Goal: Register for event/course: Sign up to attend an event or enroll in a course

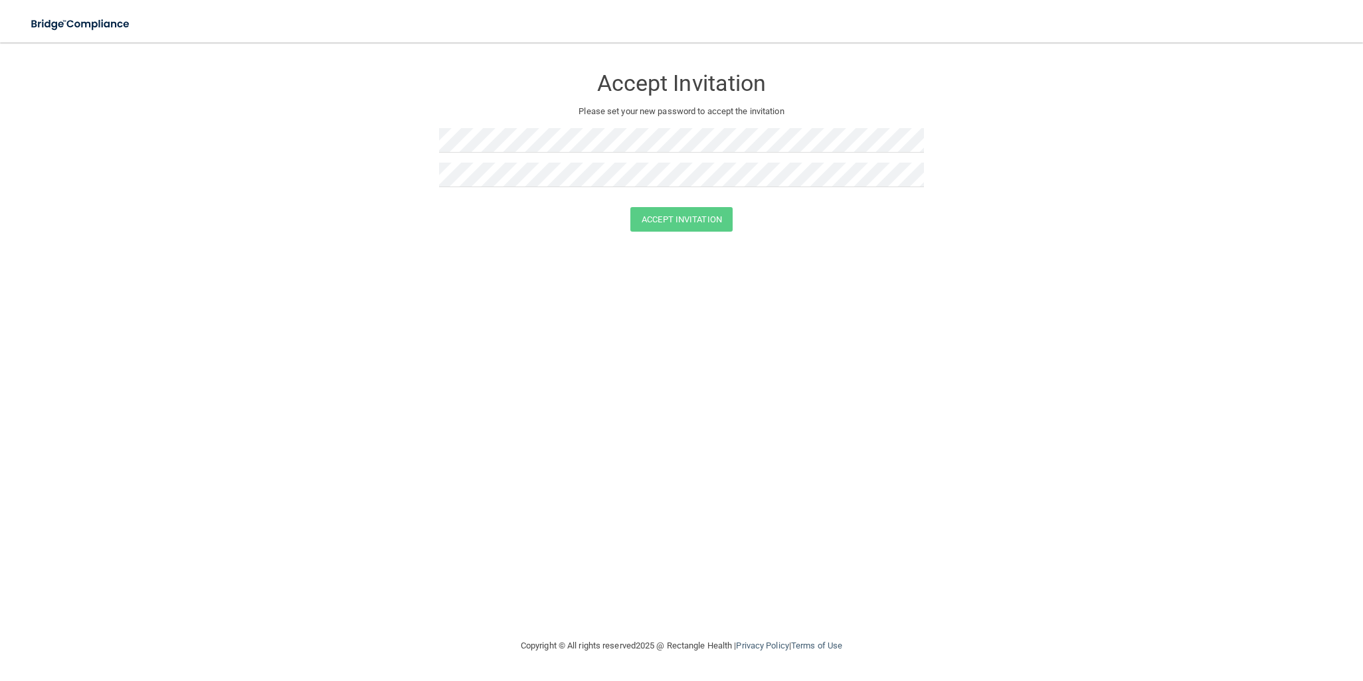
click at [570, 124] on div "Accept Invitation Please set your new password to accept the invitation" at bounding box center [681, 131] width 485 height 151
click at [630, 207] on button "Accept Invitation" at bounding box center [681, 219] width 102 height 25
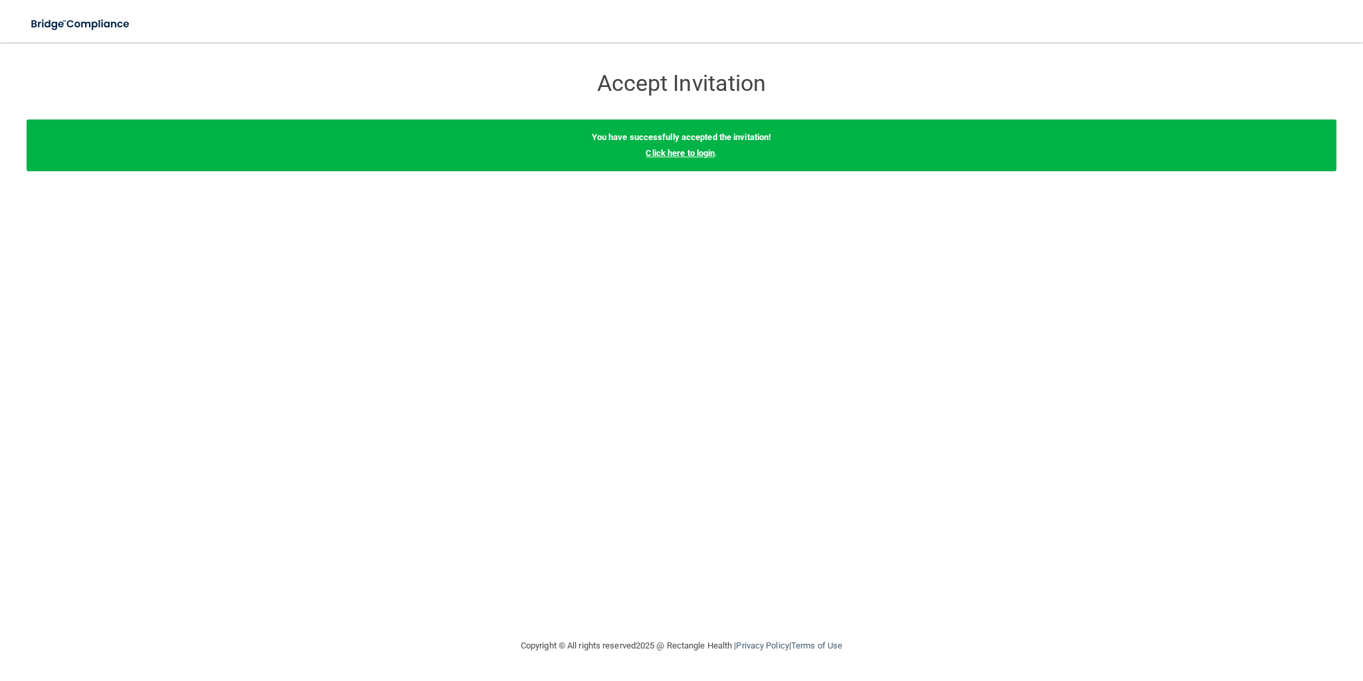
click at [669, 151] on link "Click here to login" at bounding box center [679, 153] width 69 height 10
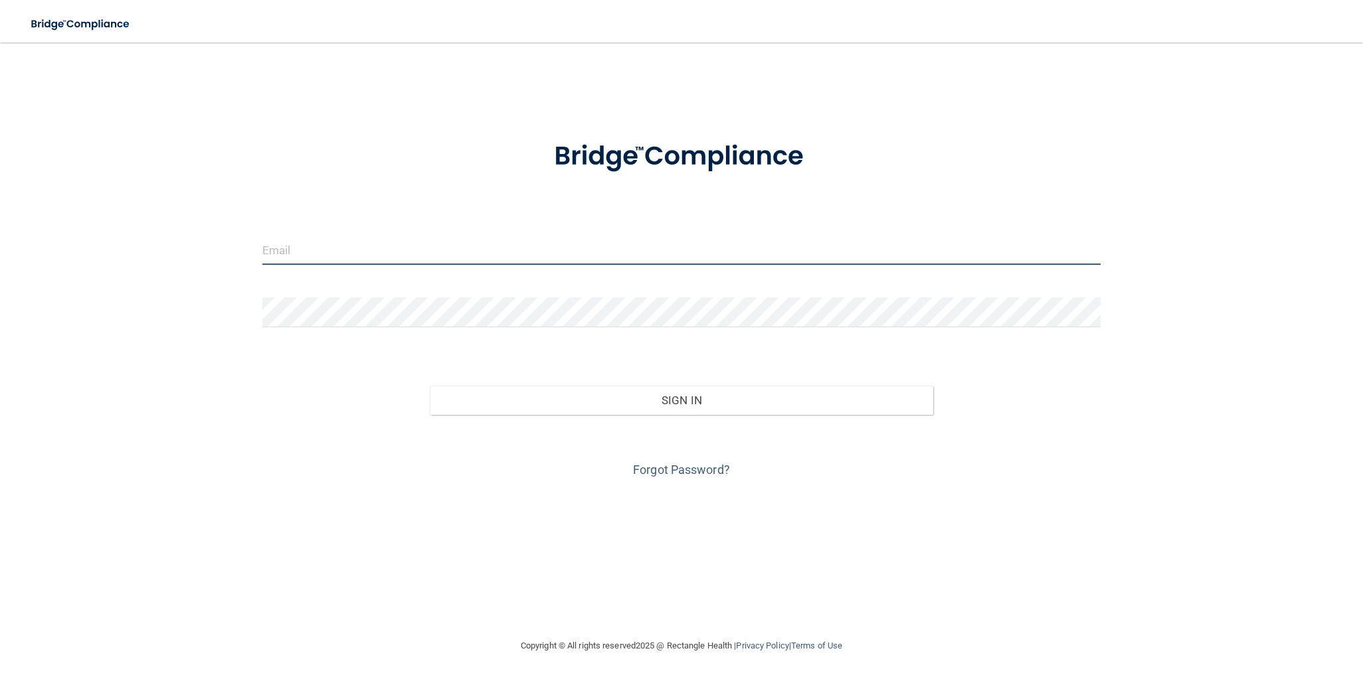
click at [307, 248] on input "email" at bounding box center [681, 250] width 838 height 30
type input "[EMAIL_ADDRESS][DOMAIN_NAME]"
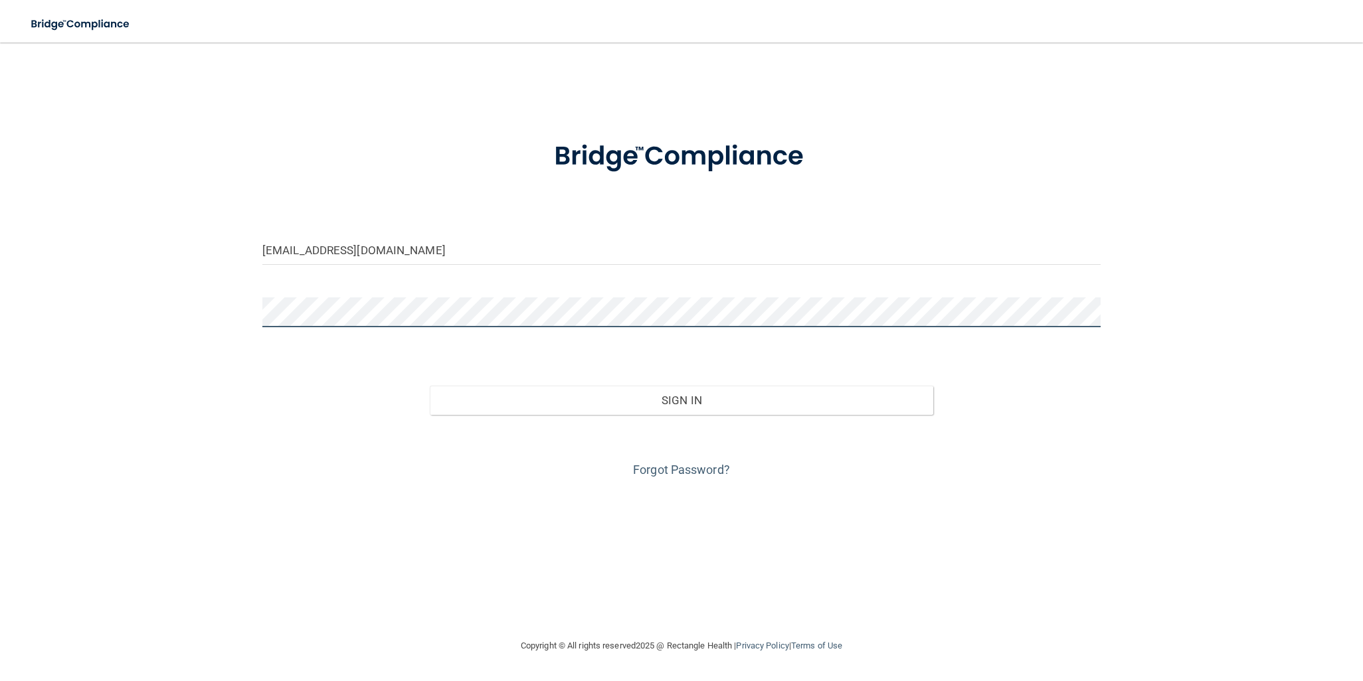
click at [430, 386] on button "Sign In" at bounding box center [681, 400] width 503 height 29
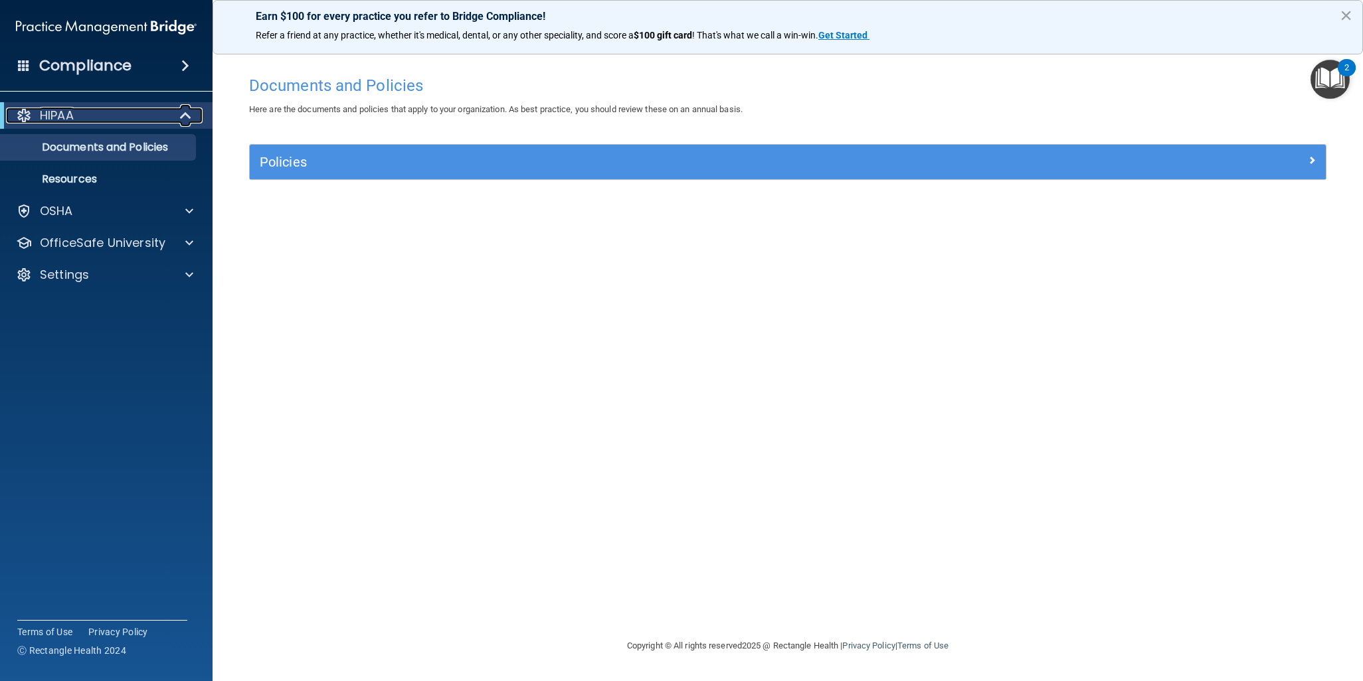
click at [142, 109] on div "HIPAA" at bounding box center [88, 116] width 164 height 16
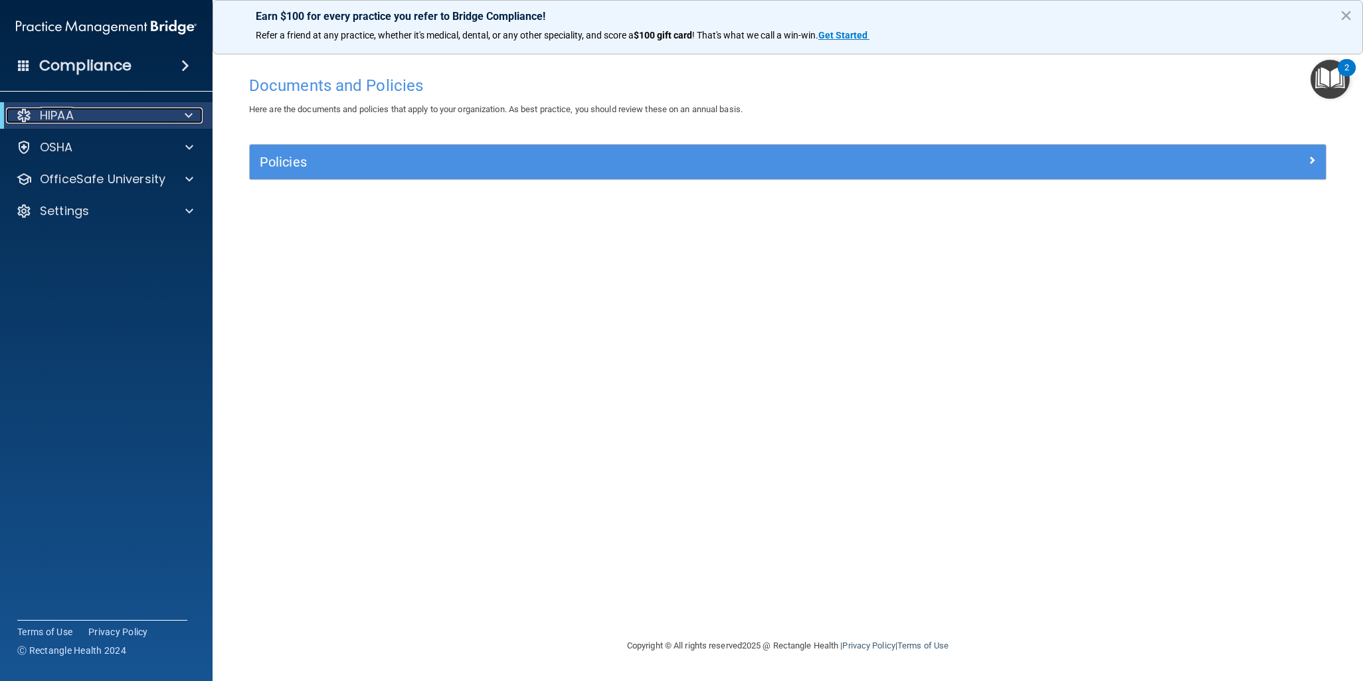
click at [130, 116] on div "HIPAA" at bounding box center [88, 116] width 164 height 16
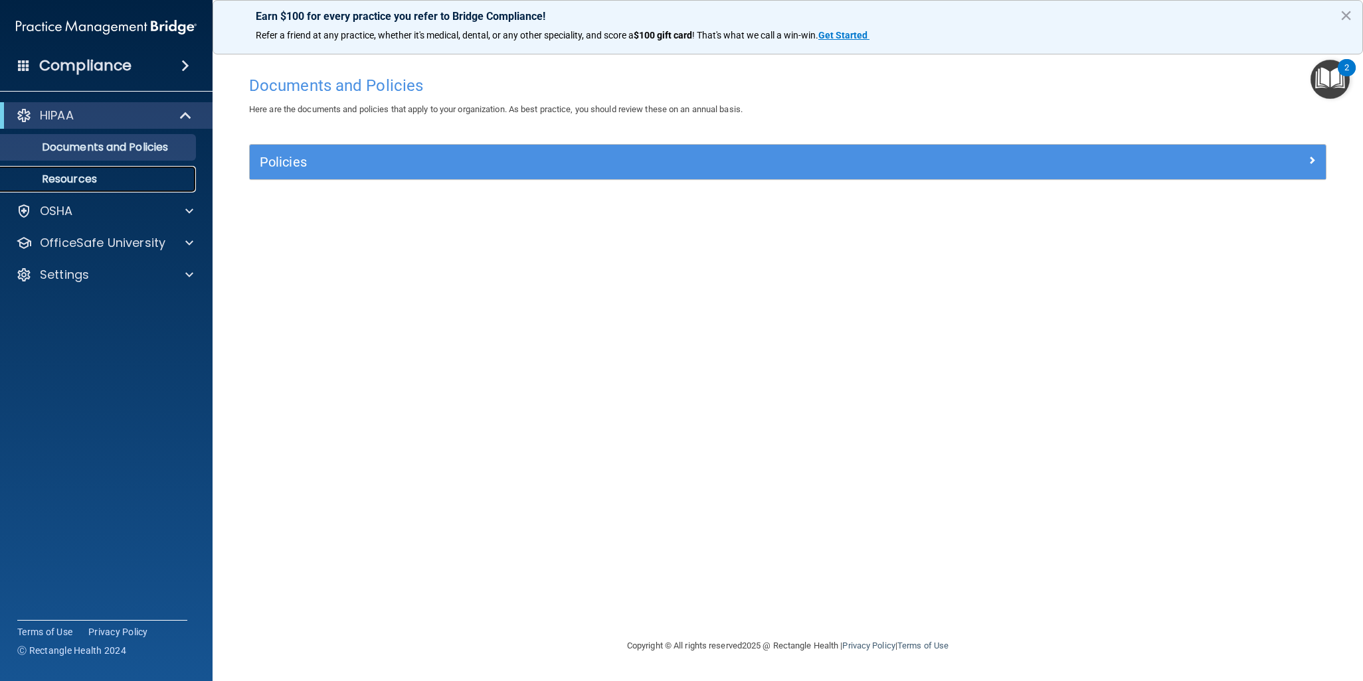
click at [99, 175] on p "Resources" at bounding box center [99, 179] width 181 height 13
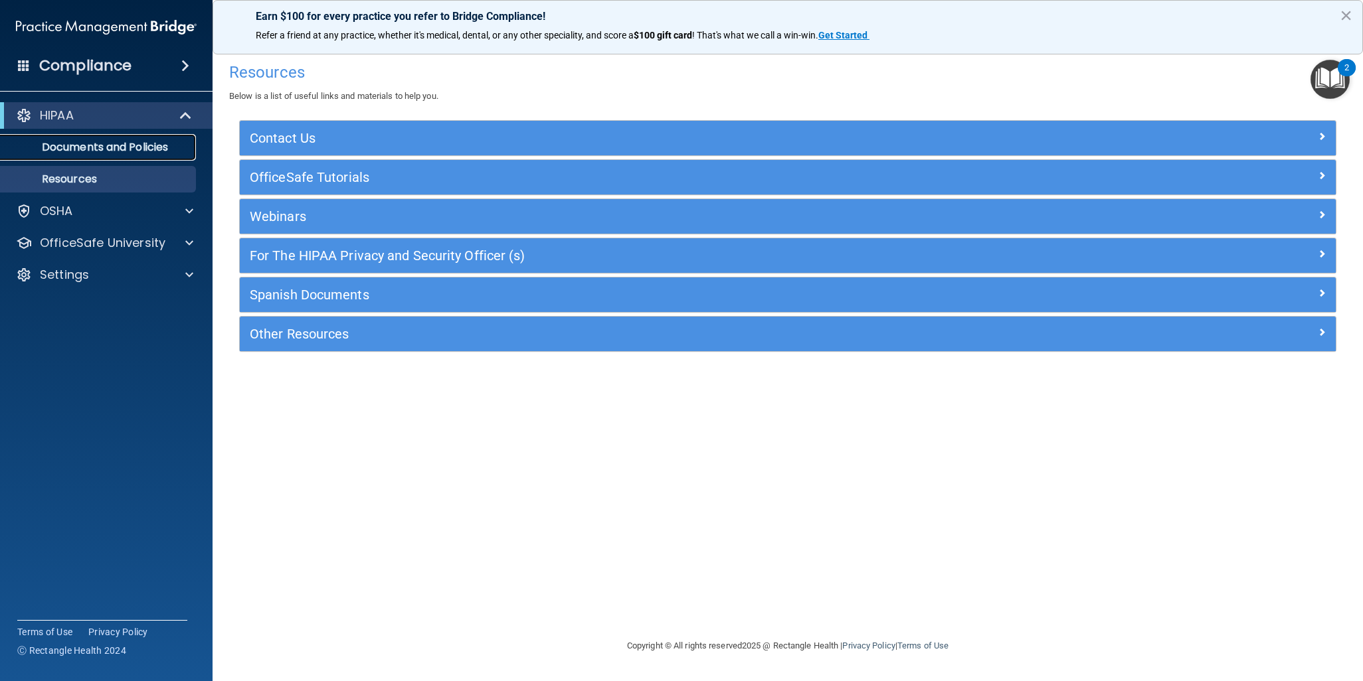
click at [96, 144] on p "Documents and Policies" at bounding box center [99, 147] width 181 height 13
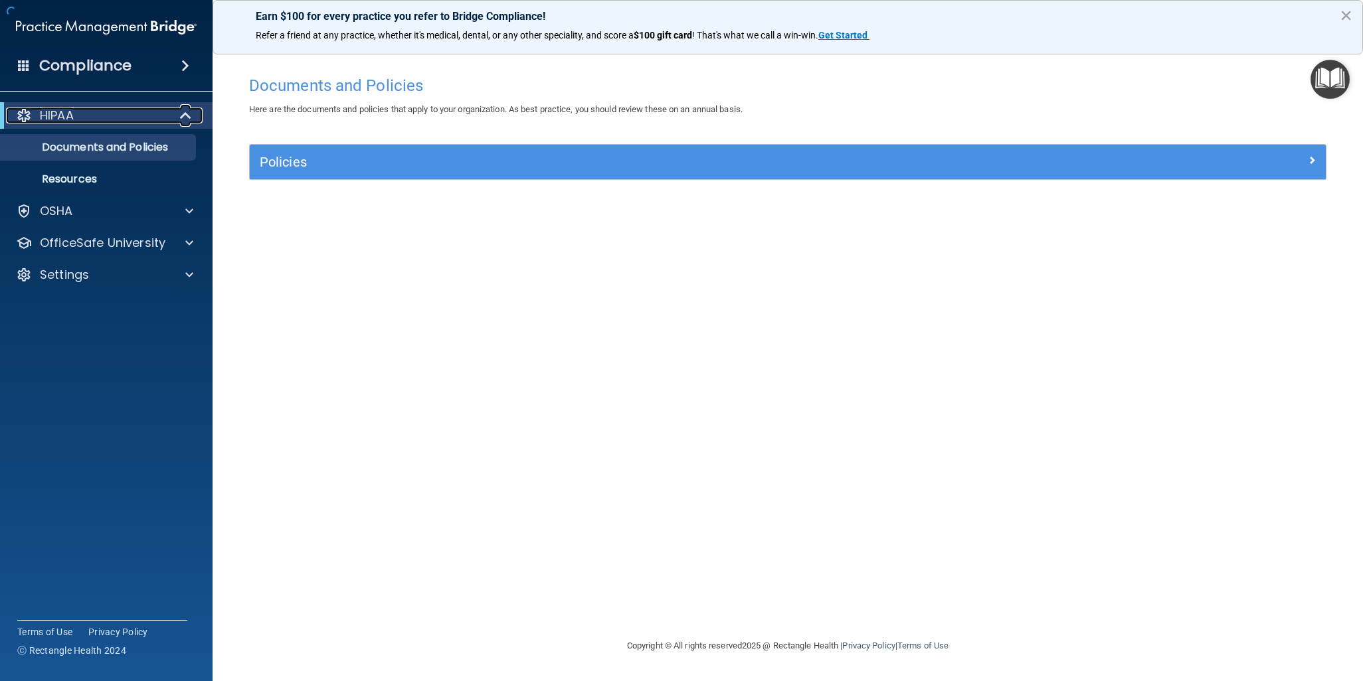
click at [76, 114] on div "HIPAA" at bounding box center [88, 116] width 164 height 16
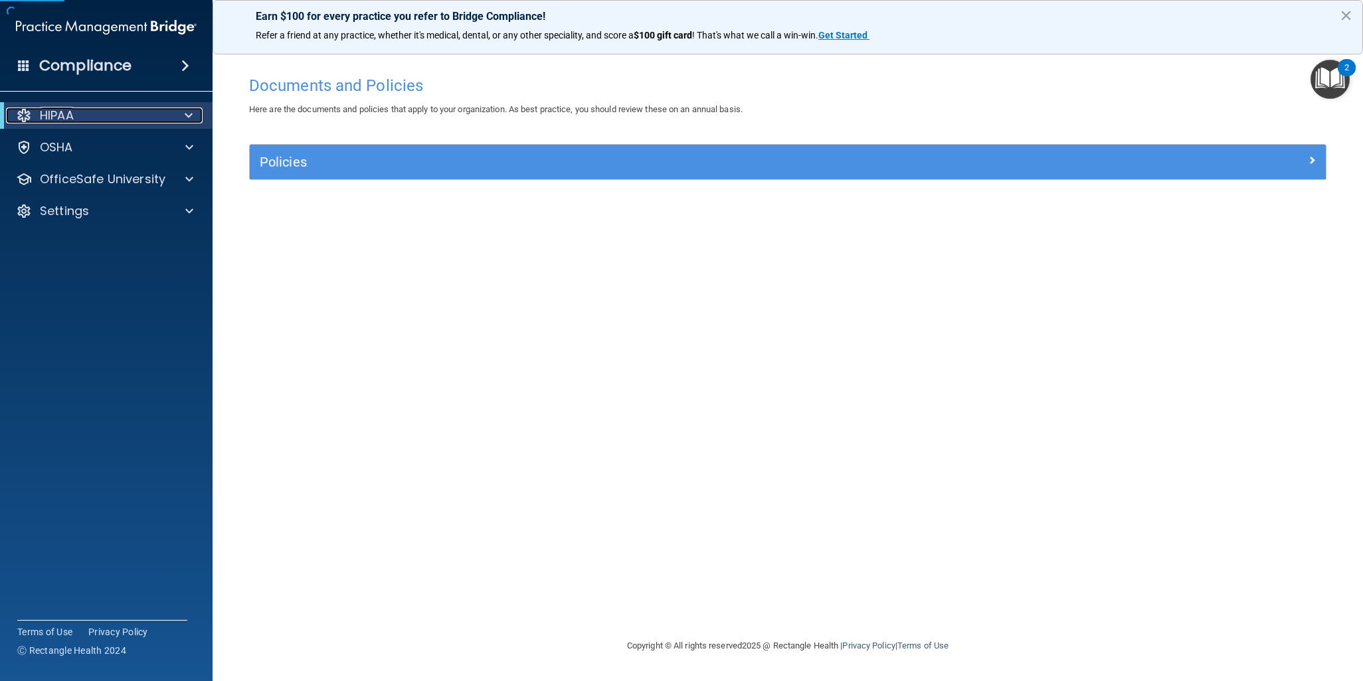
click at [56, 115] on p "HIPAA" at bounding box center [57, 116] width 34 height 16
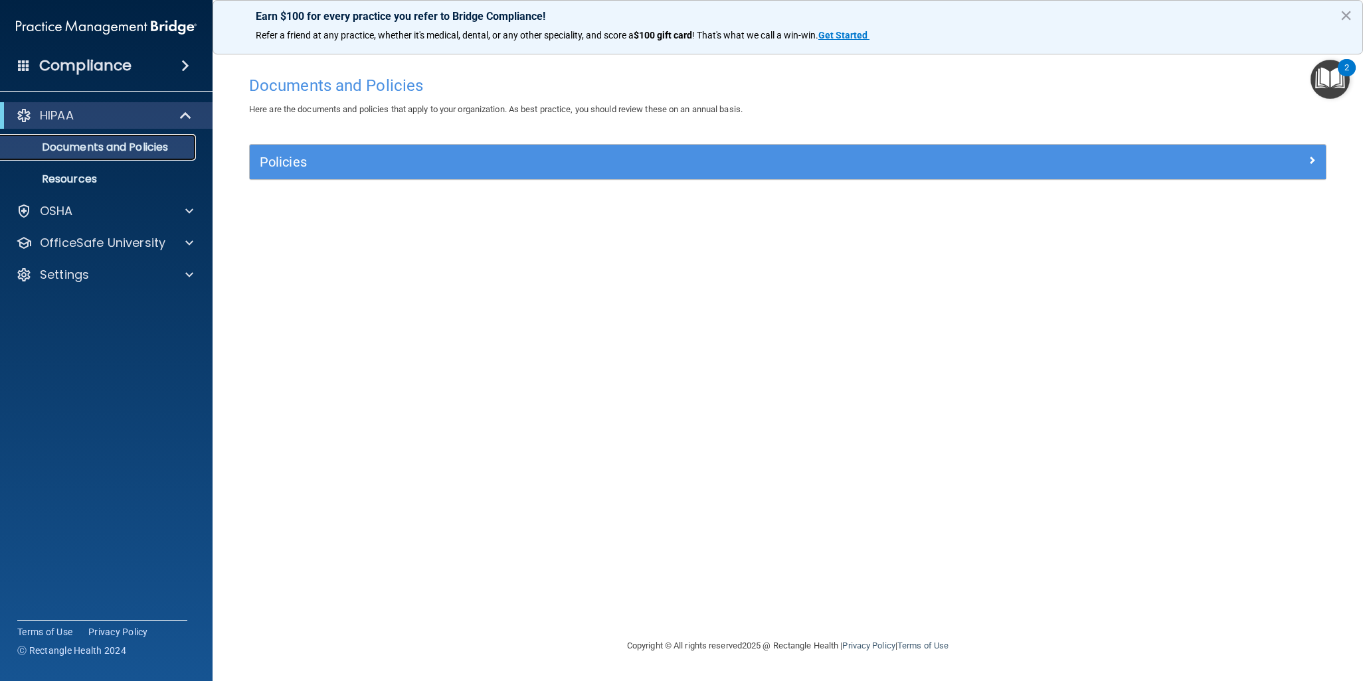
click at [108, 149] on p "Documents and Policies" at bounding box center [99, 147] width 181 height 13
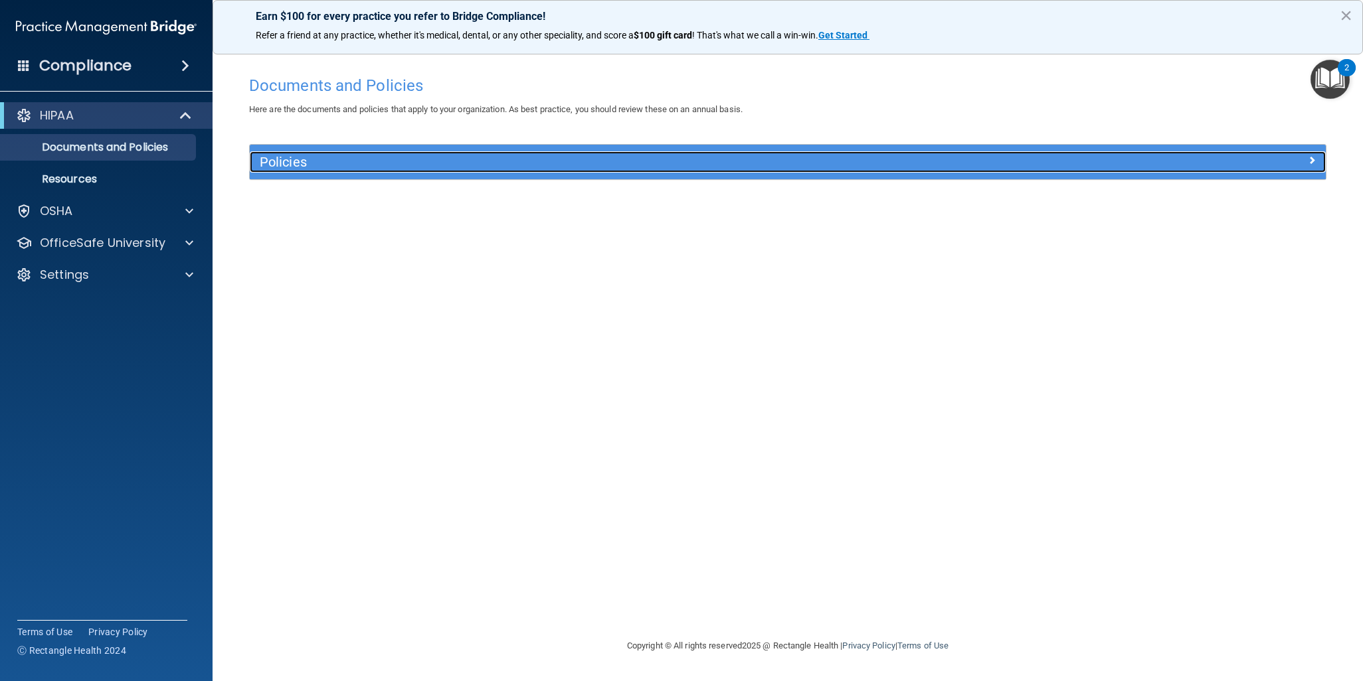
click at [433, 161] on h5 "Policies" at bounding box center [653, 162] width 787 height 15
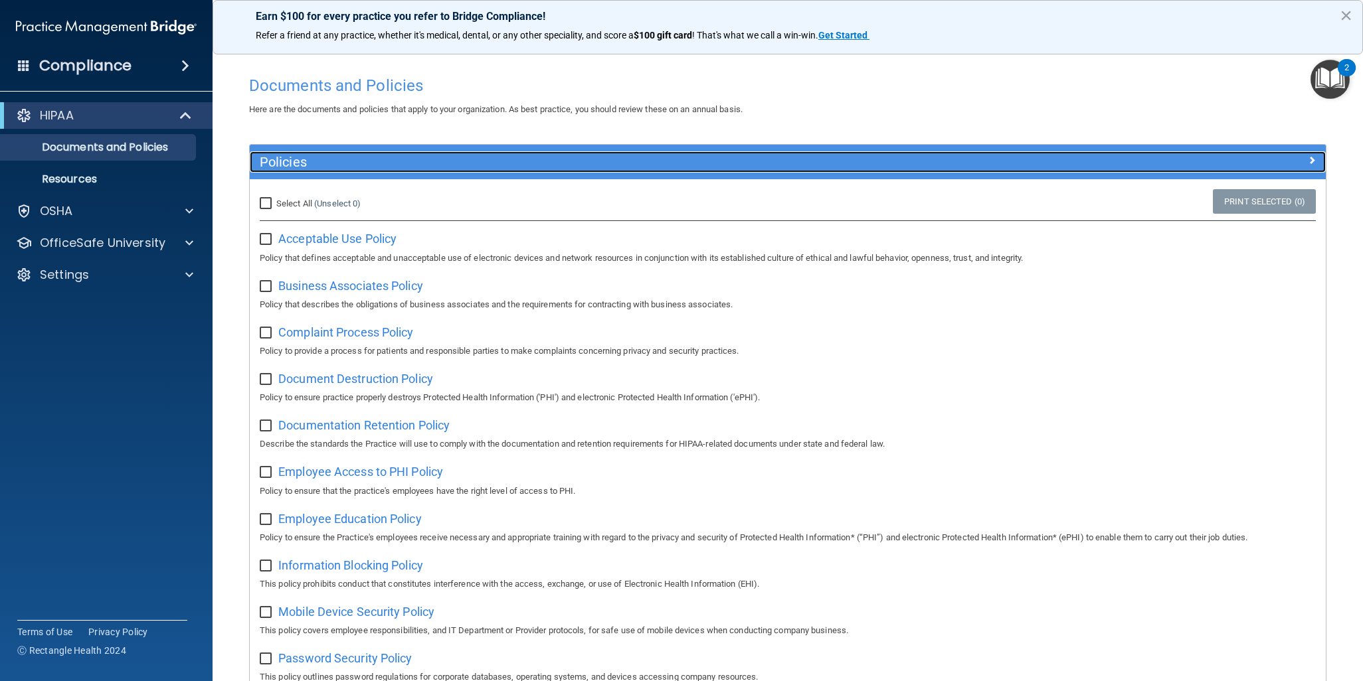
click at [276, 170] on div "Policies" at bounding box center [653, 161] width 807 height 21
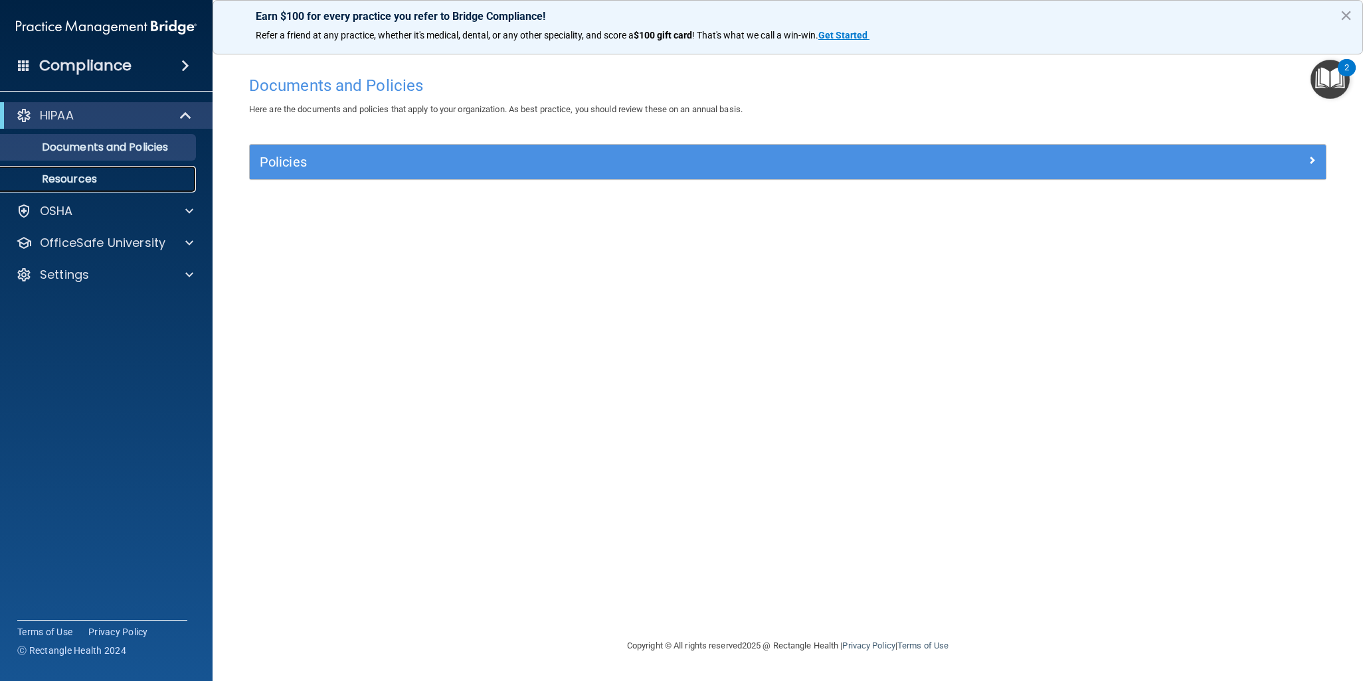
click at [56, 179] on p "Resources" at bounding box center [99, 179] width 181 height 13
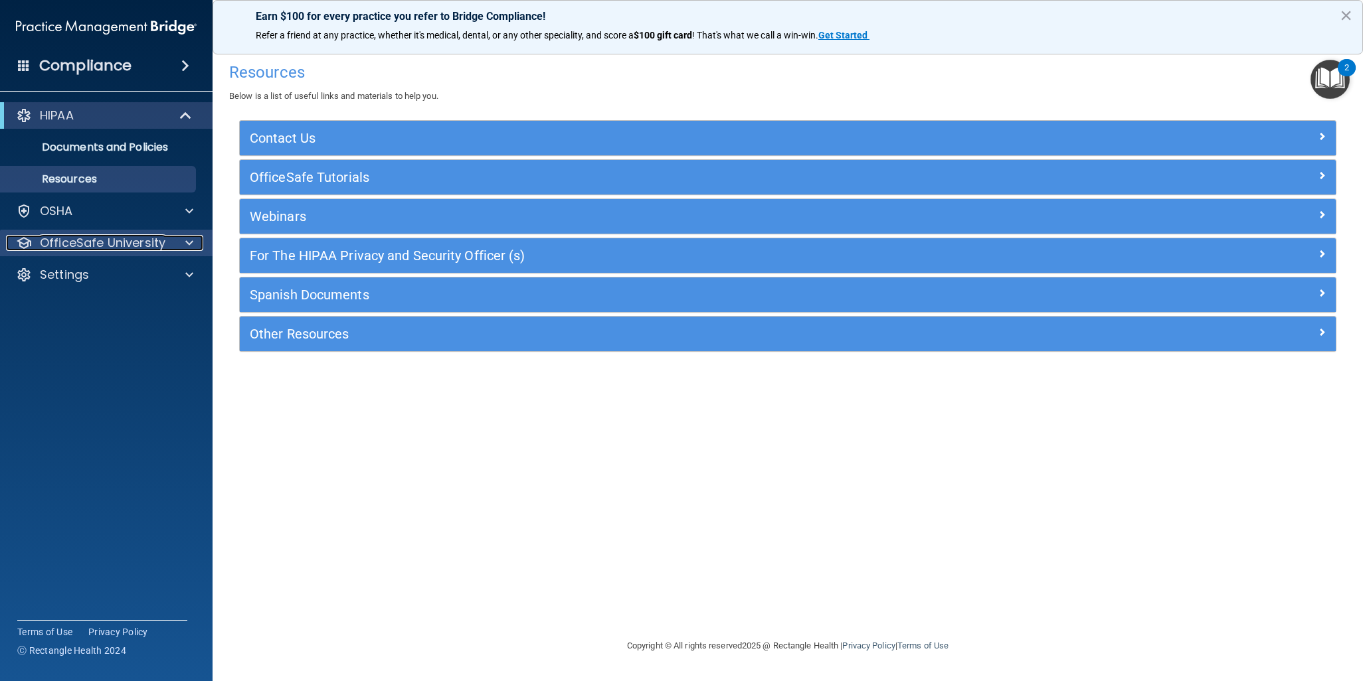
click at [133, 240] on p "OfficeSafe University" at bounding box center [103, 243] width 126 height 16
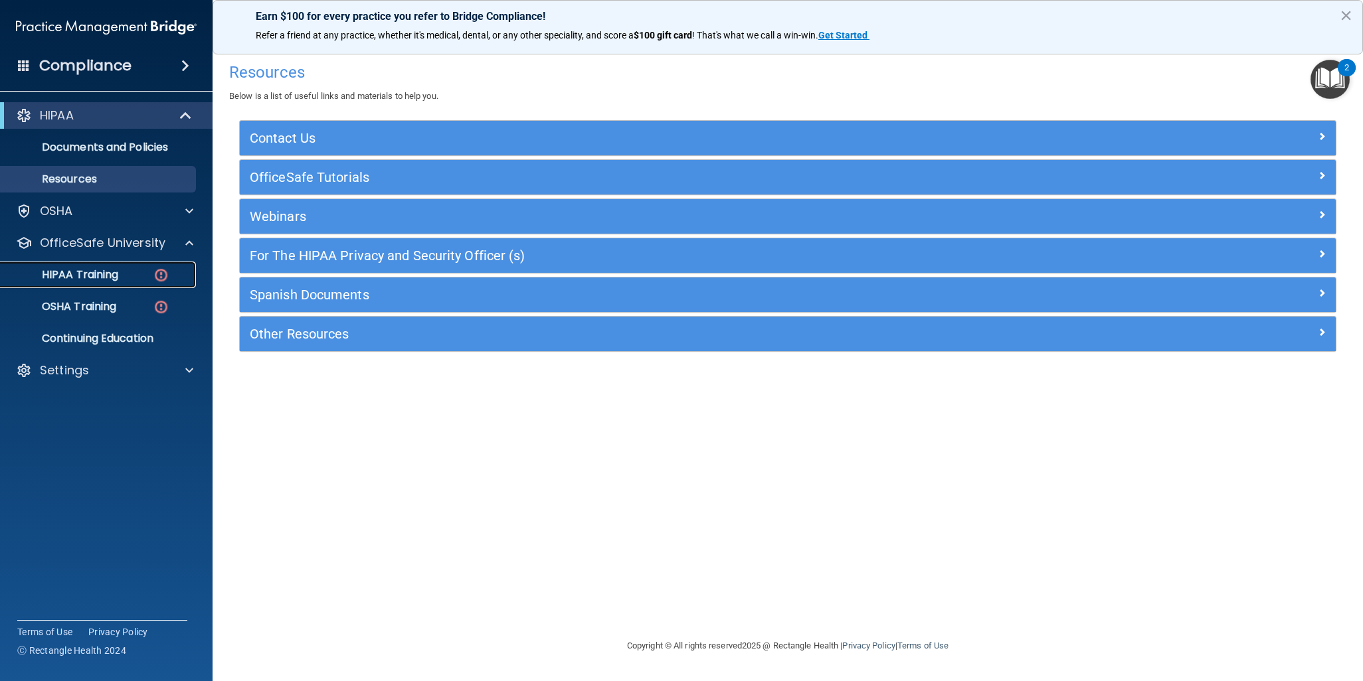
click at [141, 267] on link "HIPAA Training" at bounding box center [91, 275] width 209 height 27
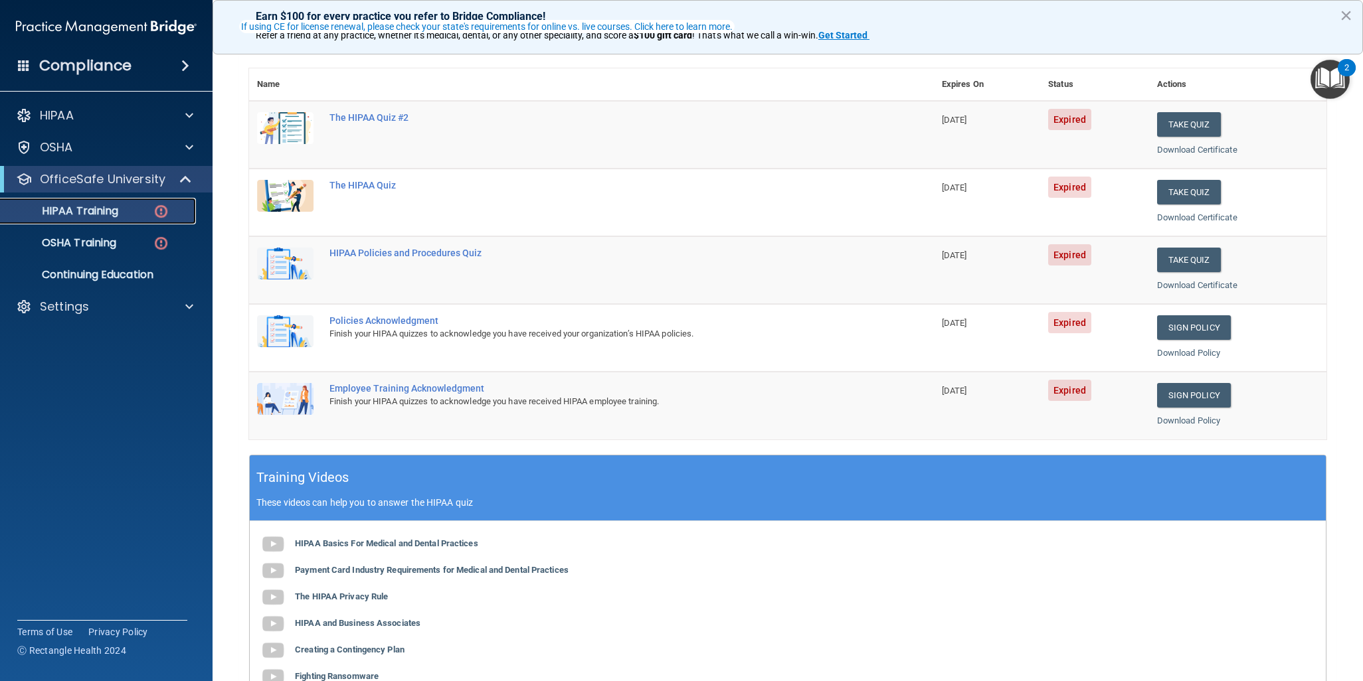
scroll to position [66, 0]
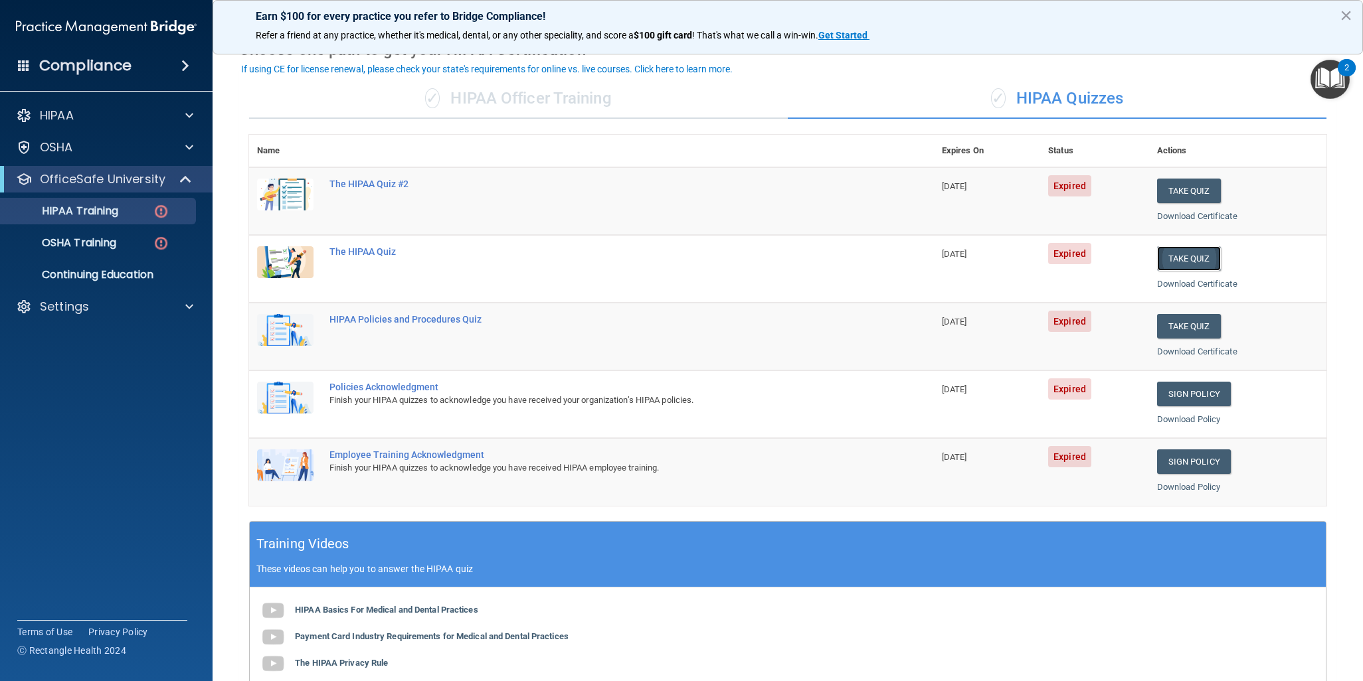
click at [1182, 265] on button "Take Quiz" at bounding box center [1189, 258] width 64 height 25
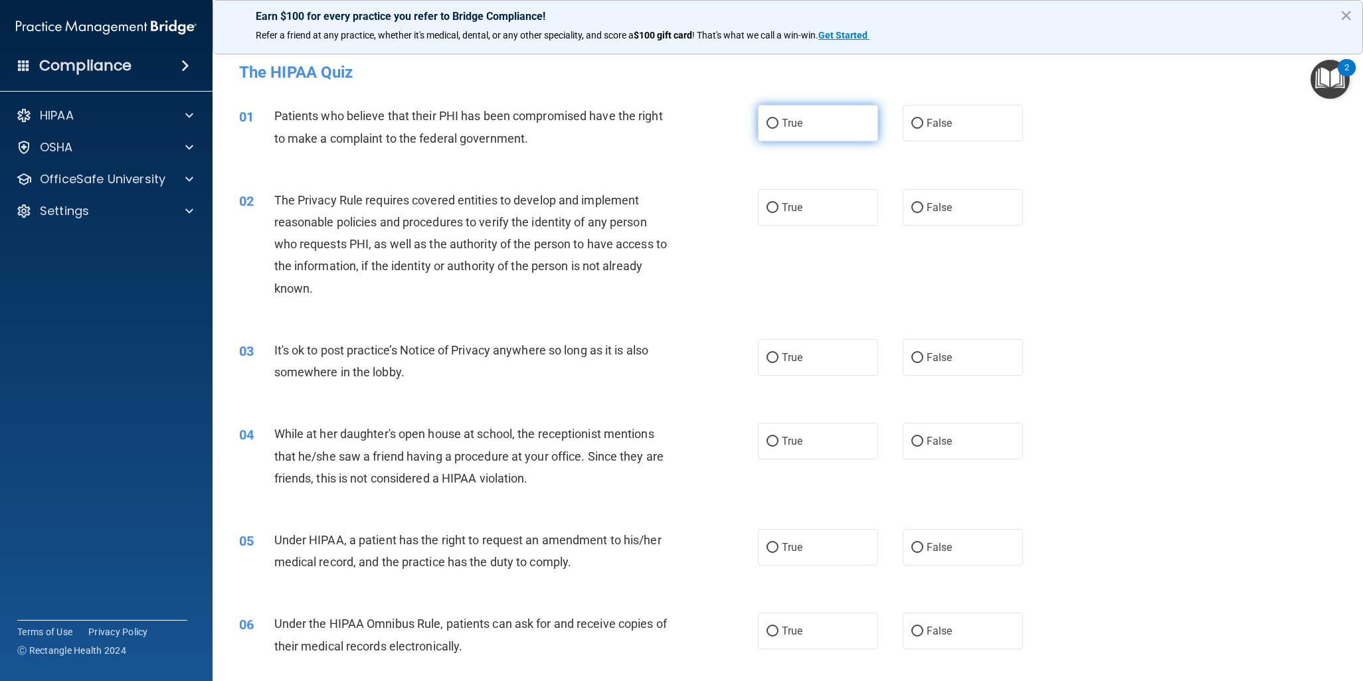
click at [762, 118] on label "True" at bounding box center [818, 123] width 120 height 37
click at [766, 119] on input "True" at bounding box center [772, 124] width 12 height 10
radio input "true"
drag, startPoint x: 780, startPoint y: 206, endPoint x: 869, endPoint y: 335, distance: 157.1
click at [782, 207] on span "True" at bounding box center [792, 207] width 21 height 13
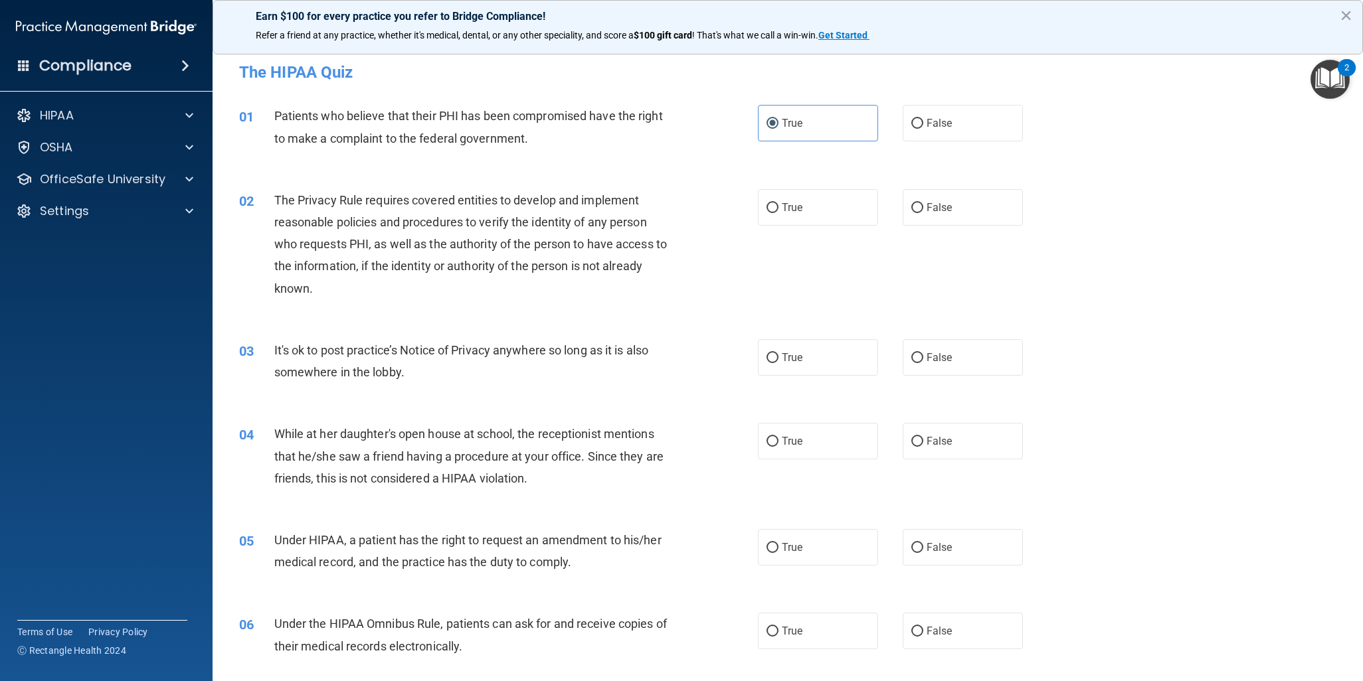
click at [778, 207] on input "True" at bounding box center [772, 208] width 12 height 10
radio input "true"
click at [914, 346] on label "False" at bounding box center [962, 357] width 120 height 37
click at [914, 353] on input "False" at bounding box center [917, 358] width 12 height 10
radio input "true"
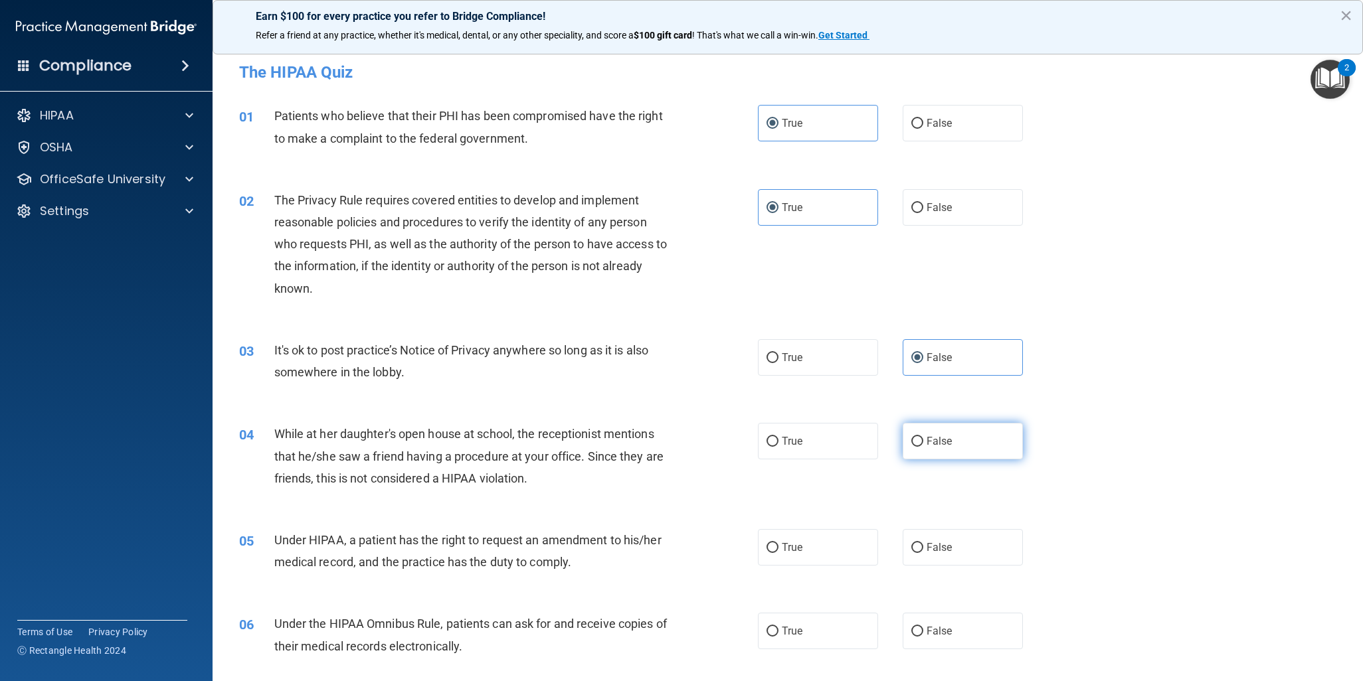
drag, startPoint x: 914, startPoint y: 441, endPoint x: 941, endPoint y: 498, distance: 63.3
click at [914, 442] on input "False" at bounding box center [917, 442] width 12 height 10
radio input "true"
click at [910, 563] on label "False" at bounding box center [962, 547] width 120 height 37
click at [911, 553] on input "False" at bounding box center [917, 548] width 12 height 10
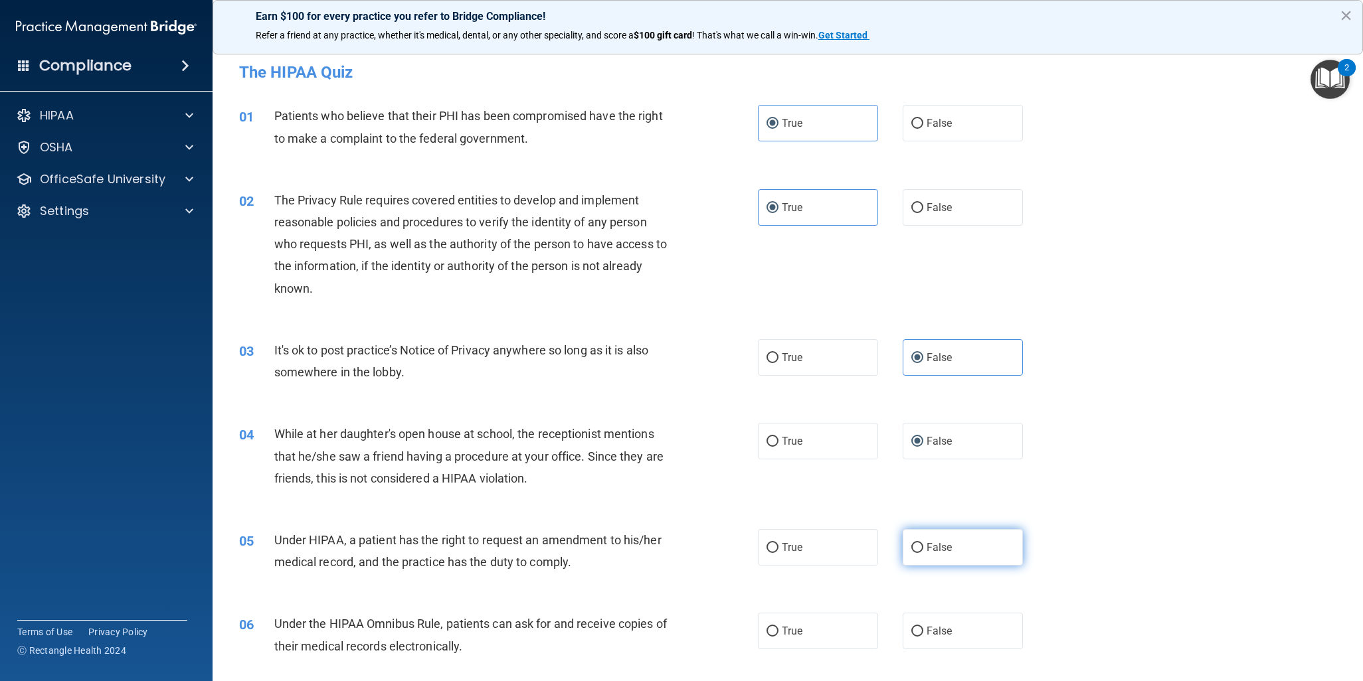
radio input "true"
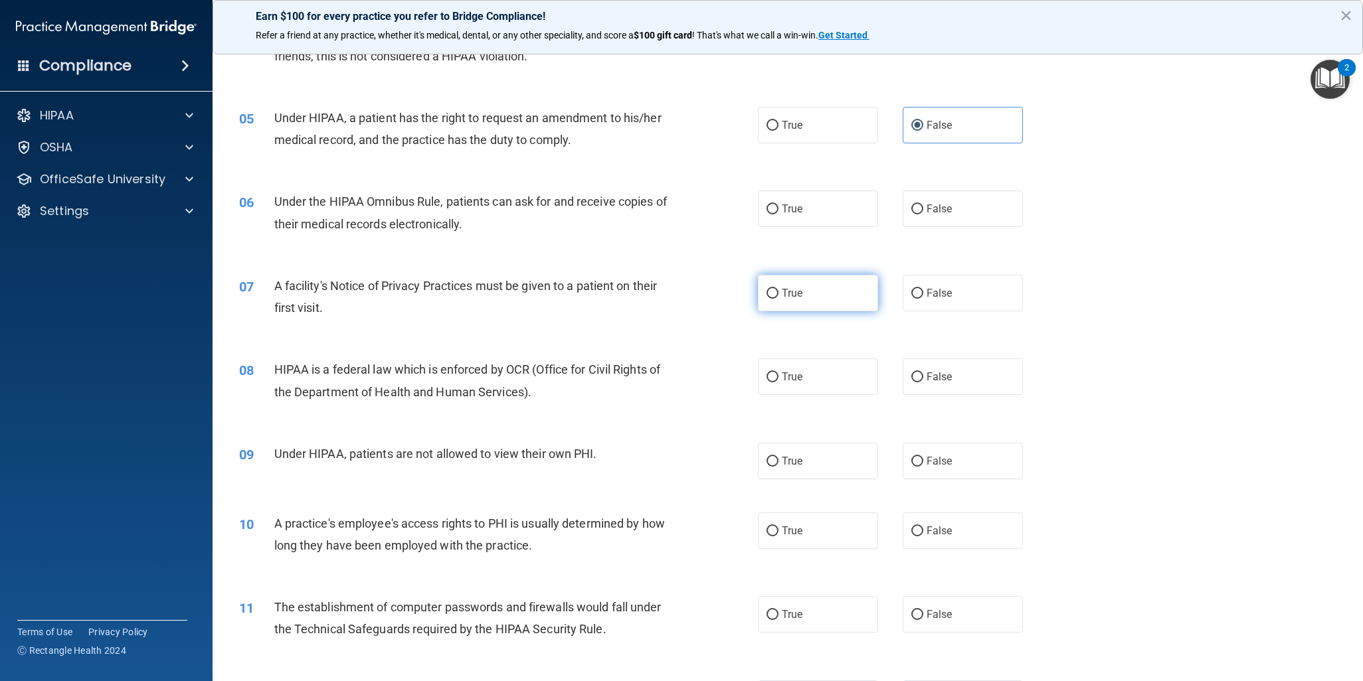
scroll to position [465, 0]
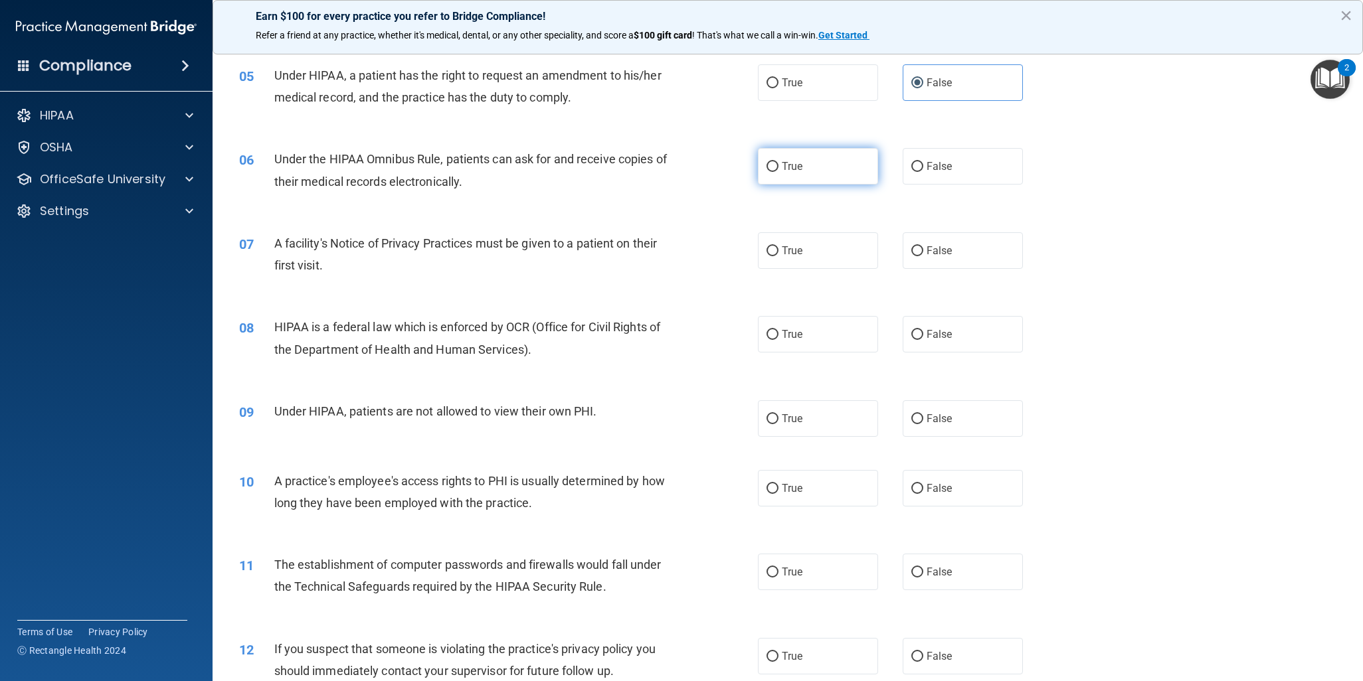
click at [792, 169] on span "True" at bounding box center [792, 166] width 21 height 13
click at [778, 169] on input "True" at bounding box center [772, 167] width 12 height 10
radio input "true"
click at [806, 266] on label "True" at bounding box center [818, 250] width 120 height 37
click at [778, 256] on input "True" at bounding box center [772, 251] width 12 height 10
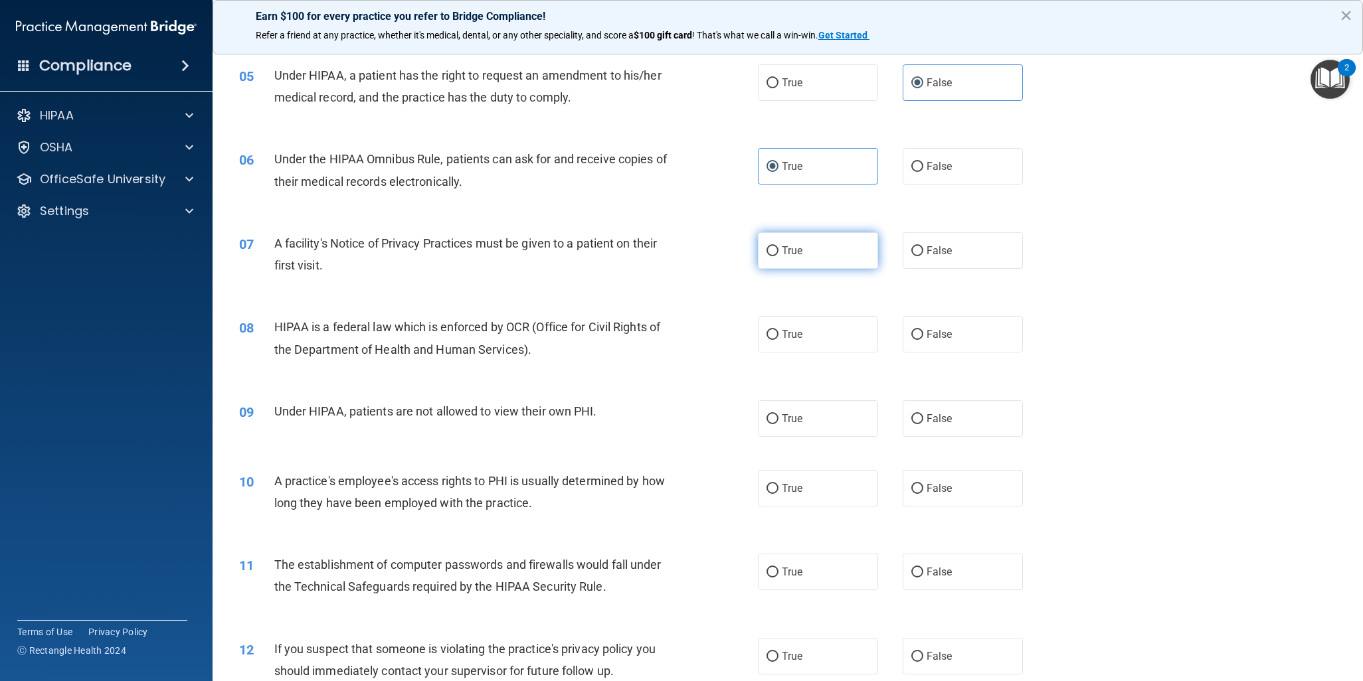
radio input "true"
click at [793, 342] on label "True" at bounding box center [818, 334] width 120 height 37
click at [778, 340] on input "True" at bounding box center [772, 335] width 12 height 10
radio input "true"
click at [948, 412] on label "False" at bounding box center [962, 418] width 120 height 37
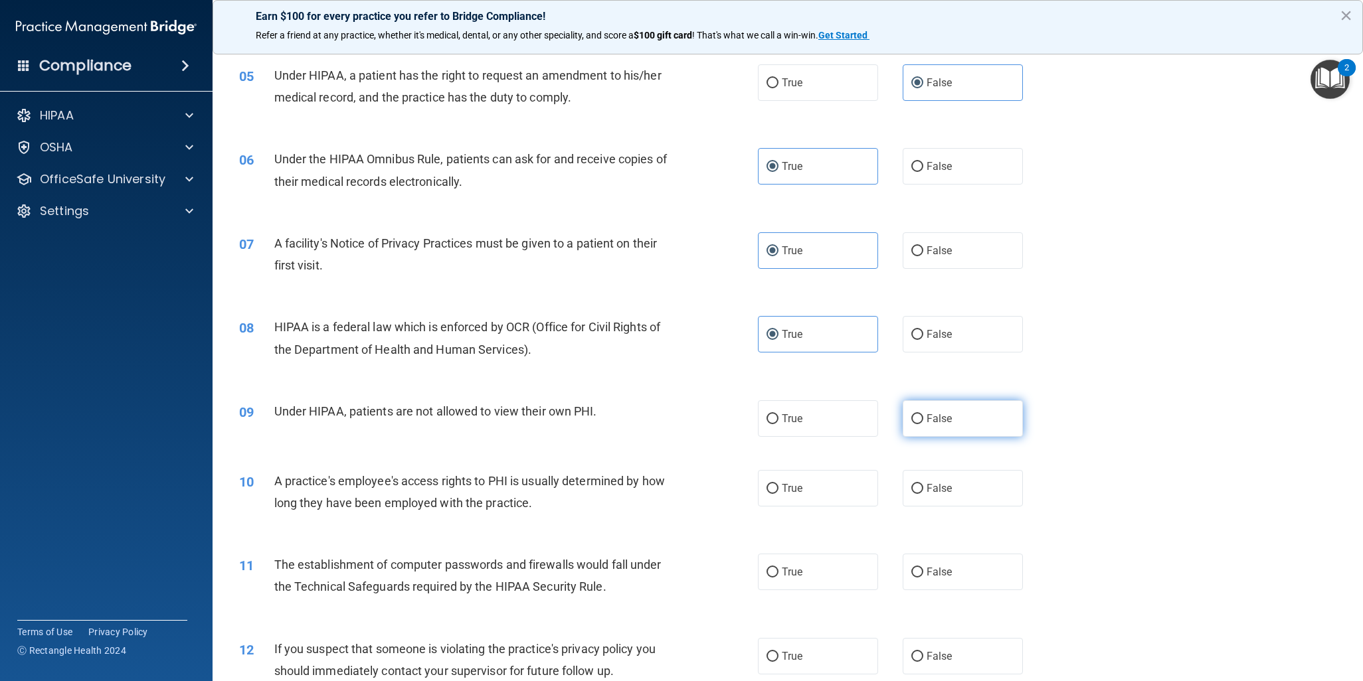
click at [923, 414] on input "False" at bounding box center [917, 419] width 12 height 10
radio input "true"
drag, startPoint x: 922, startPoint y: 499, endPoint x: 912, endPoint y: 485, distance: 17.3
click at [922, 500] on label "False" at bounding box center [962, 488] width 120 height 37
click at [922, 494] on input "False" at bounding box center [917, 489] width 12 height 10
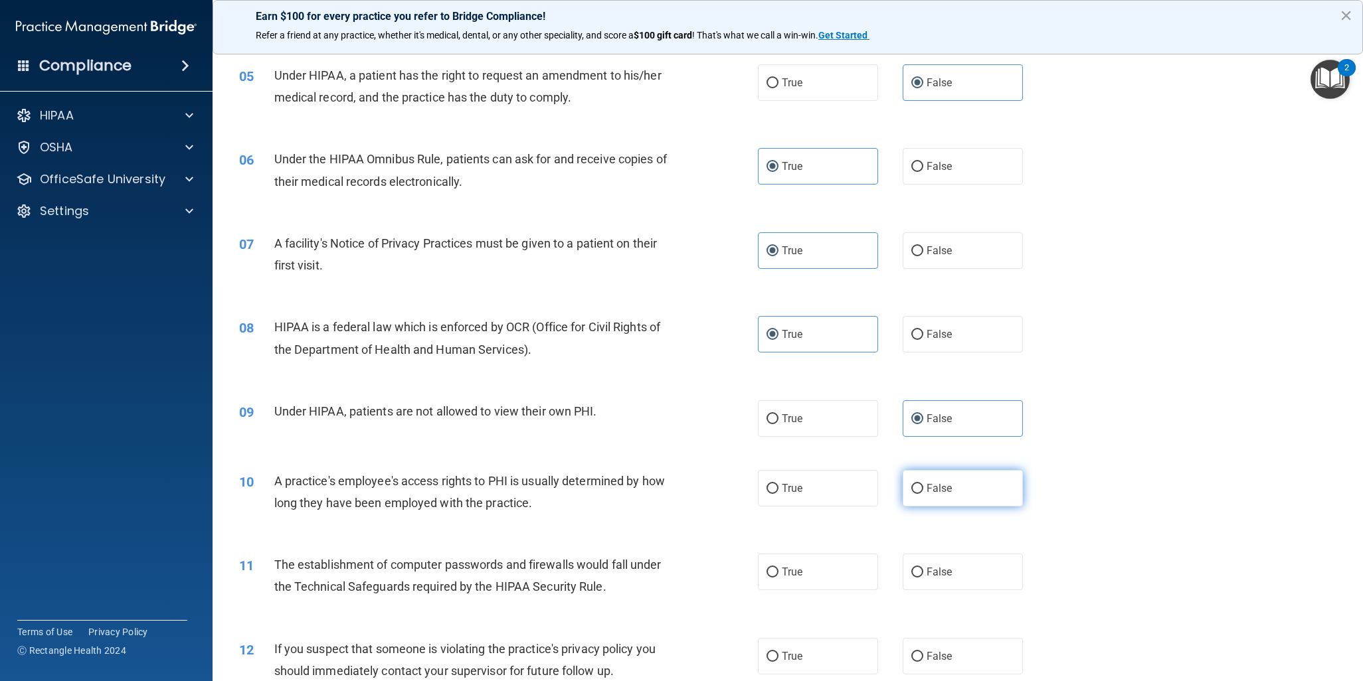
radio input "true"
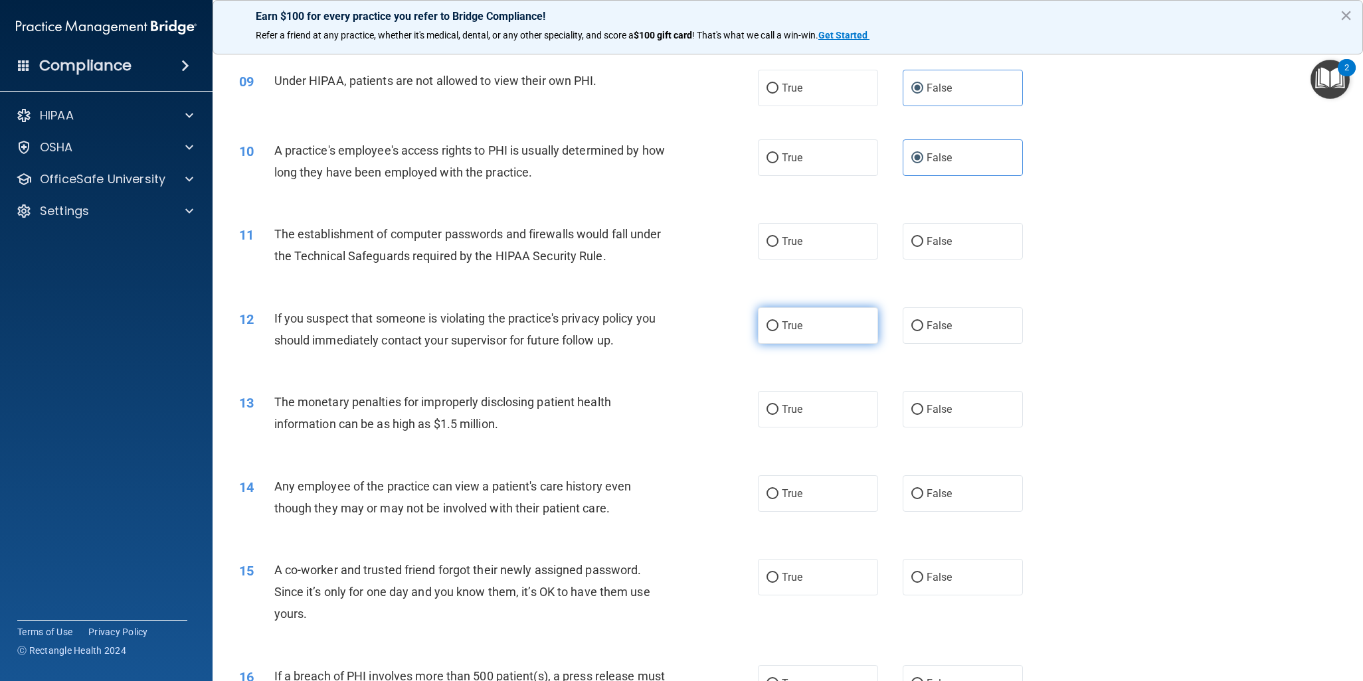
scroll to position [863, 0]
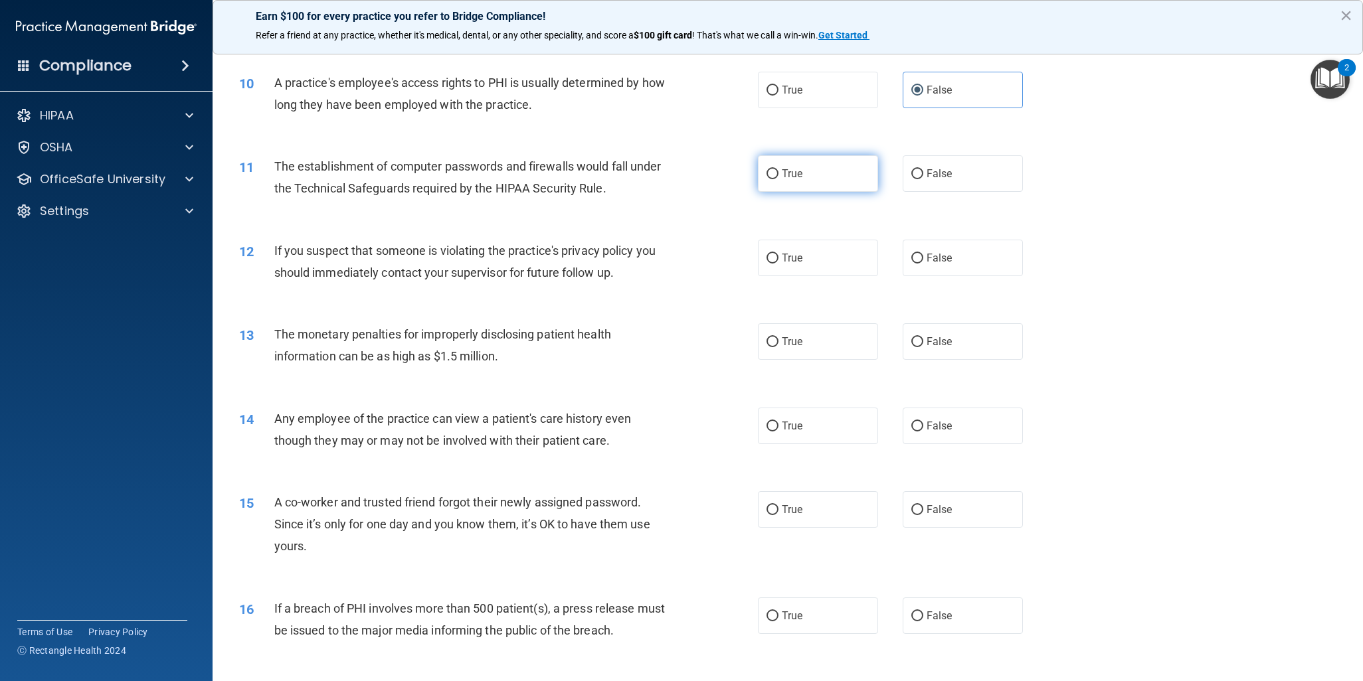
click at [811, 173] on label "True" at bounding box center [818, 173] width 120 height 37
click at [778, 173] on input "True" at bounding box center [772, 174] width 12 height 10
radio input "true"
click at [798, 262] on label "True" at bounding box center [818, 258] width 120 height 37
click at [778, 262] on input "True" at bounding box center [772, 259] width 12 height 10
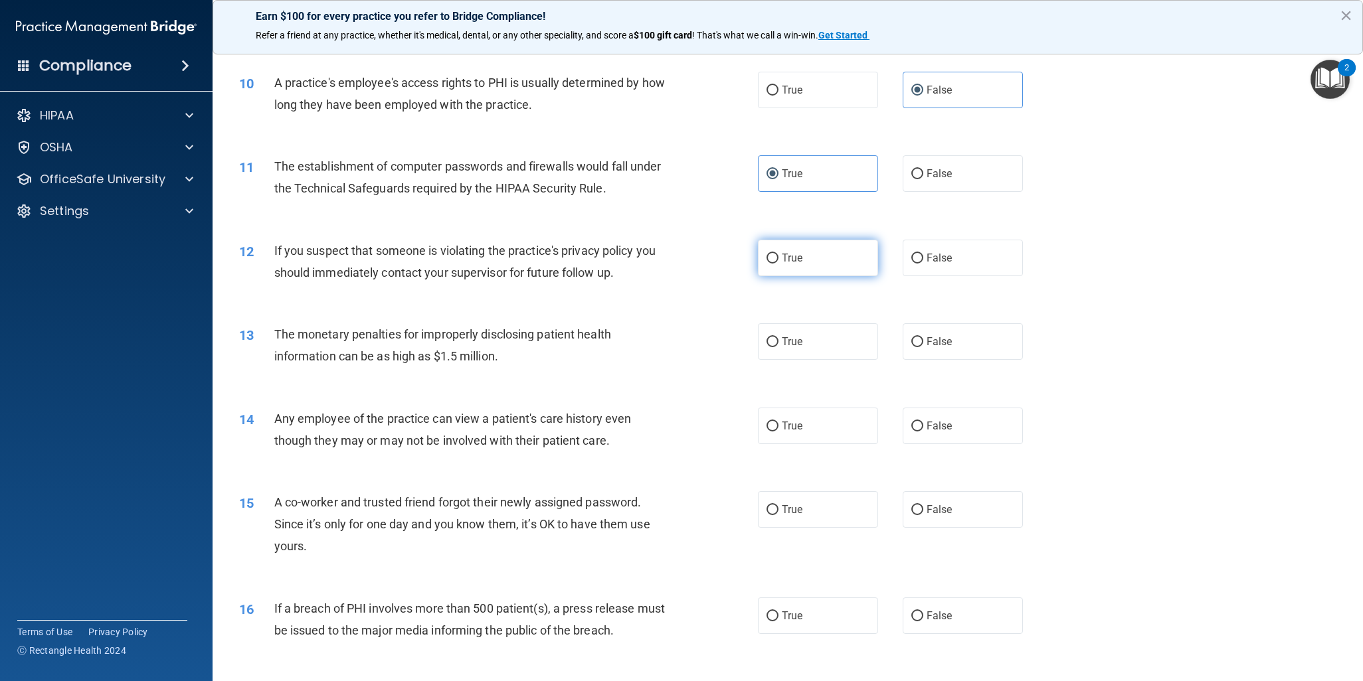
radio input "true"
click at [782, 347] on span "True" at bounding box center [792, 341] width 21 height 13
click at [778, 347] on input "True" at bounding box center [772, 342] width 12 height 10
radio input "true"
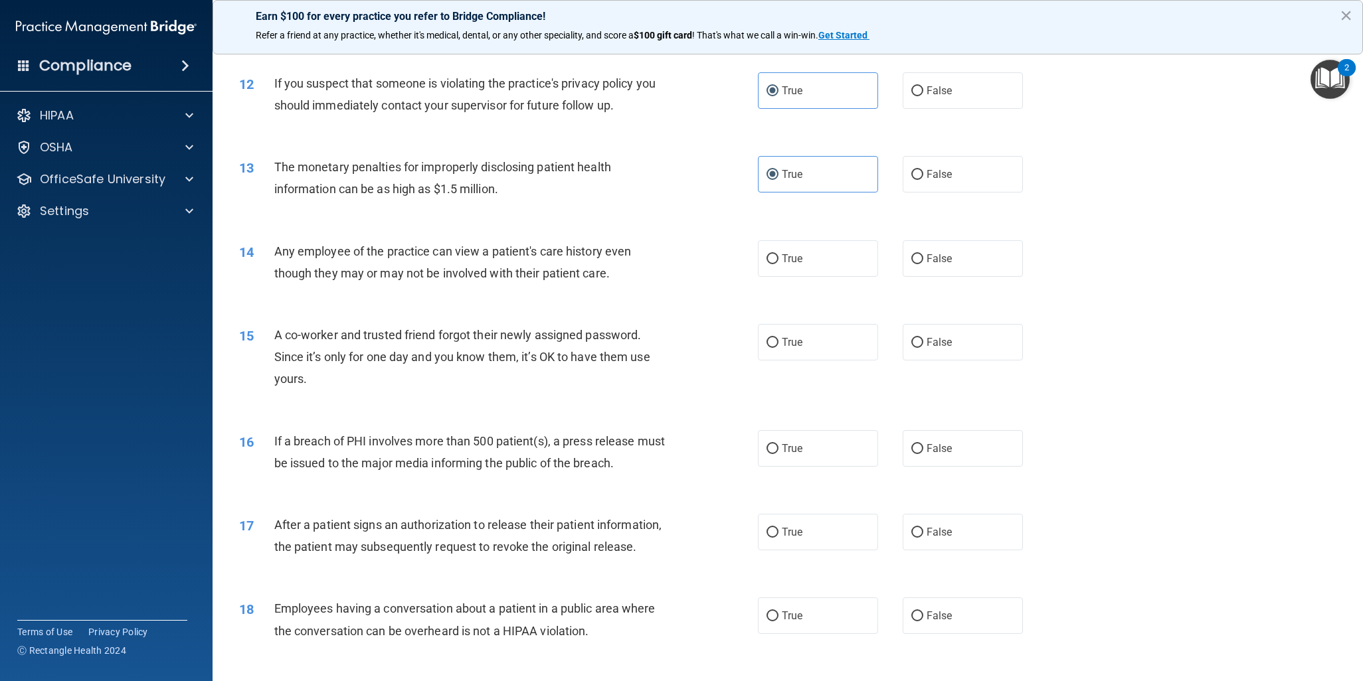
scroll to position [1062, 0]
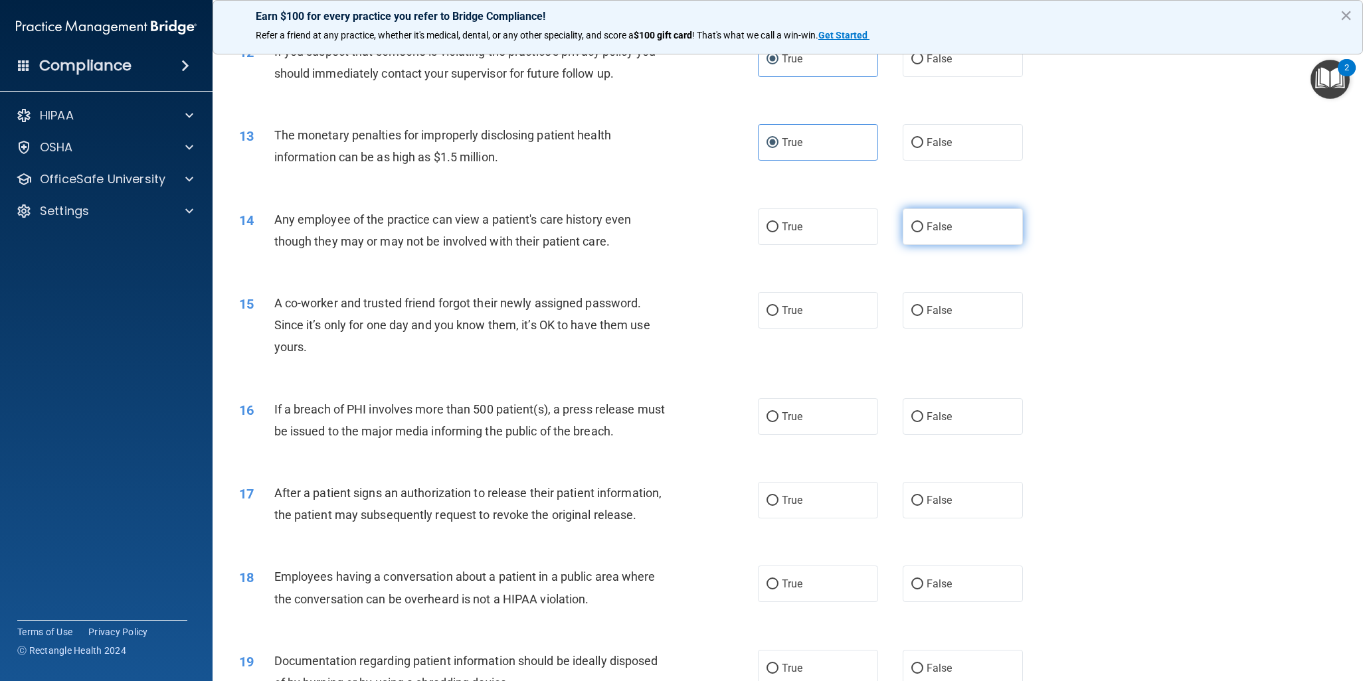
click at [938, 218] on label "False" at bounding box center [962, 227] width 120 height 37
click at [923, 222] on input "False" at bounding box center [917, 227] width 12 height 10
radio input "true"
click at [947, 325] on label "False" at bounding box center [962, 310] width 120 height 37
click at [923, 316] on input "False" at bounding box center [917, 311] width 12 height 10
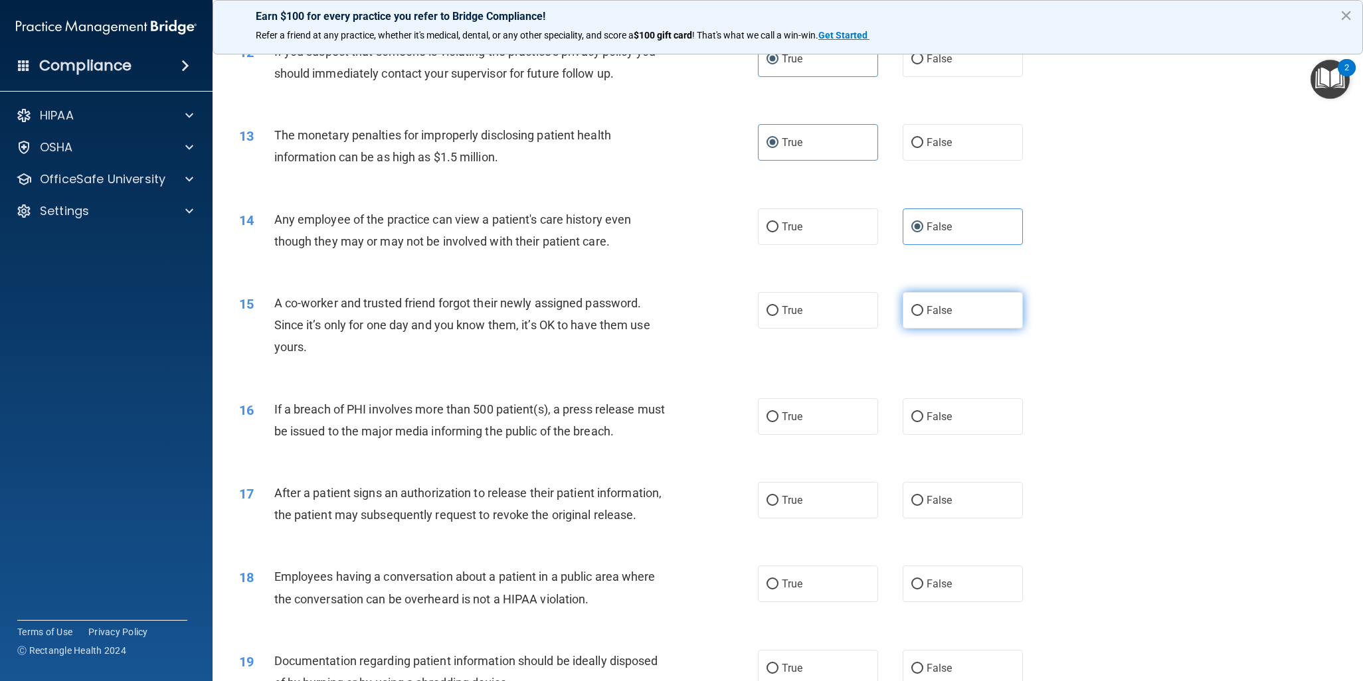
radio input "true"
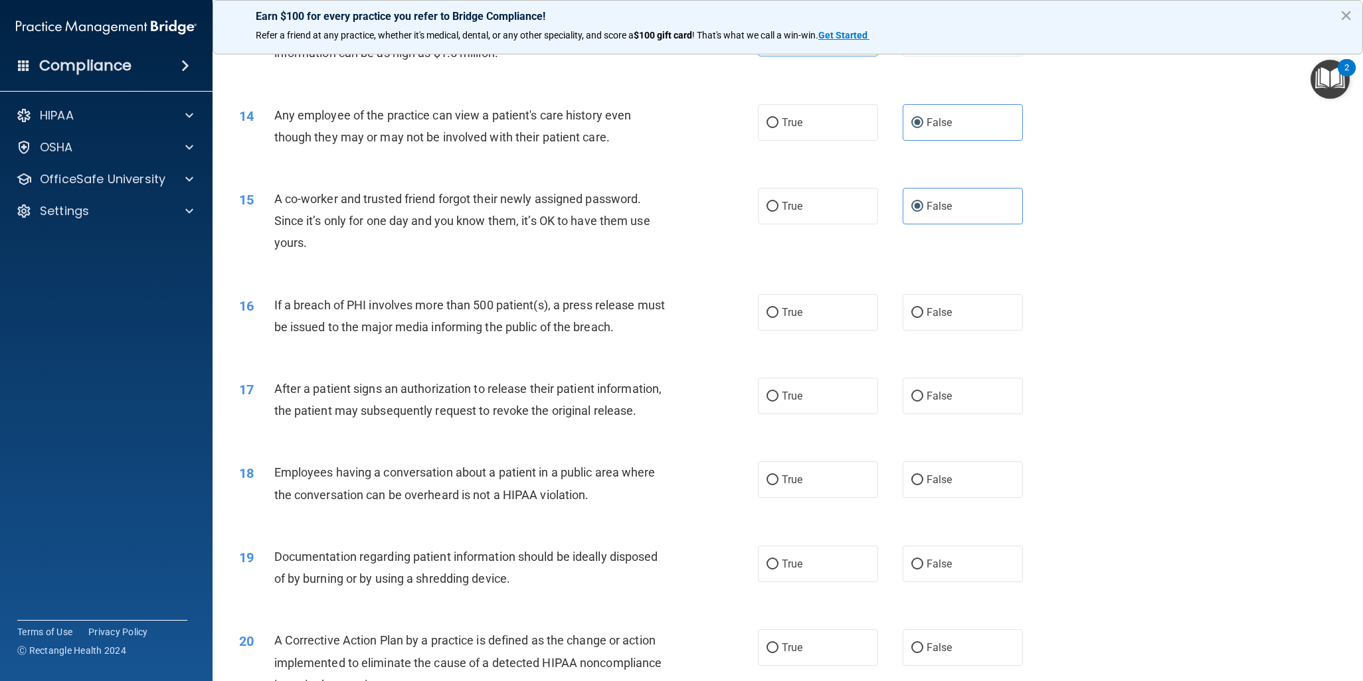
scroll to position [1195, 0]
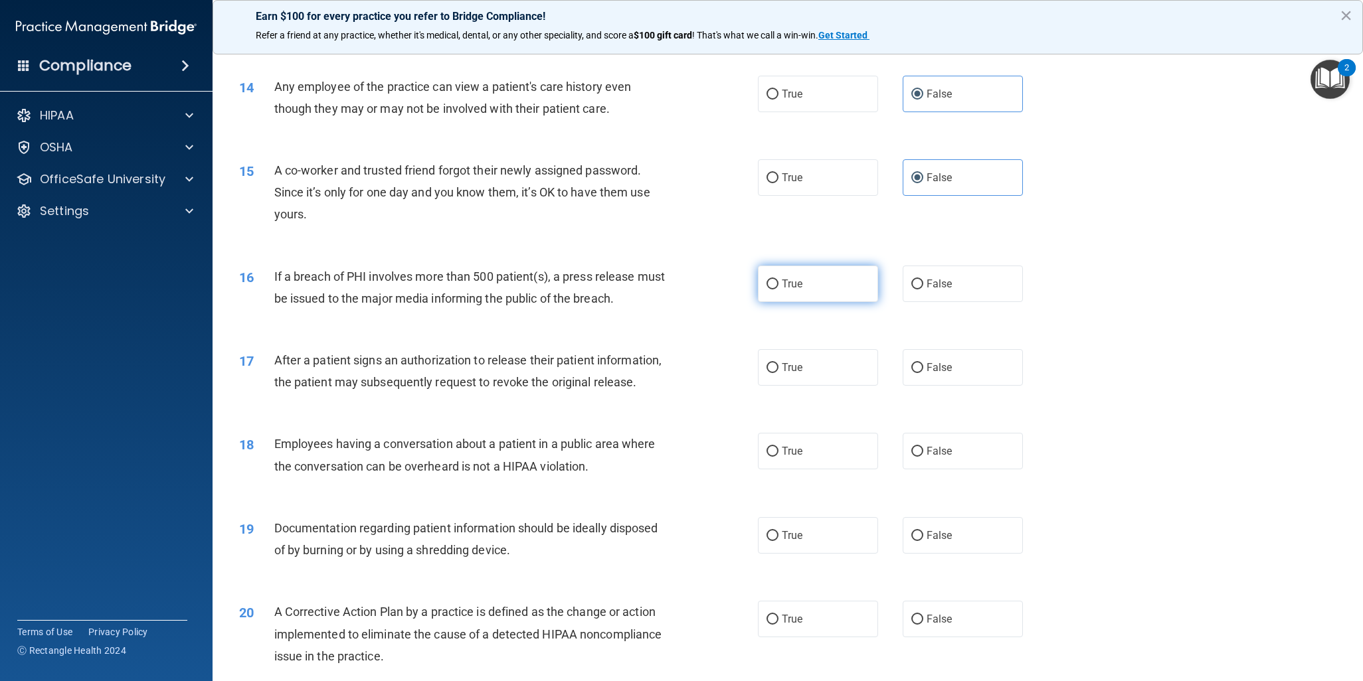
click at [847, 286] on label "True" at bounding box center [818, 284] width 120 height 37
click at [778, 286] on input "True" at bounding box center [772, 285] width 12 height 10
radio input "true"
click at [839, 367] on label "True" at bounding box center [818, 367] width 120 height 37
click at [778, 367] on input "True" at bounding box center [772, 368] width 12 height 10
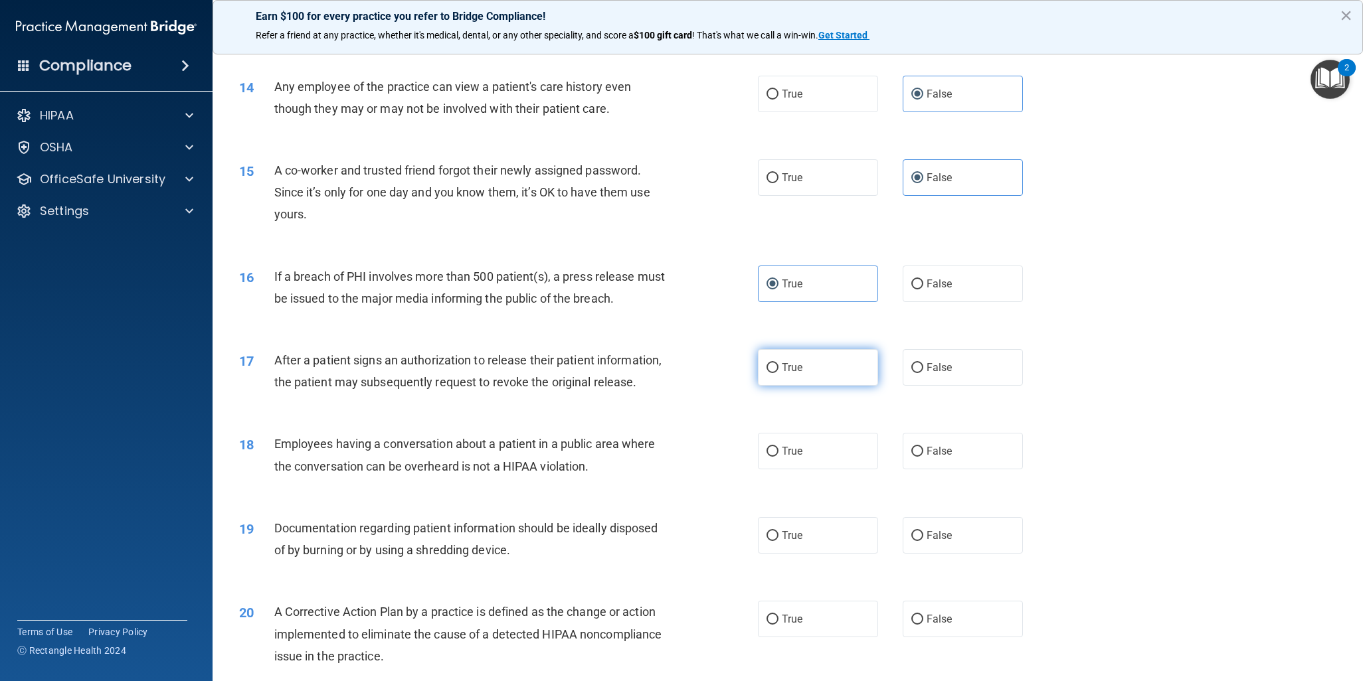
radio input "true"
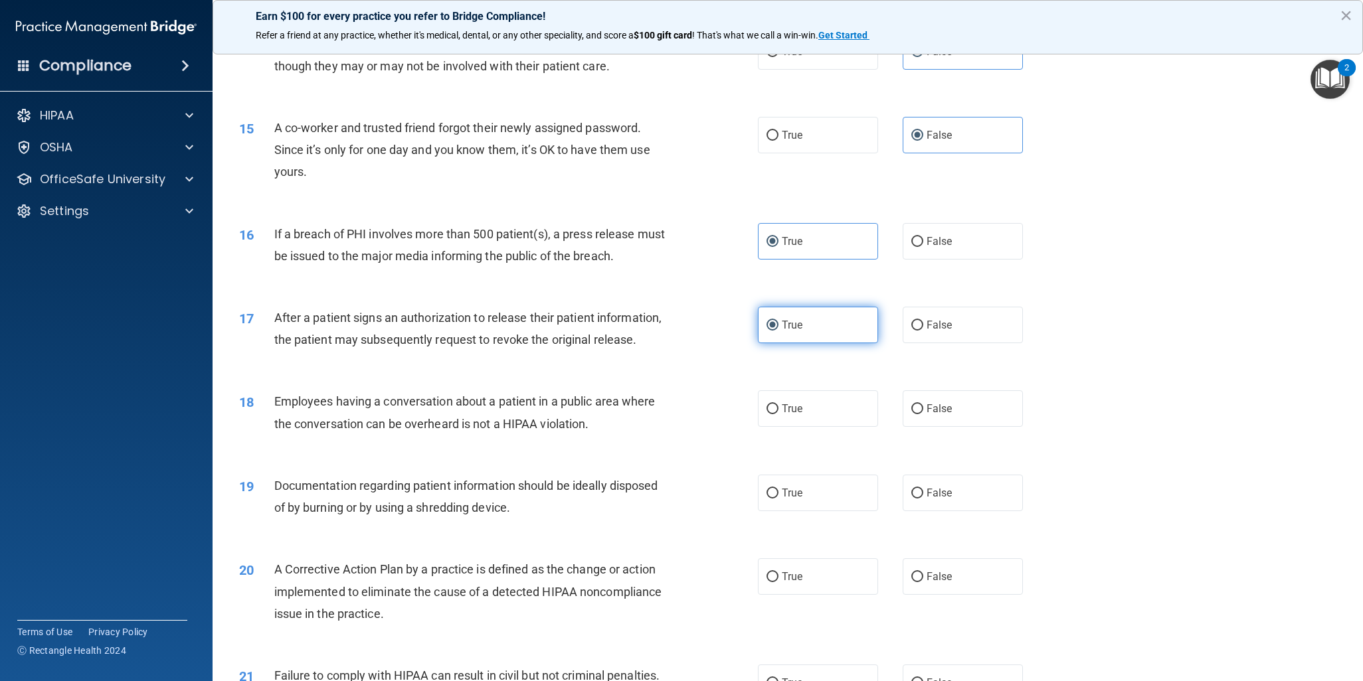
scroll to position [1262, 0]
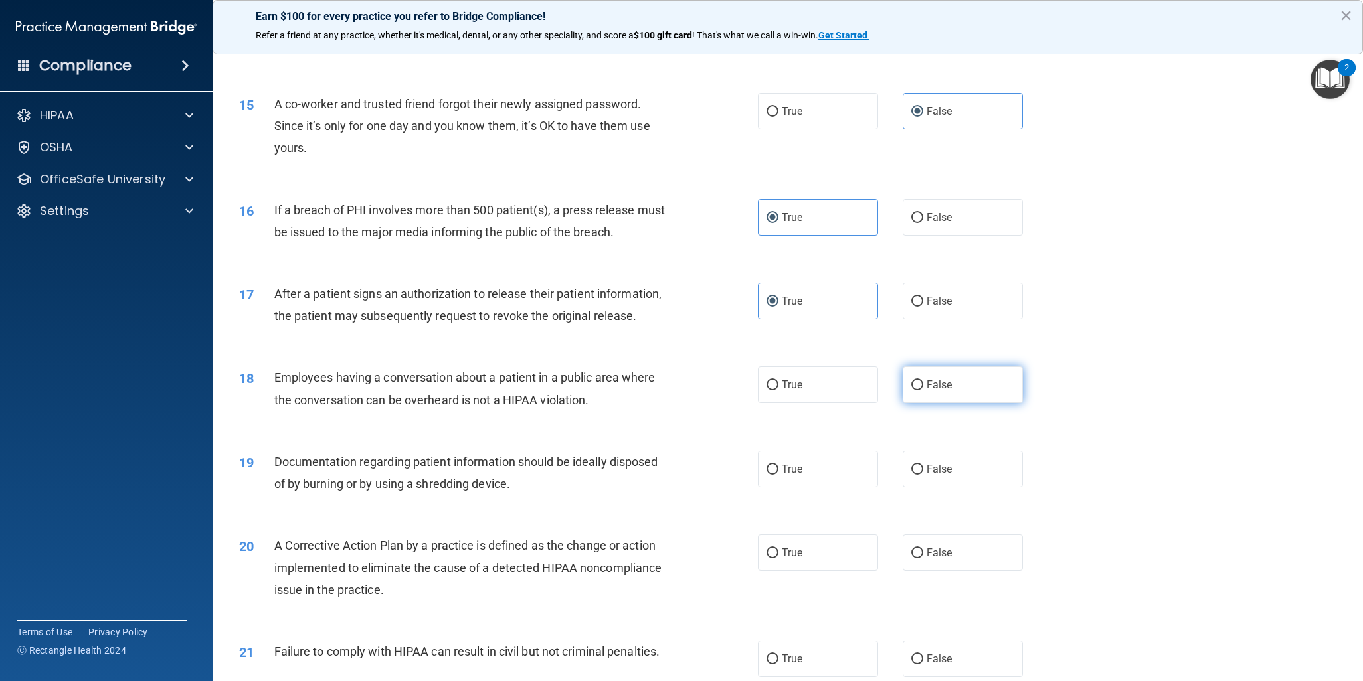
click at [929, 379] on span "False" at bounding box center [939, 385] width 26 height 13
click at [923, 381] on input "False" at bounding box center [917, 386] width 12 height 10
radio input "true"
click at [768, 487] on div "19 Documentation regarding patient information should be ideally disposed of by…" at bounding box center [498, 476] width 558 height 50
click at [817, 474] on label "True" at bounding box center [818, 469] width 120 height 37
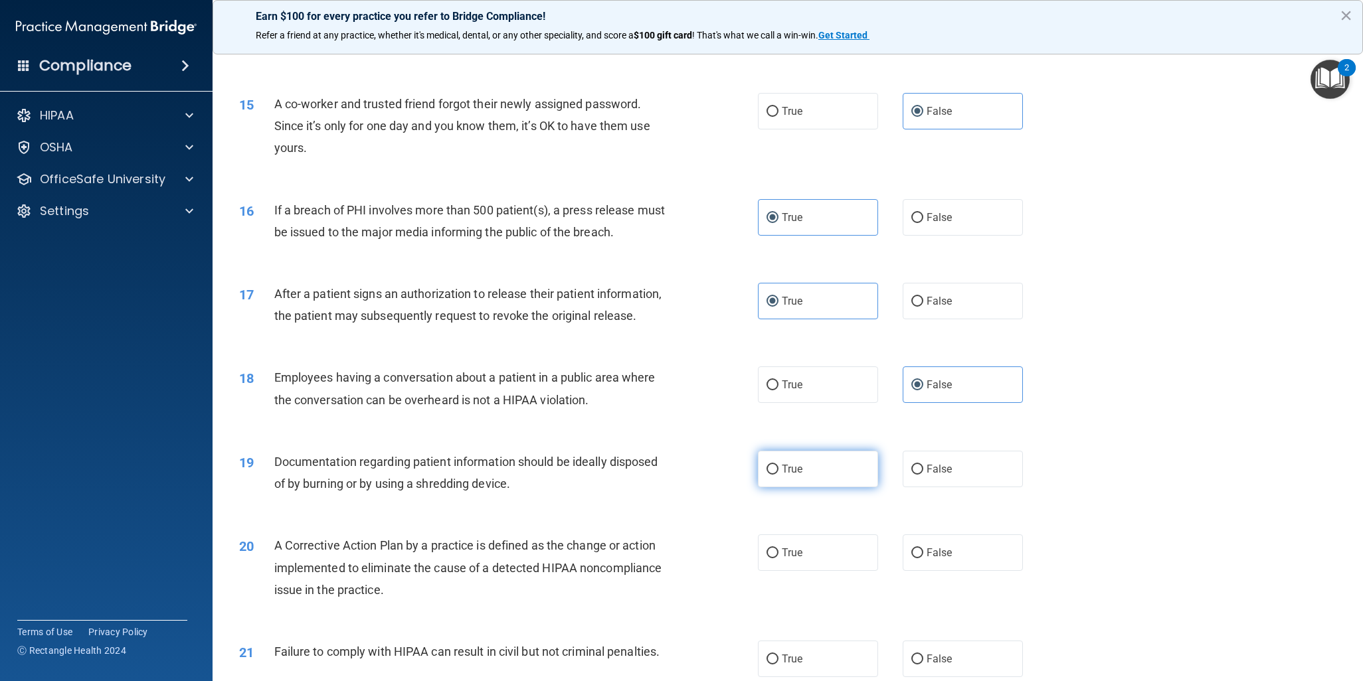
click at [778, 474] on input "True" at bounding box center [772, 470] width 12 height 10
radio input "true"
click at [794, 556] on span "True" at bounding box center [792, 553] width 21 height 13
click at [778, 556] on input "True" at bounding box center [772, 554] width 12 height 10
radio input "true"
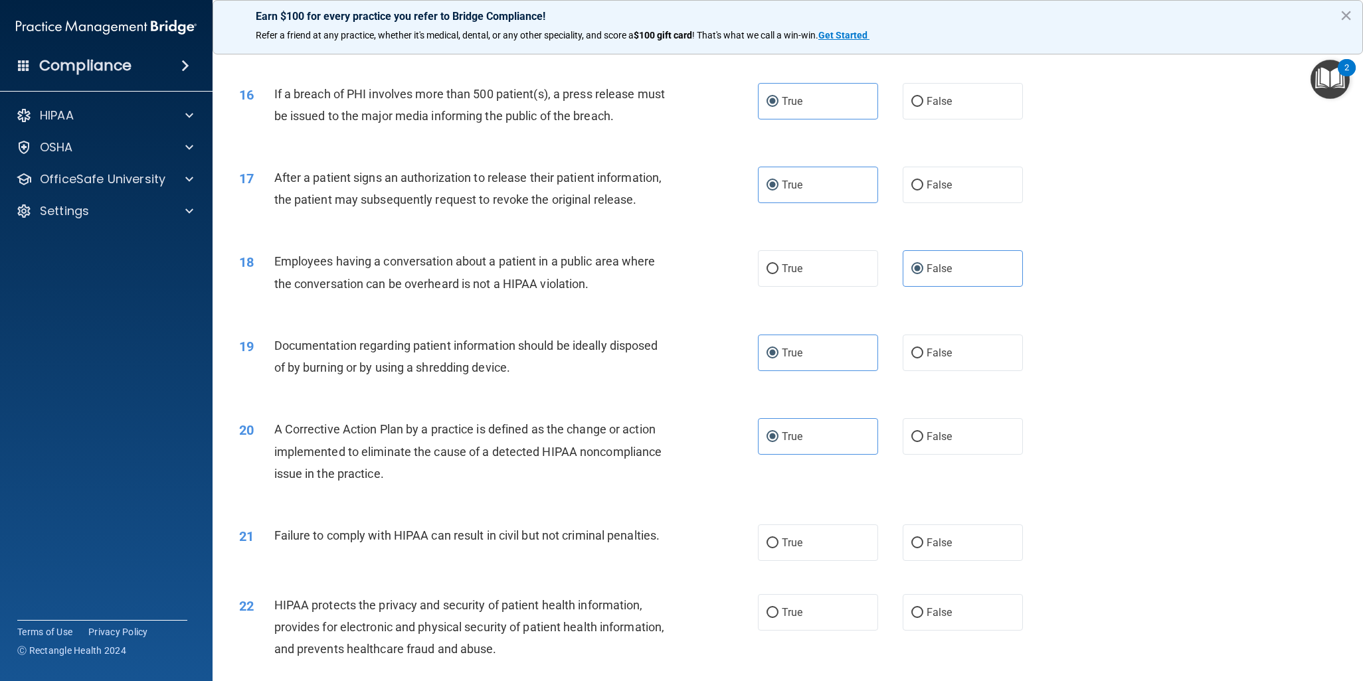
scroll to position [1527, 0]
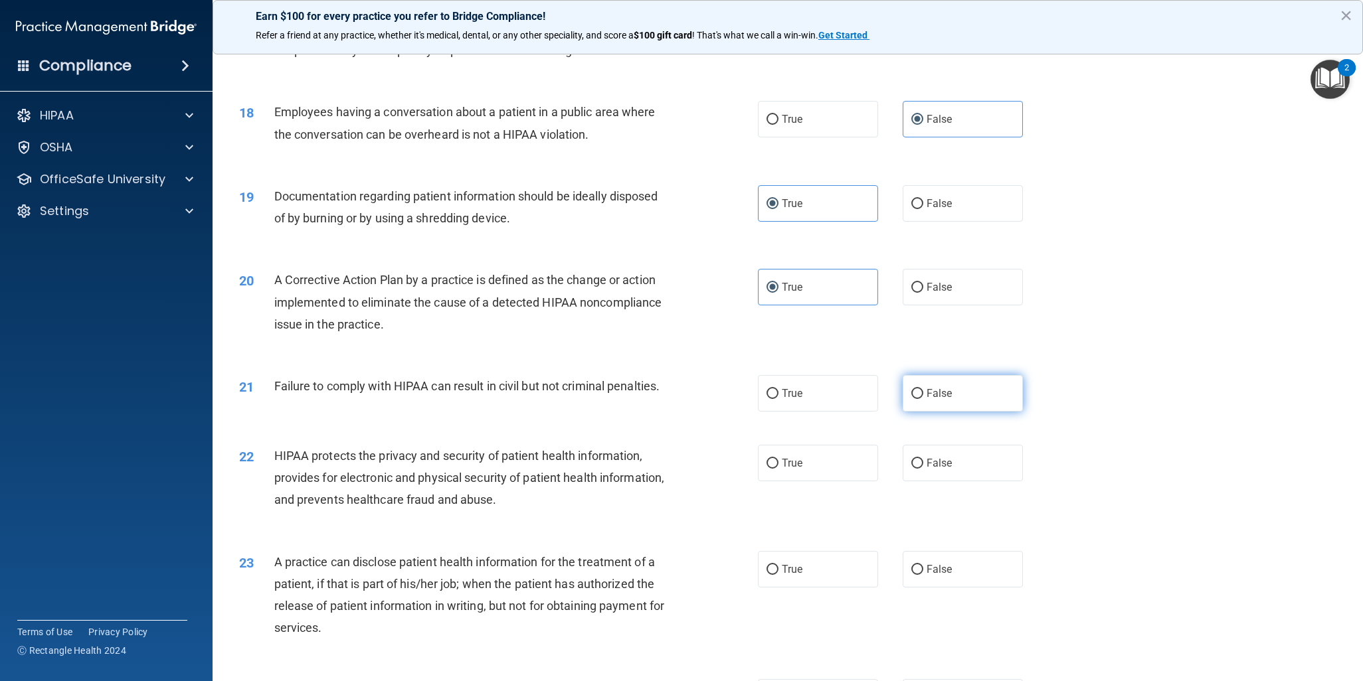
click at [957, 404] on label "False" at bounding box center [962, 393] width 120 height 37
click at [923, 399] on input "False" at bounding box center [917, 394] width 12 height 10
radio input "true"
click at [815, 481] on label "True" at bounding box center [818, 463] width 120 height 37
click at [778, 469] on input "True" at bounding box center [772, 464] width 12 height 10
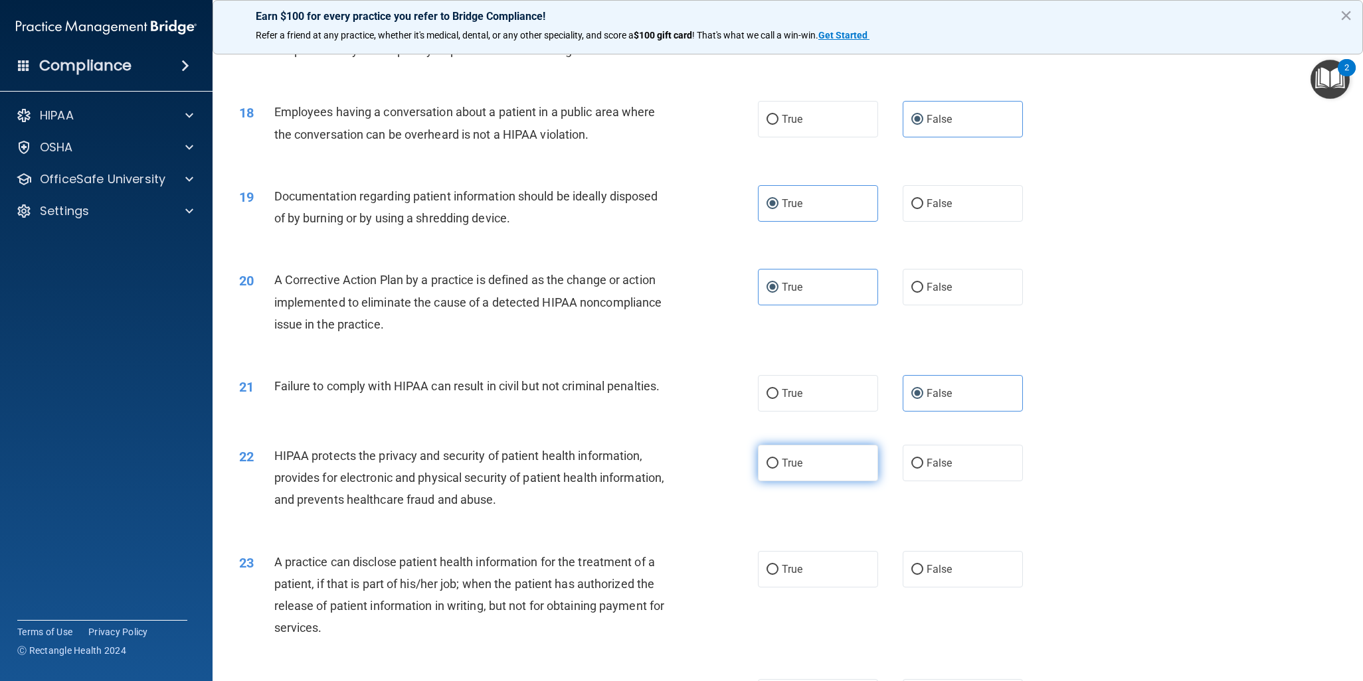
radio input "true"
click at [963, 609] on div "23 A practice can disclose patient health information for the treatment of a pa…" at bounding box center [787, 599] width 1117 height 128
click at [954, 570] on label "False" at bounding box center [962, 569] width 120 height 37
click at [923, 570] on input "False" at bounding box center [917, 570] width 12 height 10
radio input "true"
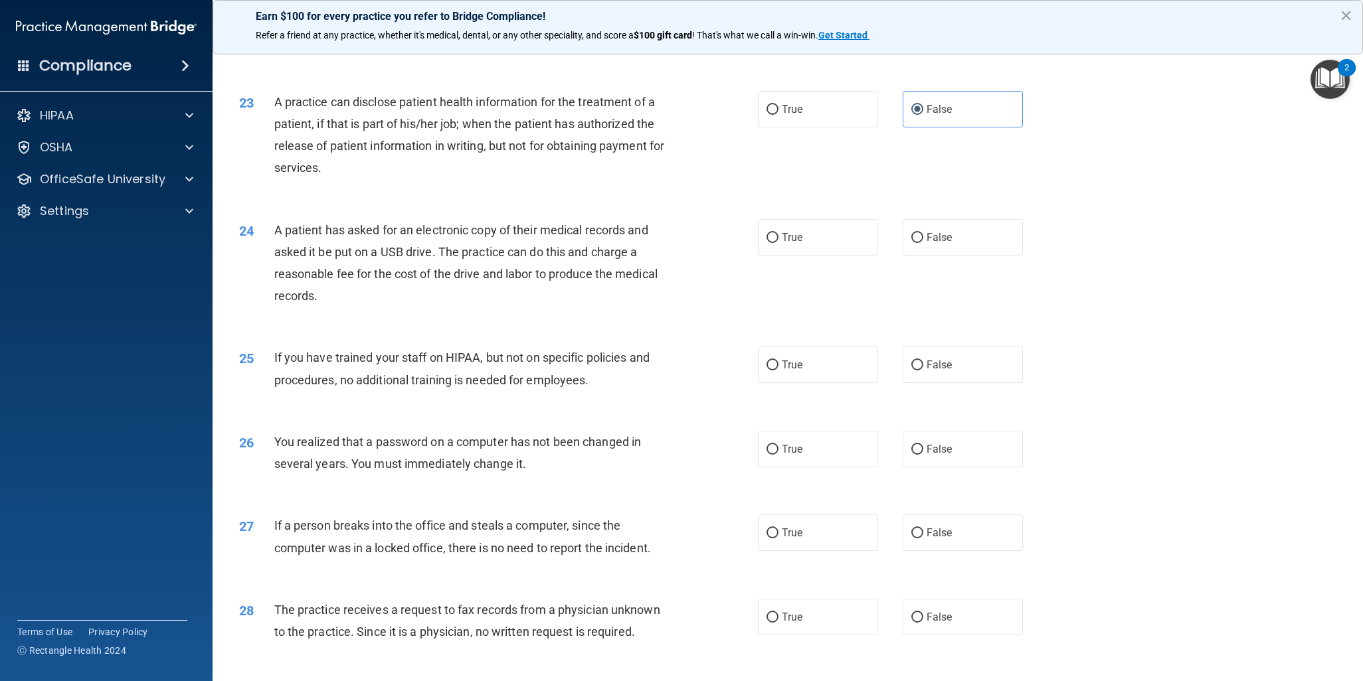
scroll to position [1997, 0]
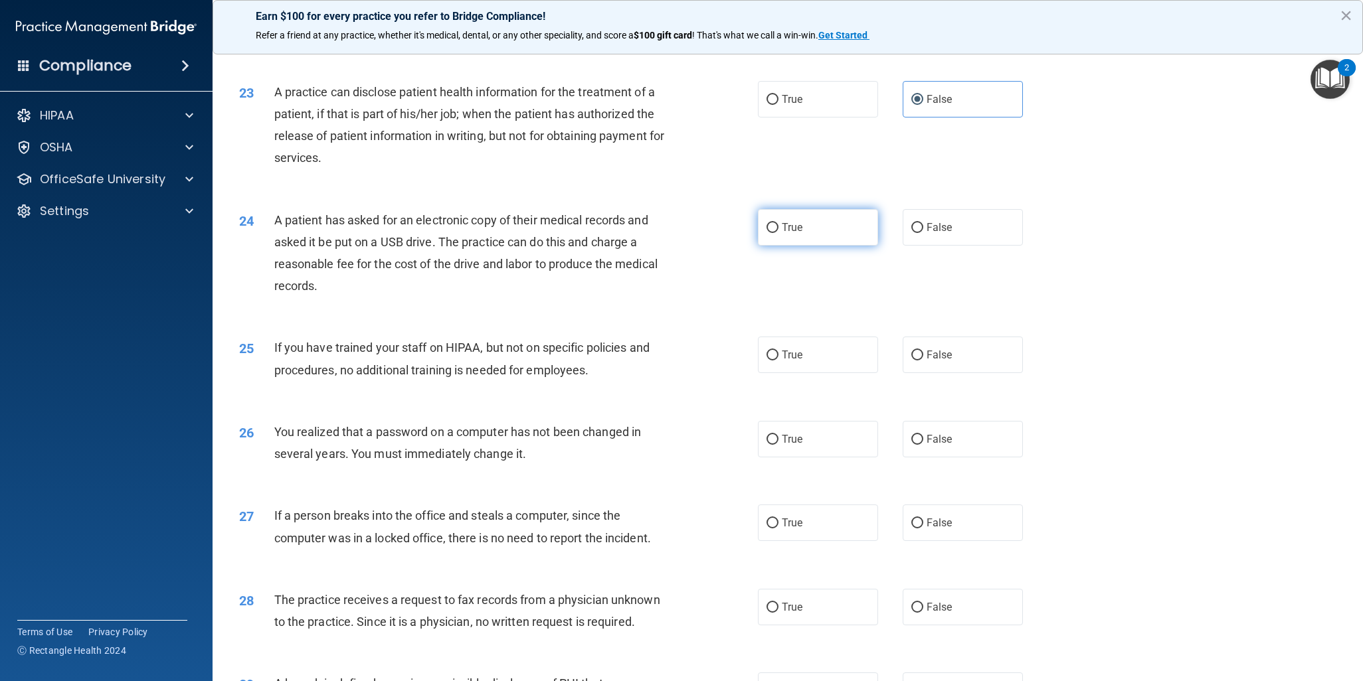
click at [813, 246] on label "True" at bounding box center [818, 227] width 120 height 37
click at [778, 233] on input "True" at bounding box center [772, 228] width 12 height 10
radio input "true"
click at [948, 371] on label "False" at bounding box center [962, 355] width 120 height 37
click at [923, 361] on input "False" at bounding box center [917, 356] width 12 height 10
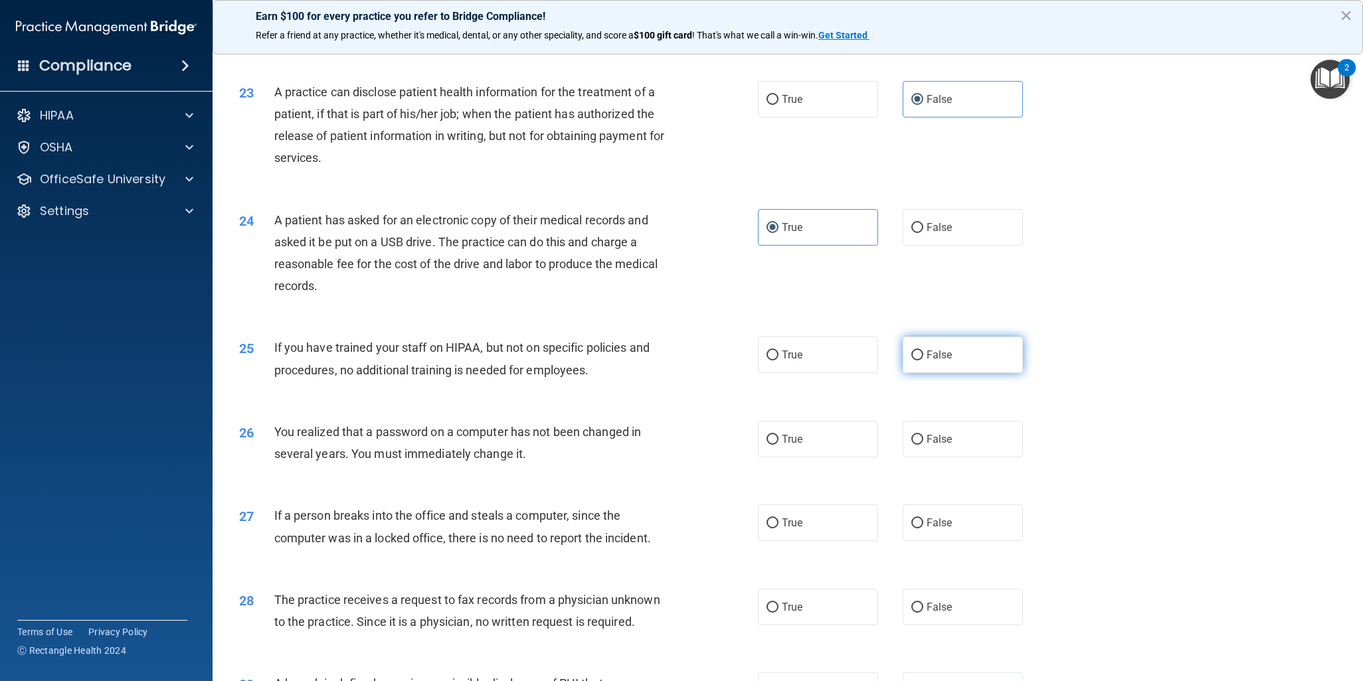
radio input "true"
click at [792, 446] on span "True" at bounding box center [792, 439] width 21 height 13
click at [778, 445] on input "True" at bounding box center [772, 440] width 12 height 10
radio input "true"
click at [967, 541] on label "False" at bounding box center [962, 523] width 120 height 37
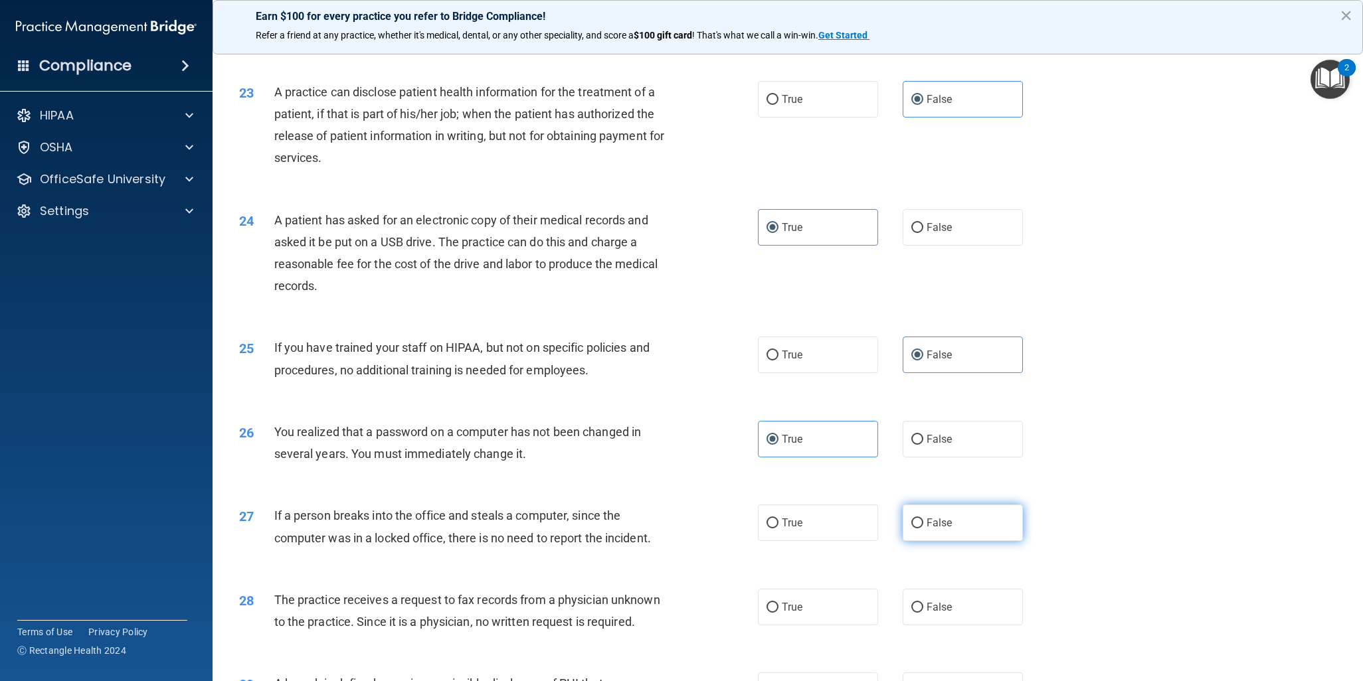
click at [923, 529] on input "False" at bounding box center [917, 524] width 12 height 10
radio input "true"
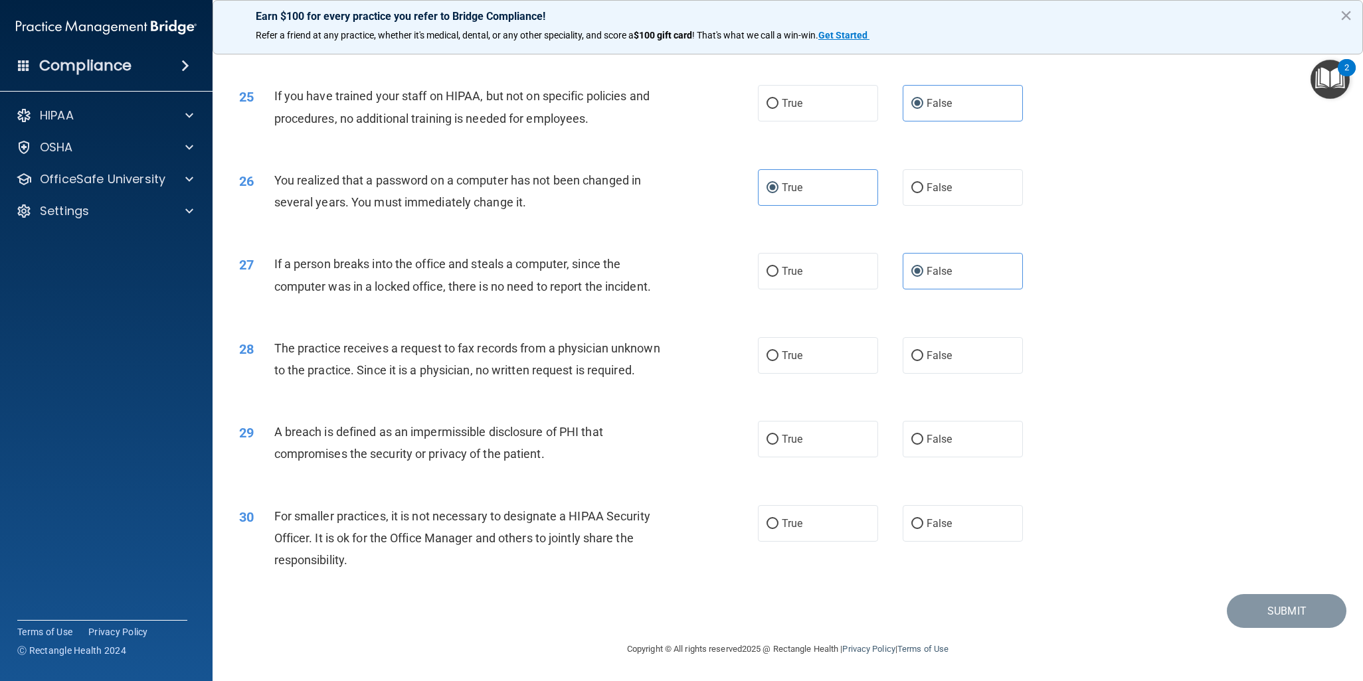
scroll to position [2263, 0]
click at [970, 363] on label "False" at bounding box center [962, 355] width 120 height 37
click at [923, 361] on input "False" at bounding box center [917, 356] width 12 height 10
radio input "true"
click at [778, 457] on label "True" at bounding box center [818, 439] width 120 height 37
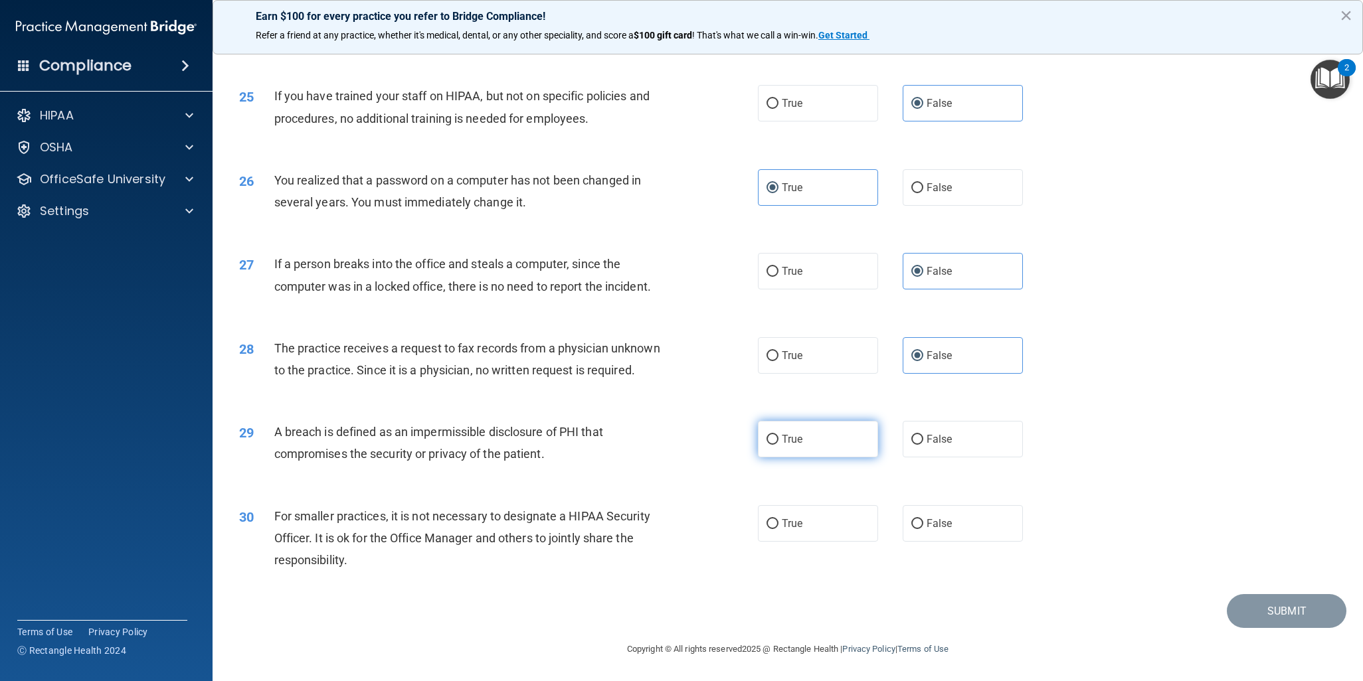
click at [778, 445] on input "True" at bounding box center [772, 440] width 12 height 10
radio input "true"
click at [926, 526] on span "False" at bounding box center [939, 523] width 26 height 13
click at [919, 526] on input "False" at bounding box center [917, 524] width 12 height 10
radio input "true"
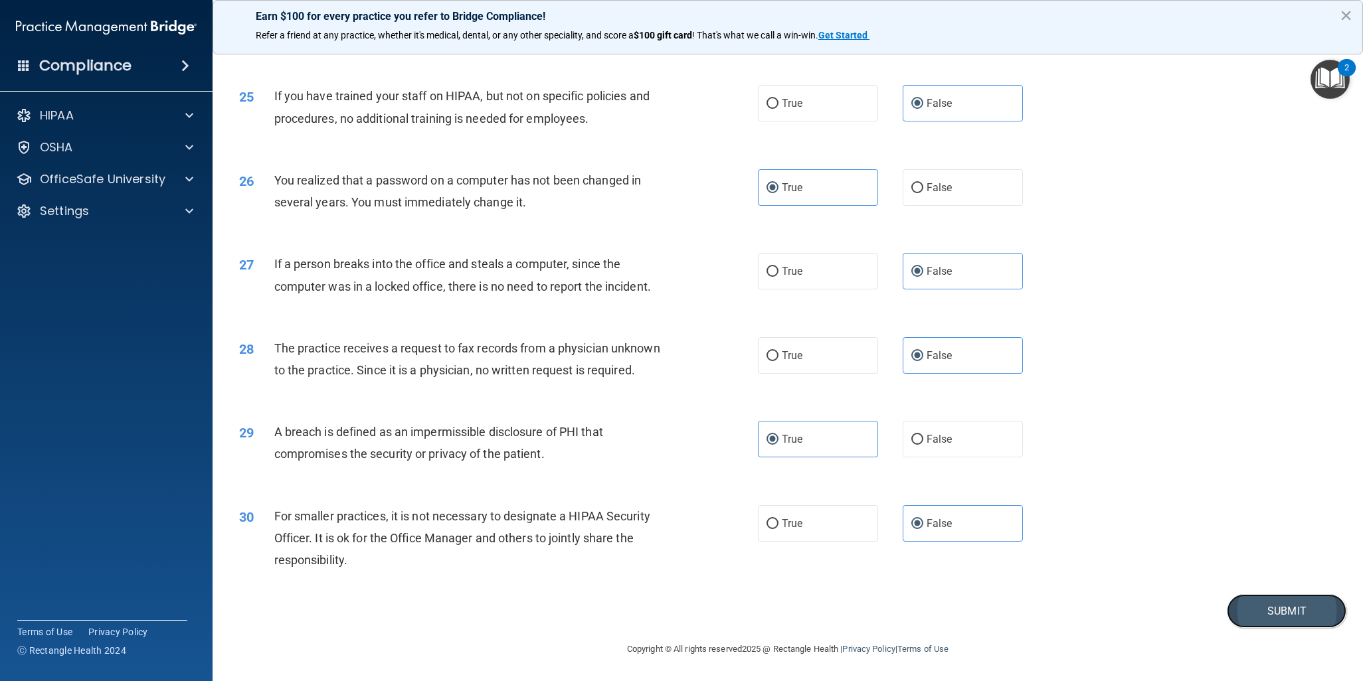
click at [1283, 606] on button "Submit" at bounding box center [1287, 611] width 120 height 34
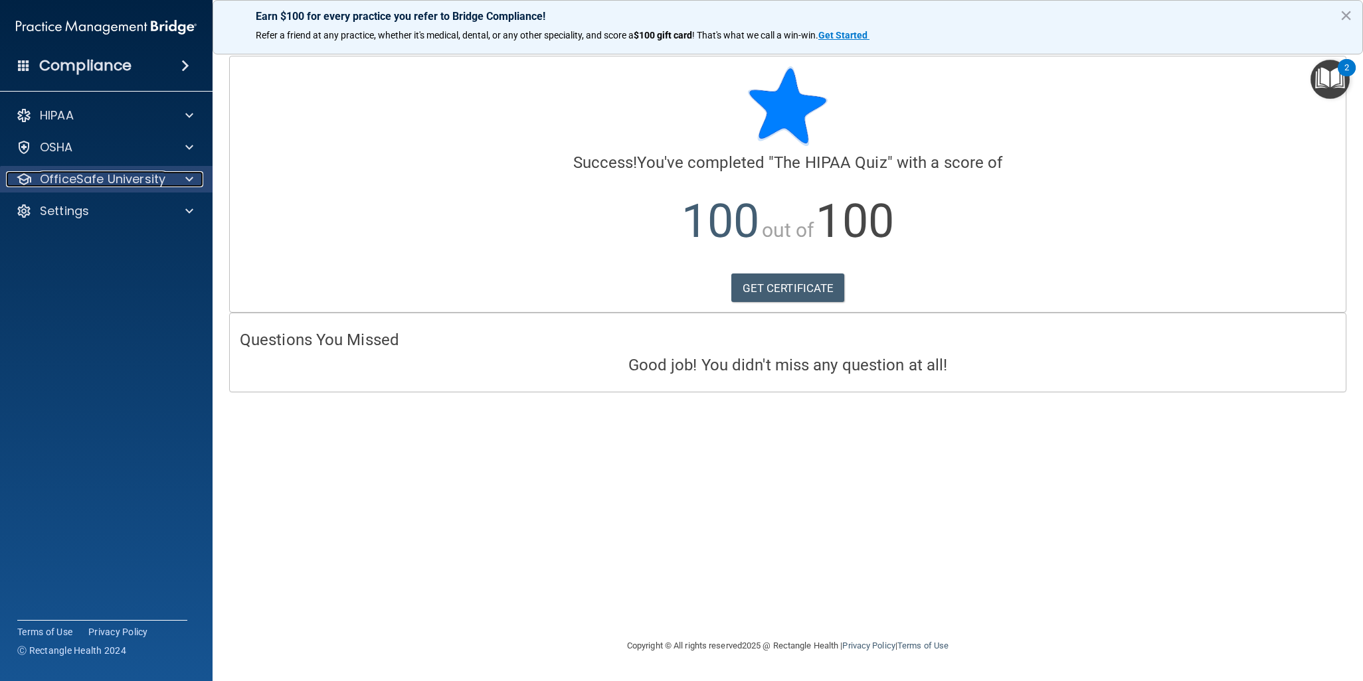
click at [115, 184] on p "OfficeSafe University" at bounding box center [103, 179] width 126 height 16
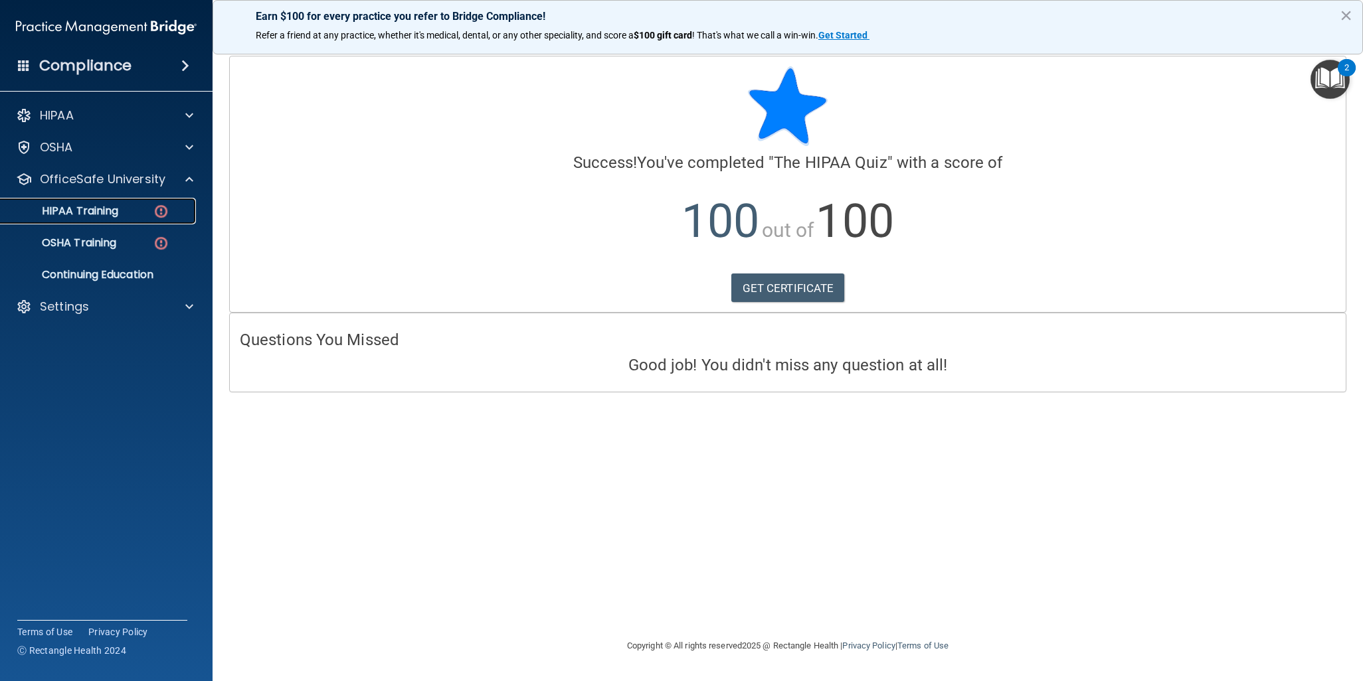
click at [144, 207] on div "HIPAA Training" at bounding box center [99, 211] width 181 height 13
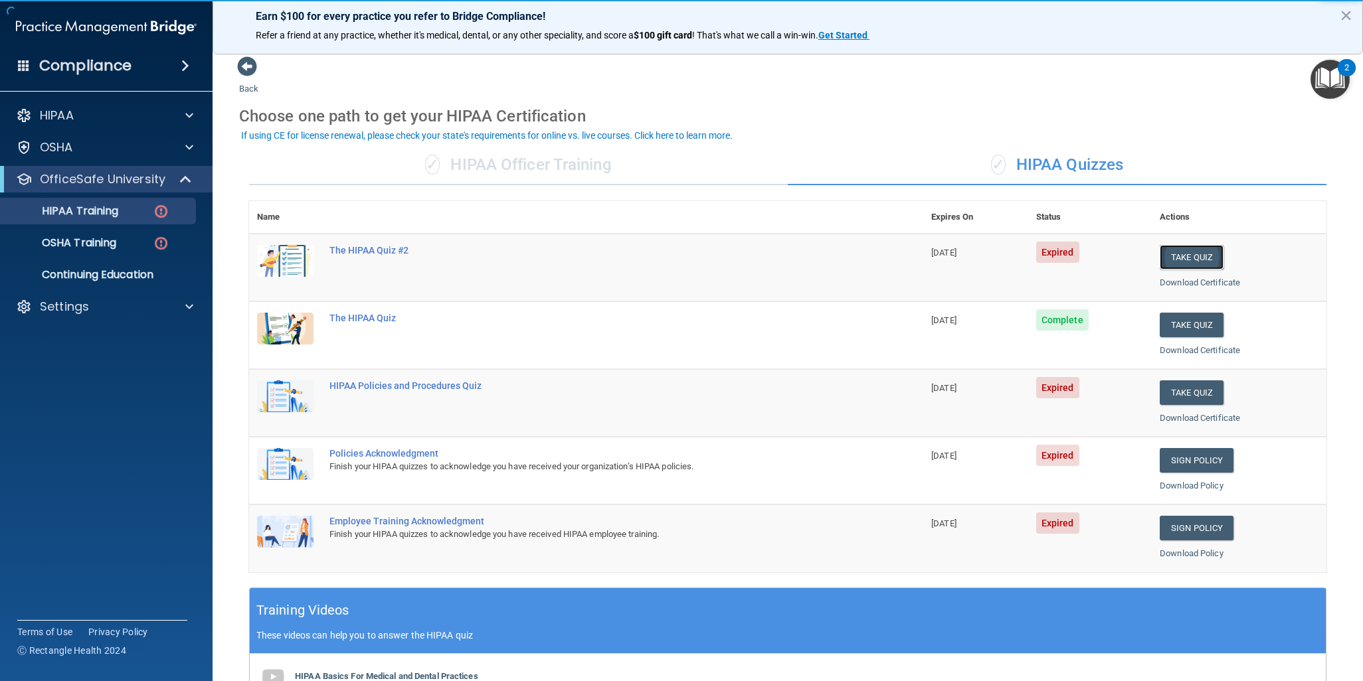
click at [1182, 256] on button "Take Quiz" at bounding box center [1191, 257] width 64 height 25
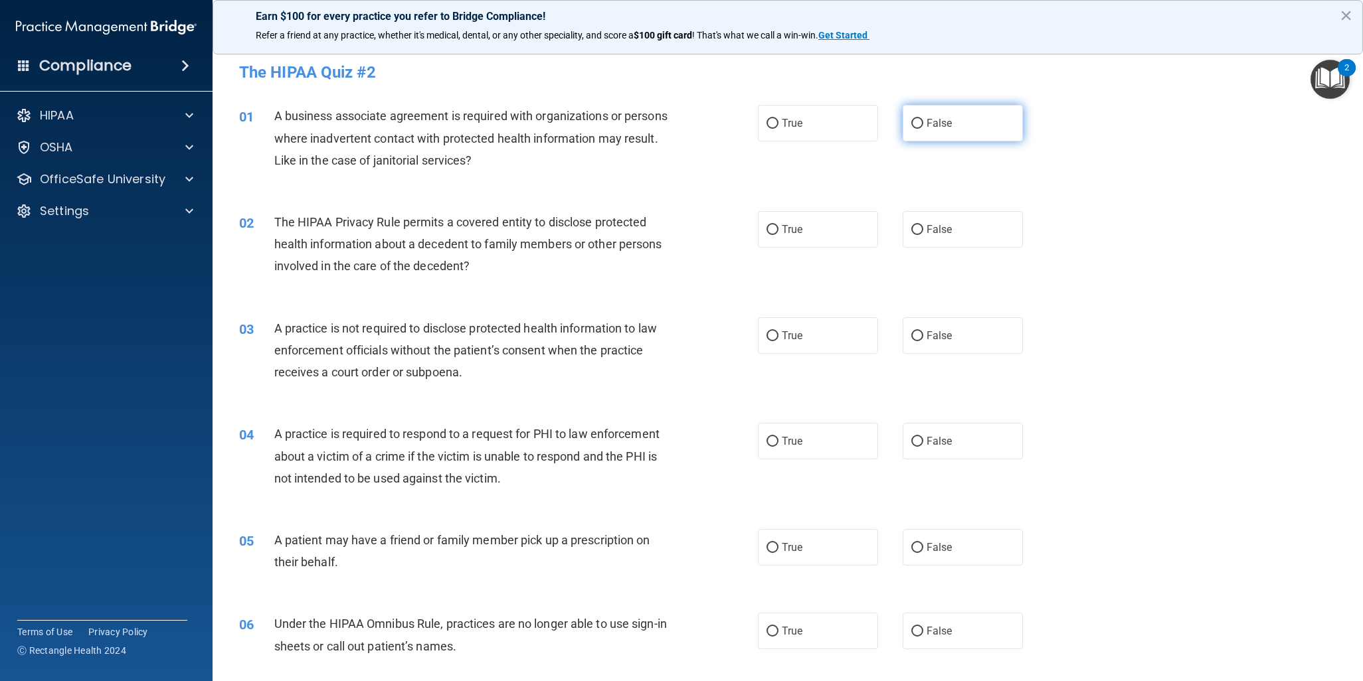
click at [956, 124] on label "False" at bounding box center [962, 123] width 120 height 37
click at [923, 124] on input "False" at bounding box center [917, 124] width 12 height 10
radio input "true"
click at [802, 231] on label "True" at bounding box center [818, 229] width 120 height 37
click at [778, 231] on input "True" at bounding box center [772, 230] width 12 height 10
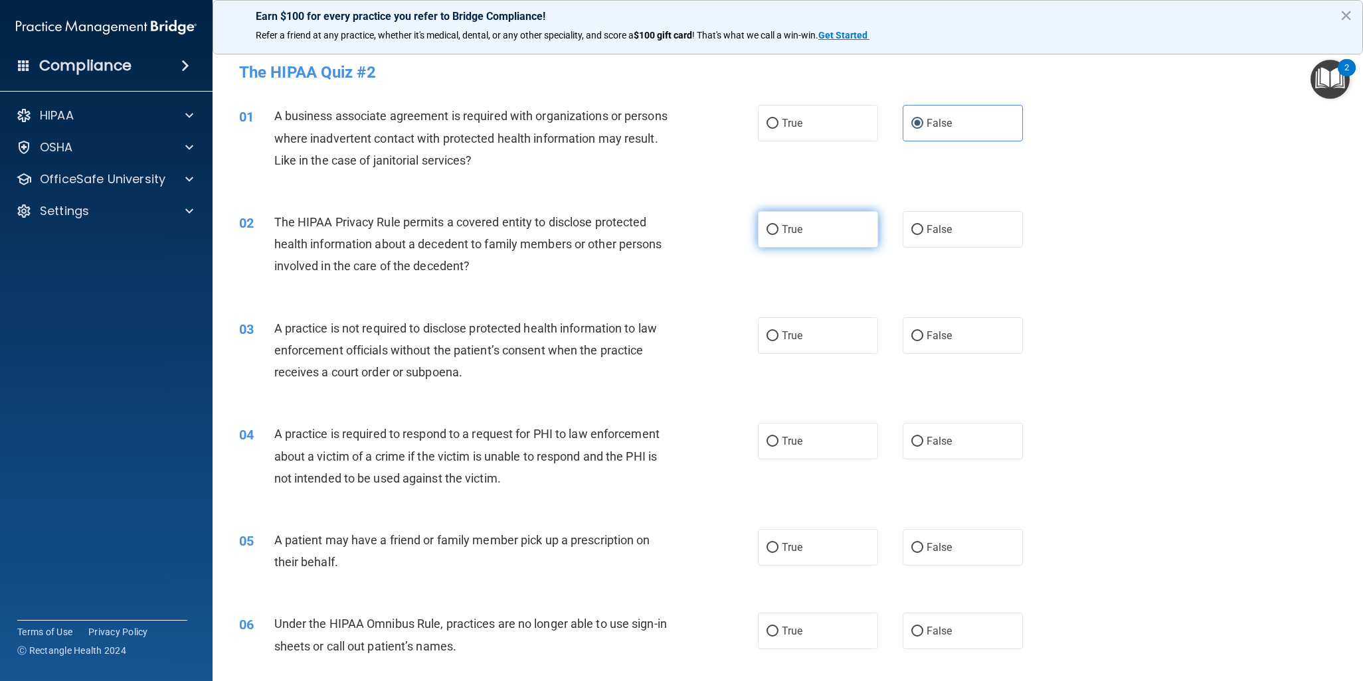
radio input "true"
click at [966, 345] on label "False" at bounding box center [962, 335] width 120 height 37
click at [923, 341] on input "False" at bounding box center [917, 336] width 12 height 10
radio input "true"
click at [782, 439] on span "True" at bounding box center [792, 441] width 21 height 13
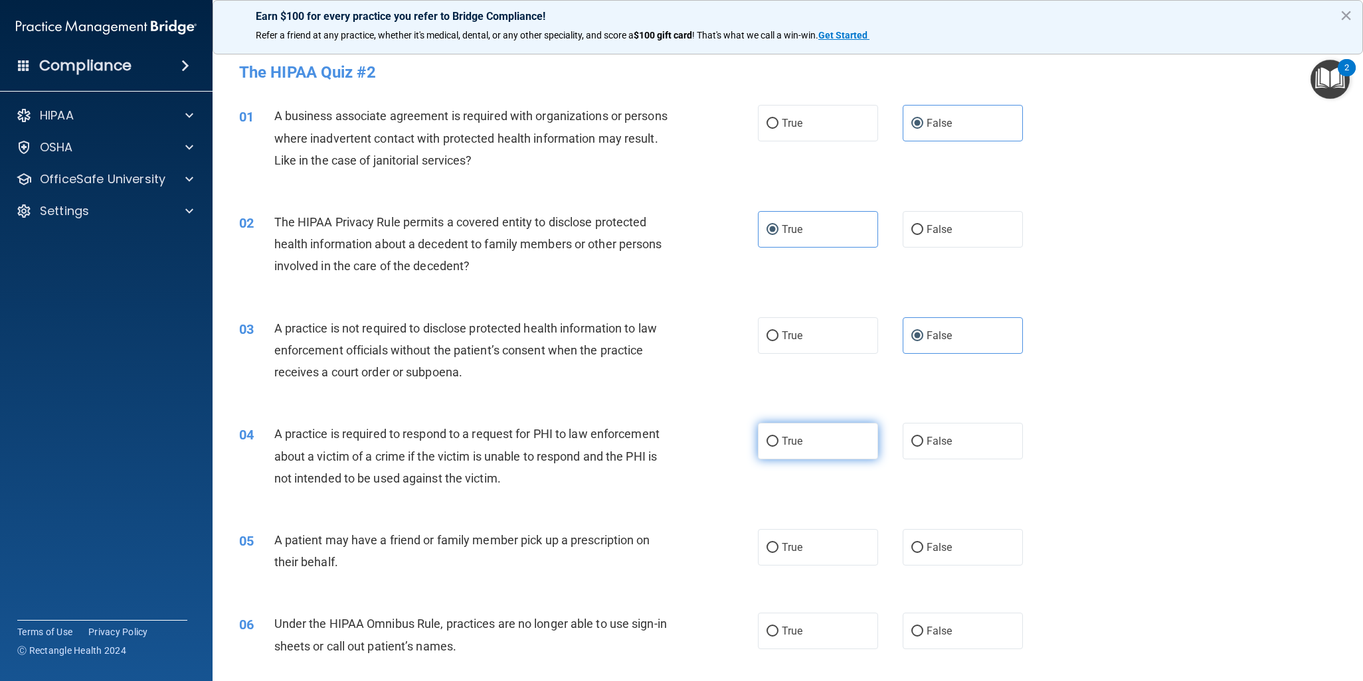
click at [778, 439] on input "True" at bounding box center [772, 442] width 12 height 10
radio input "true"
click at [813, 539] on label "True" at bounding box center [818, 547] width 120 height 37
click at [778, 543] on input "True" at bounding box center [772, 548] width 12 height 10
radio input "true"
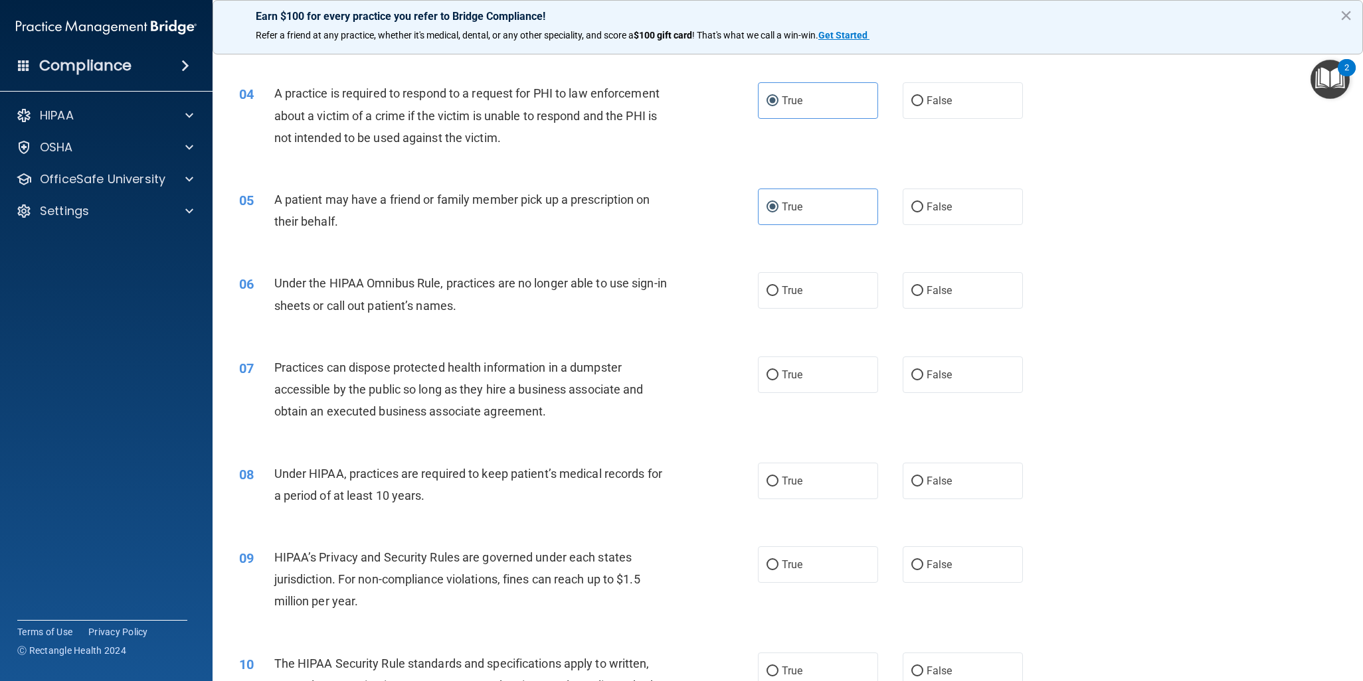
scroll to position [398, 0]
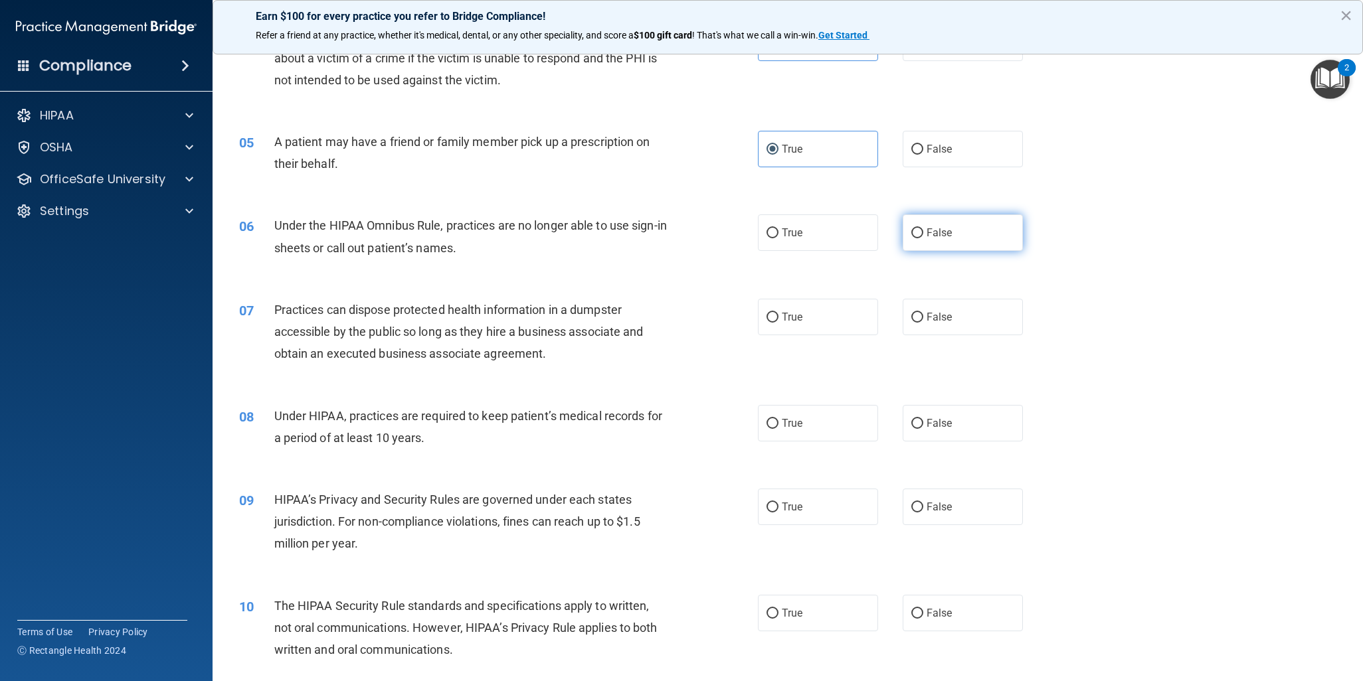
click at [934, 234] on span "False" at bounding box center [939, 232] width 26 height 13
click at [923, 234] on input "False" at bounding box center [917, 233] width 12 height 10
radio input "true"
click at [954, 319] on label "False" at bounding box center [962, 317] width 120 height 37
click at [923, 319] on input "False" at bounding box center [917, 318] width 12 height 10
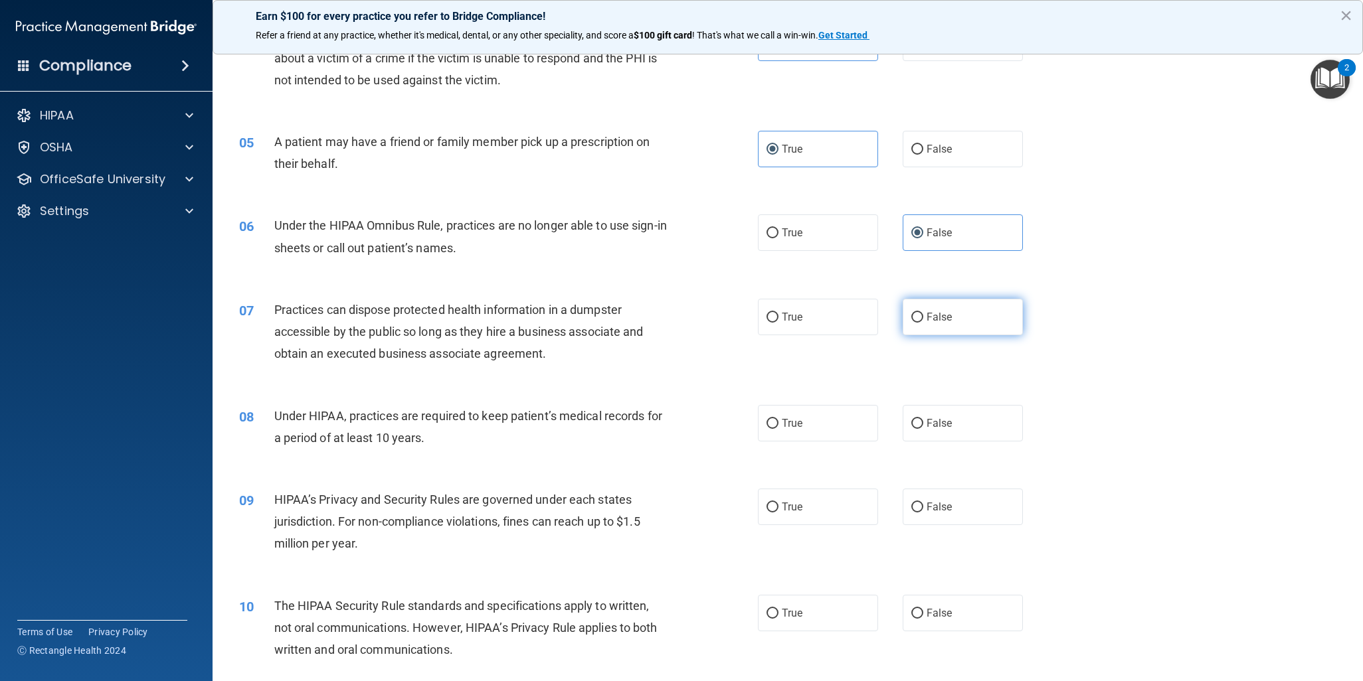
radio input "true"
click at [943, 429] on label "False" at bounding box center [962, 423] width 120 height 37
click at [923, 429] on input "False" at bounding box center [917, 424] width 12 height 10
radio input "true"
click at [930, 508] on span "False" at bounding box center [939, 507] width 26 height 13
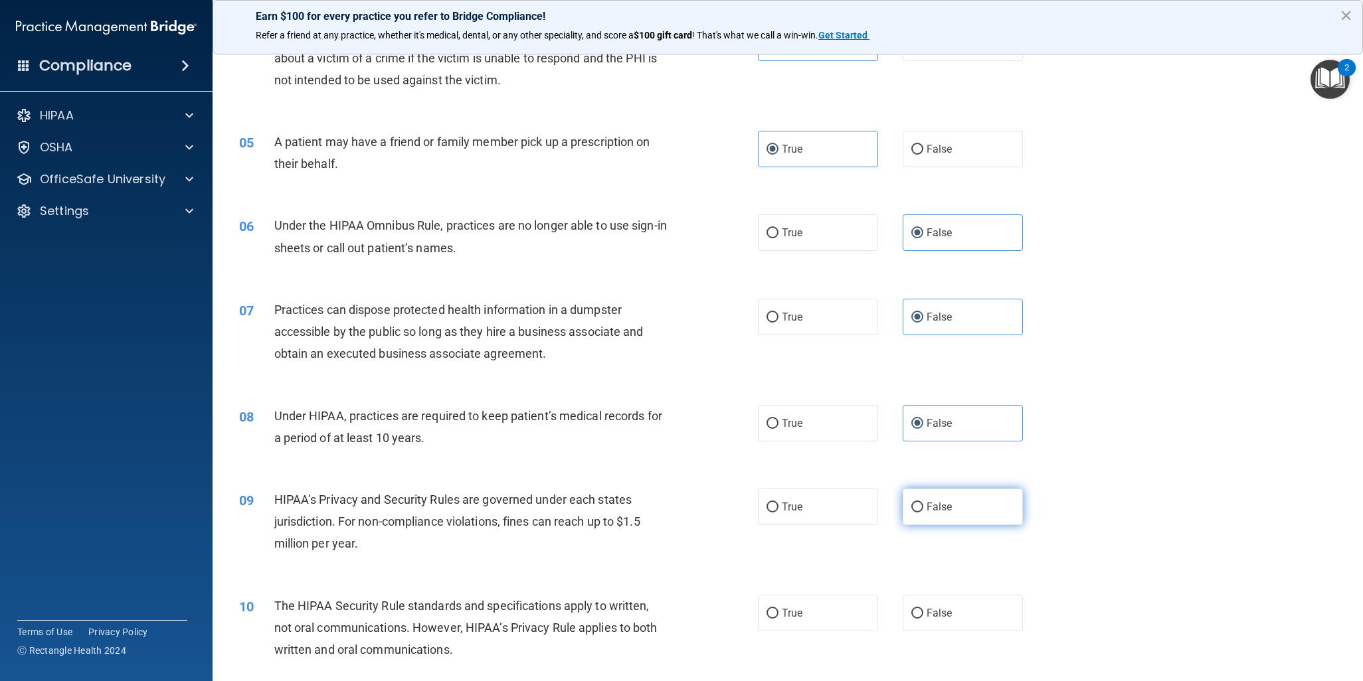
click at [923, 508] on input "False" at bounding box center [917, 508] width 12 height 10
radio input "true"
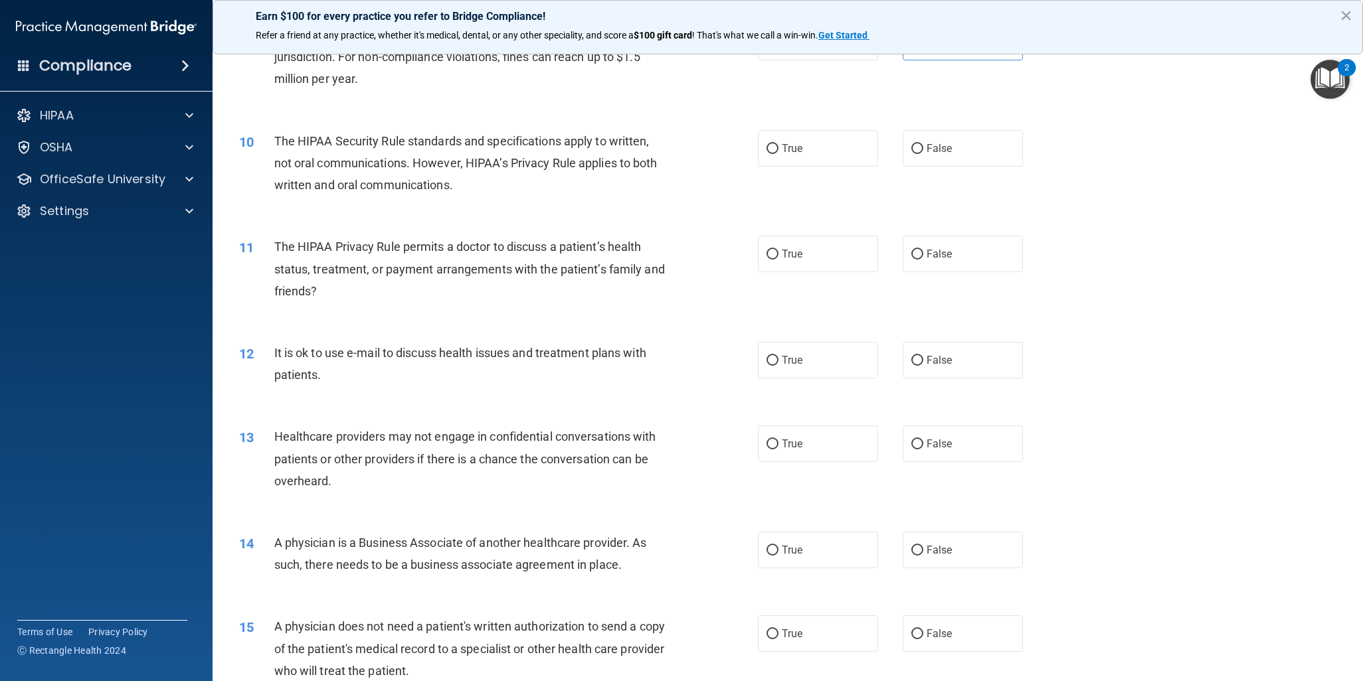
scroll to position [730, 0]
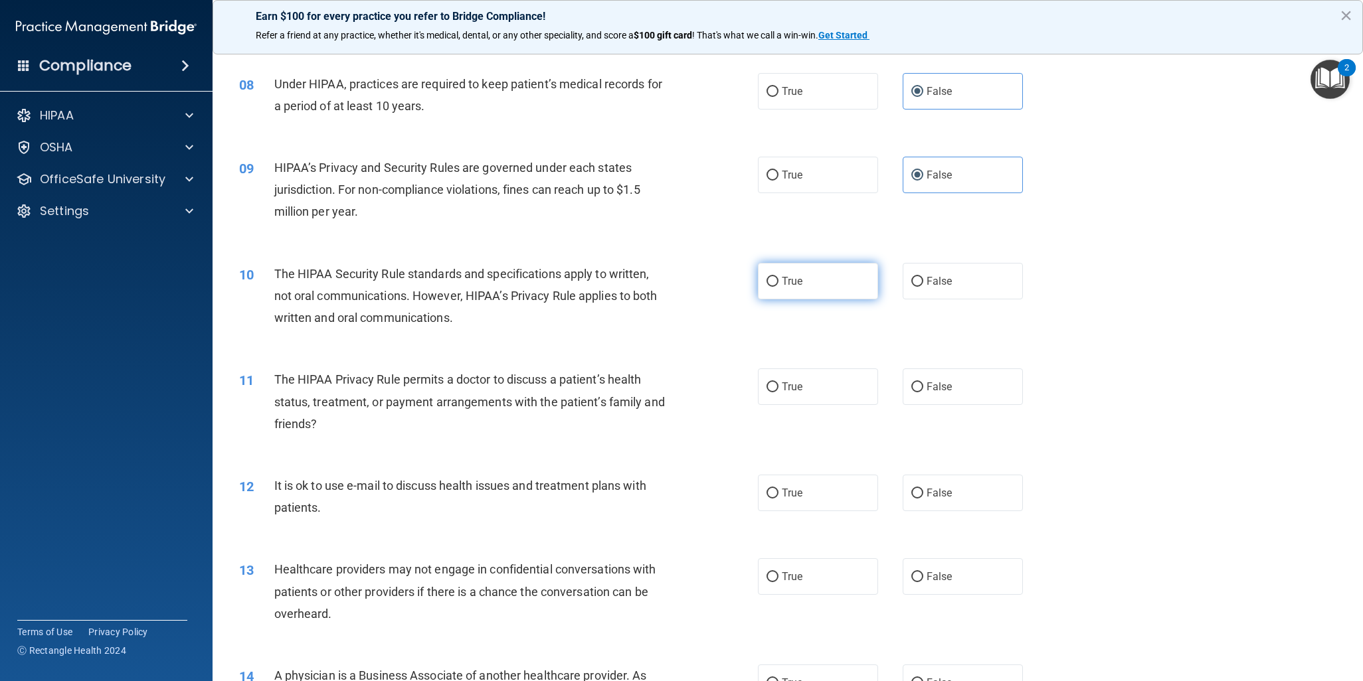
click at [807, 272] on label "True" at bounding box center [818, 281] width 120 height 37
click at [778, 277] on input "True" at bounding box center [772, 282] width 12 height 10
radio input "true"
click at [789, 374] on label "True" at bounding box center [818, 387] width 120 height 37
click at [778, 382] on input "True" at bounding box center [772, 387] width 12 height 10
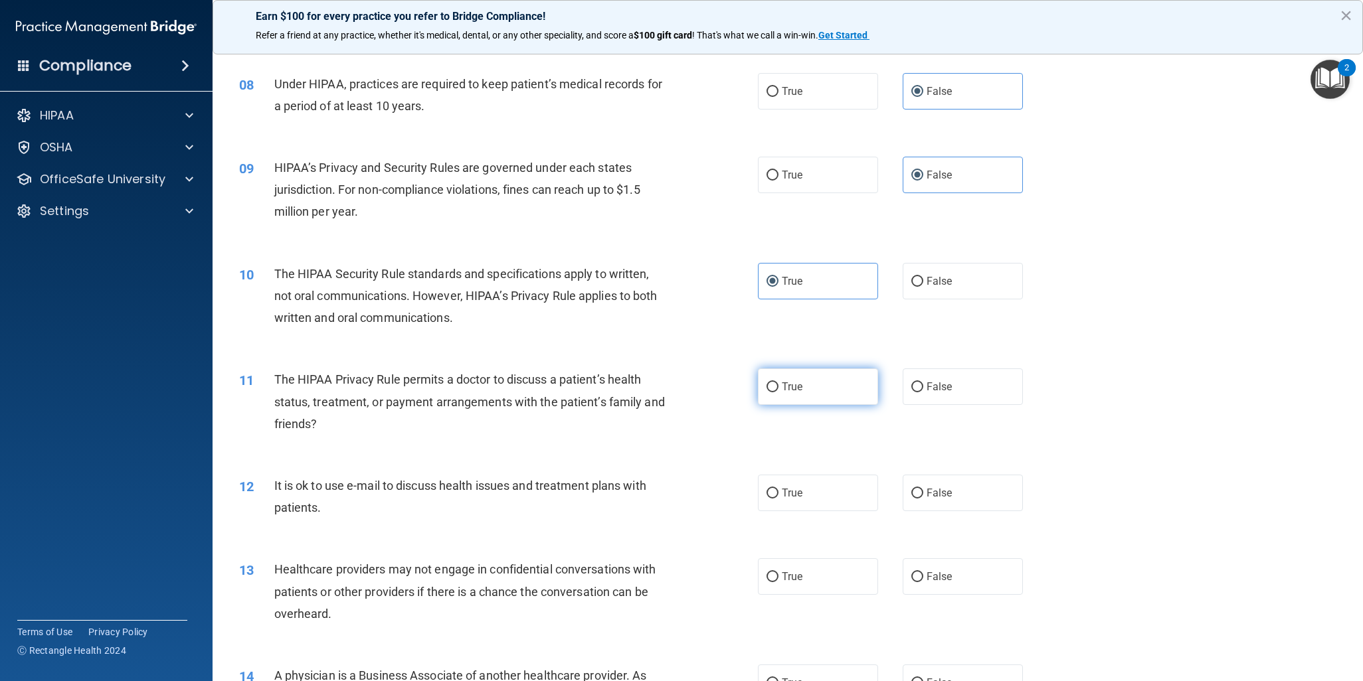
radio input "true"
click at [814, 491] on label "True" at bounding box center [818, 493] width 120 height 37
click at [778, 491] on input "True" at bounding box center [772, 494] width 12 height 10
radio input "true"
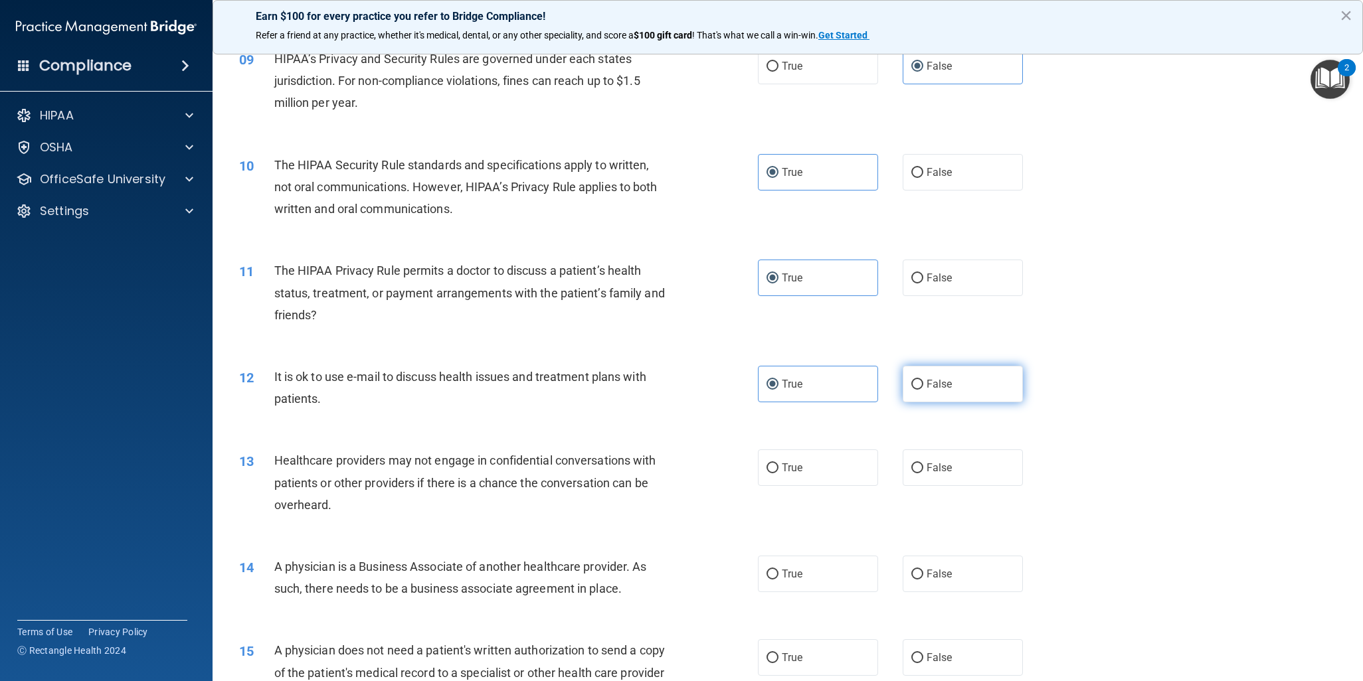
scroll to position [863, 0]
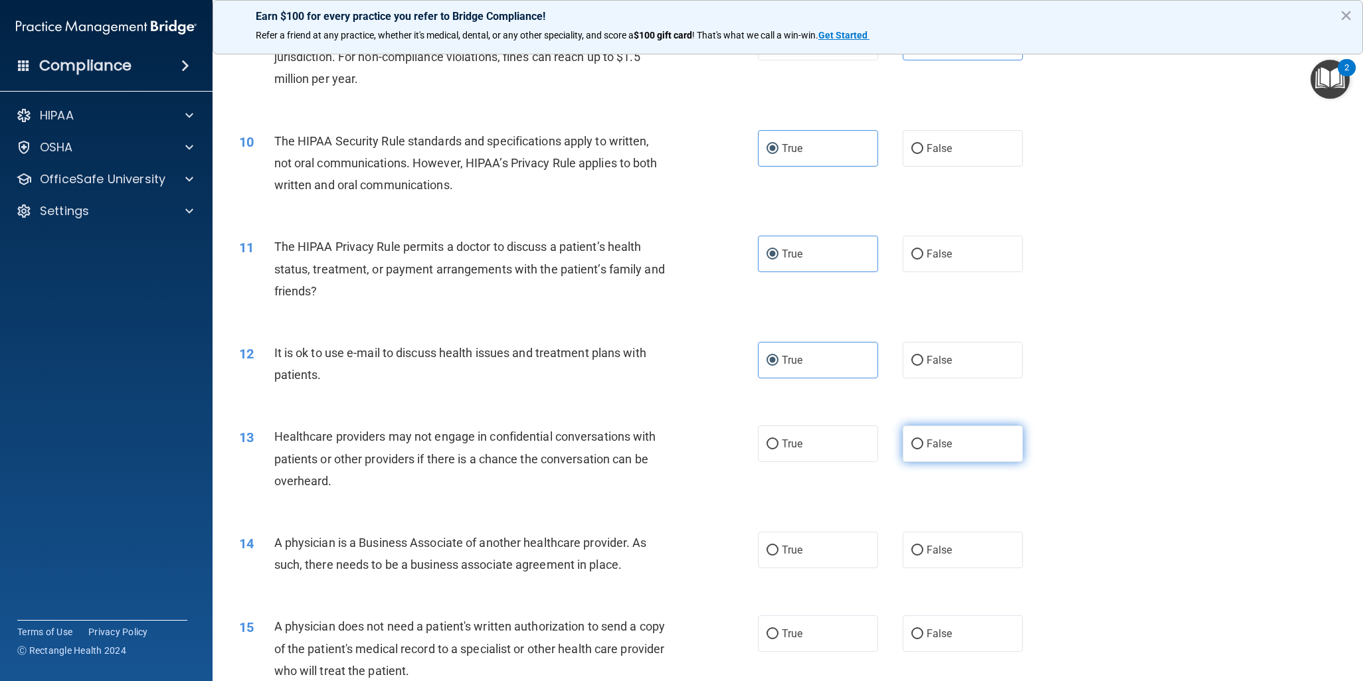
click at [946, 446] on label "False" at bounding box center [962, 444] width 120 height 37
click at [923, 446] on input "False" at bounding box center [917, 445] width 12 height 10
radio input "true"
click at [936, 556] on span "False" at bounding box center [939, 550] width 26 height 13
click at [923, 556] on input "False" at bounding box center [917, 551] width 12 height 10
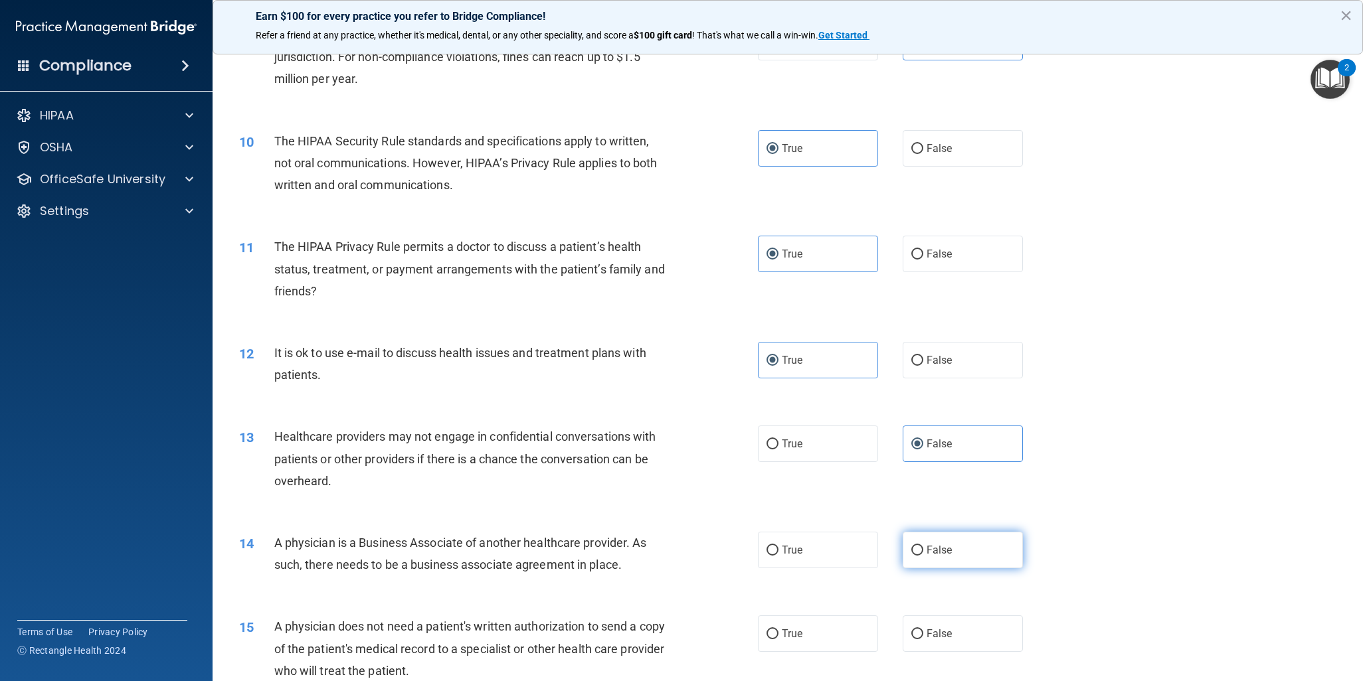
radio input "true"
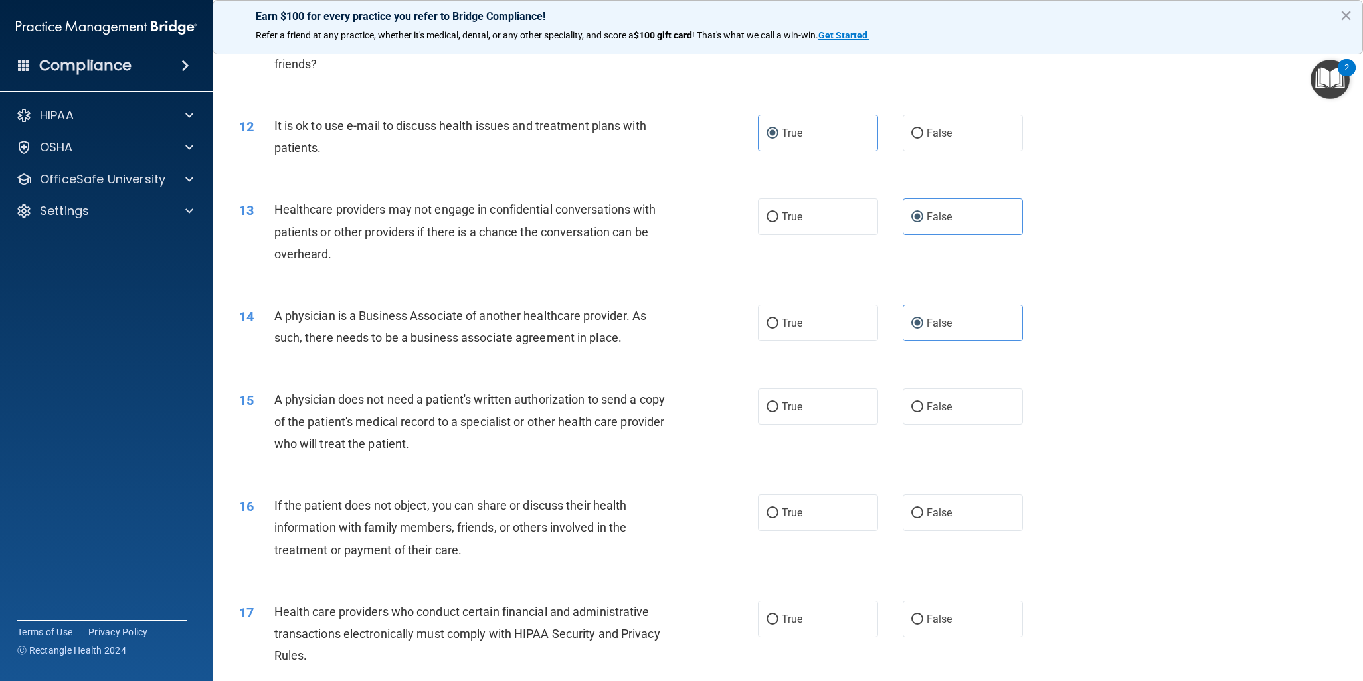
scroll to position [1195, 0]
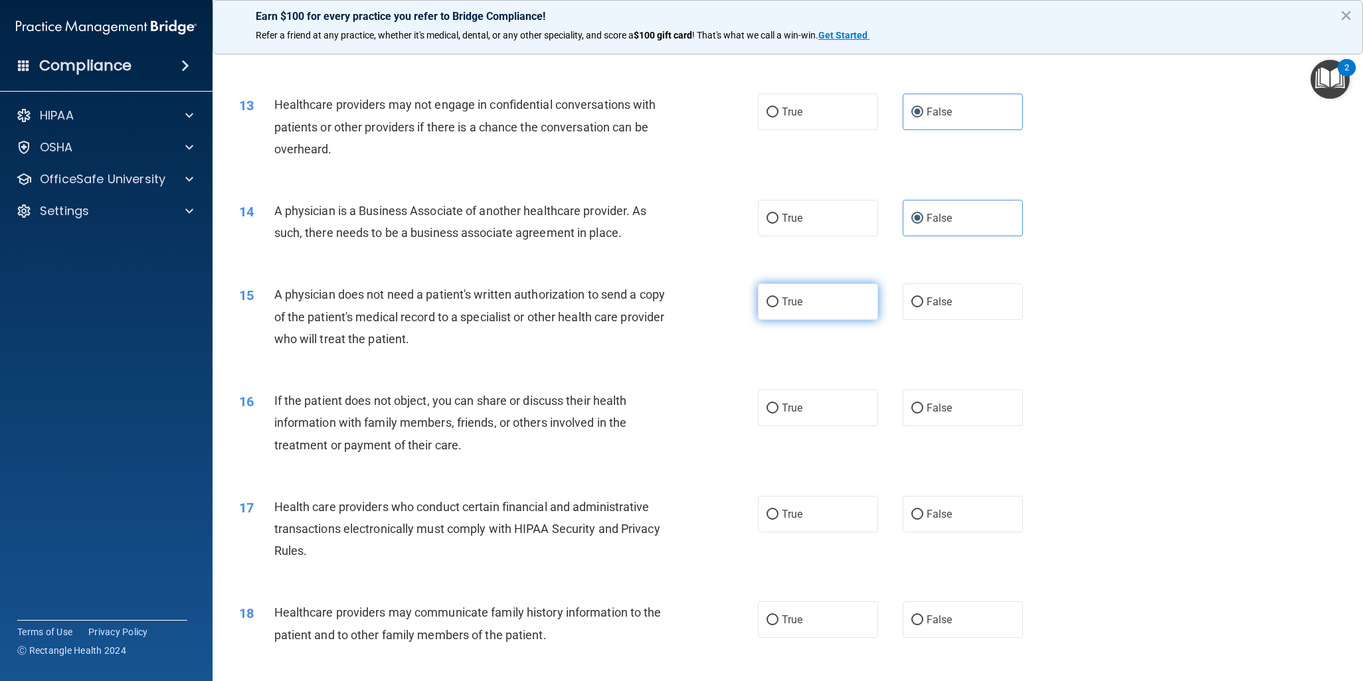
click at [831, 300] on label "True" at bounding box center [818, 302] width 120 height 37
click at [778, 300] on input "True" at bounding box center [772, 302] width 12 height 10
radio input "true"
click at [813, 398] on label "True" at bounding box center [818, 408] width 120 height 37
click at [778, 404] on input "True" at bounding box center [772, 409] width 12 height 10
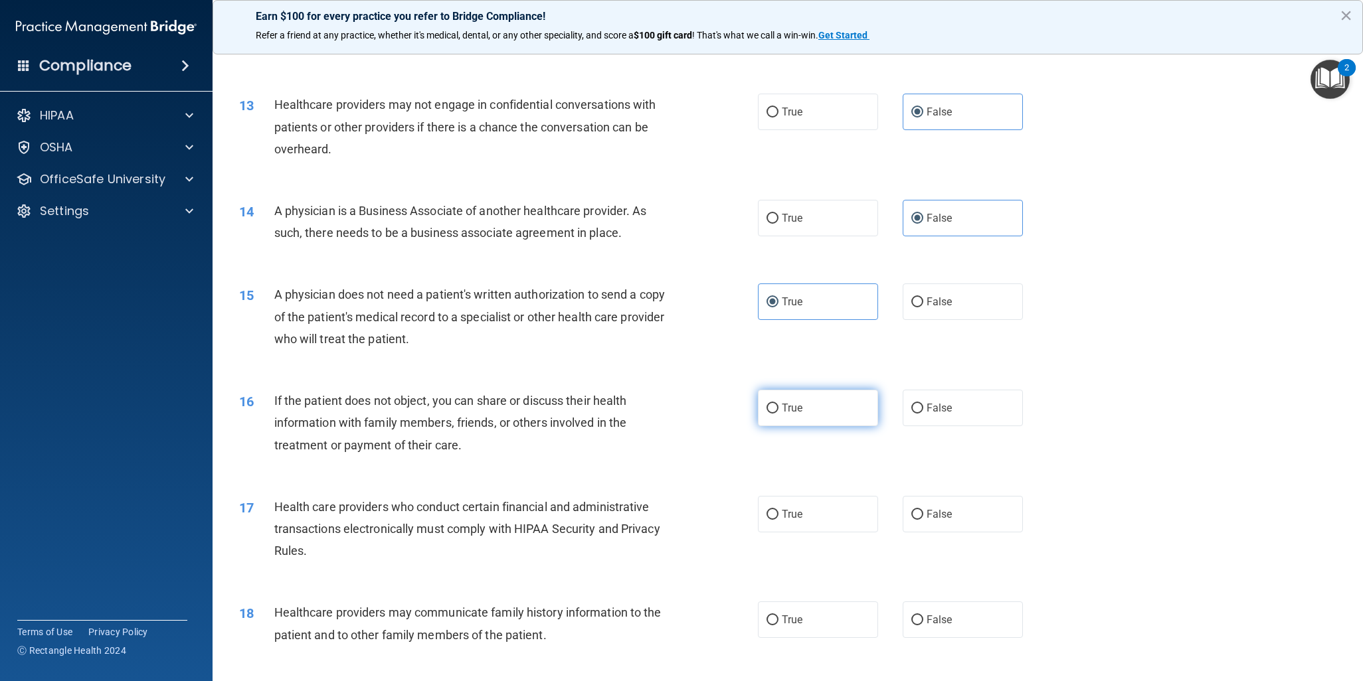
radio input "true"
click at [794, 519] on span "True" at bounding box center [792, 514] width 21 height 13
click at [778, 519] on input "True" at bounding box center [772, 515] width 12 height 10
radio input "true"
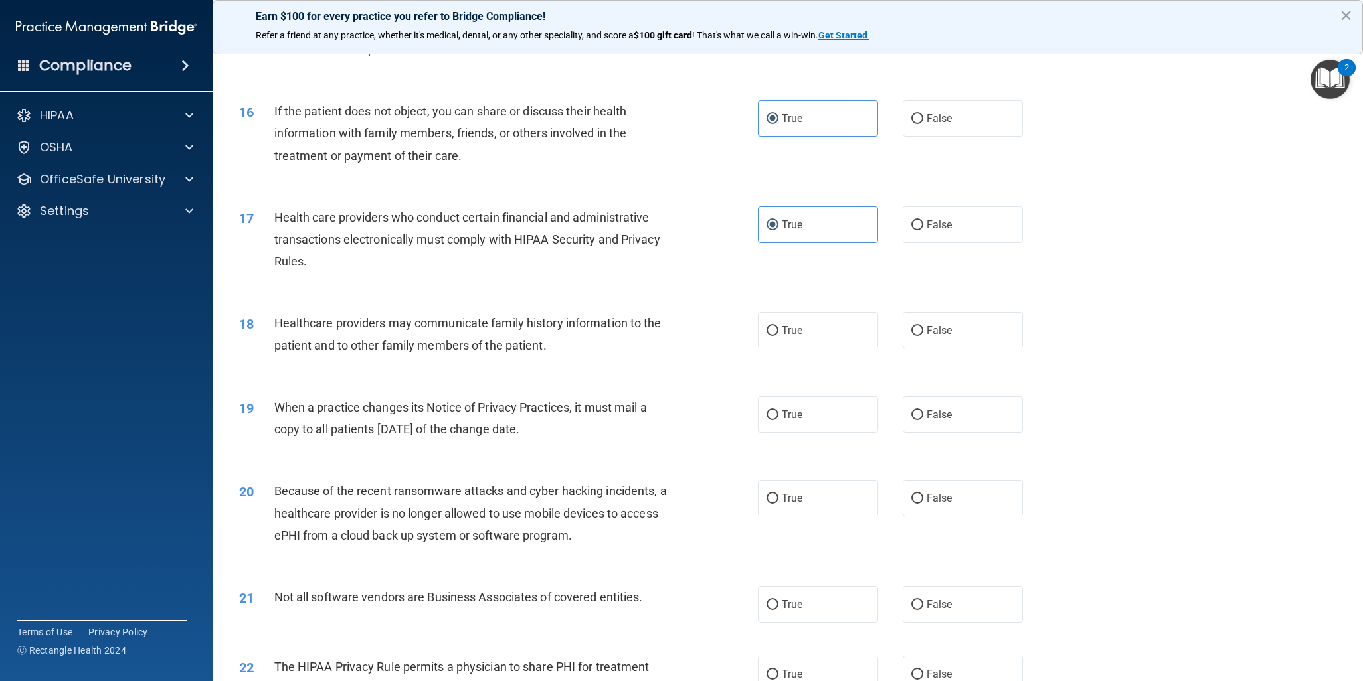
scroll to position [1527, 0]
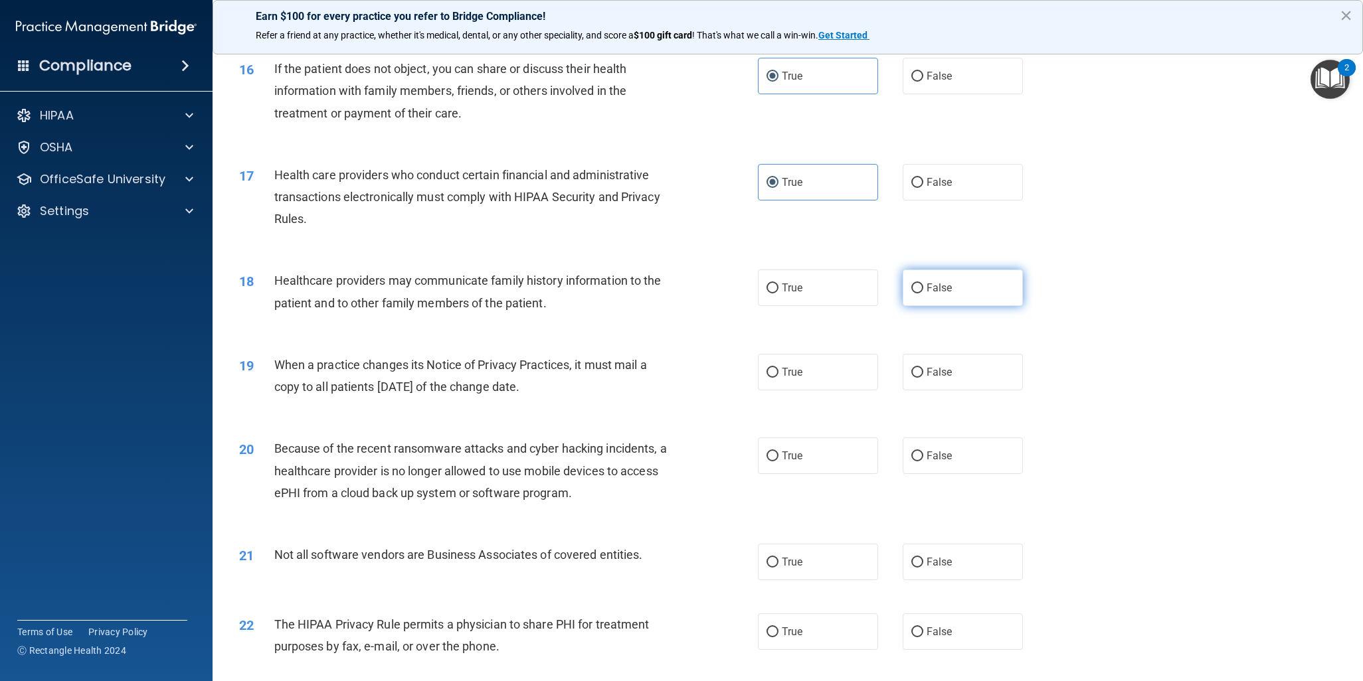
click at [938, 280] on label "False" at bounding box center [962, 288] width 120 height 37
click at [923, 284] on input "False" at bounding box center [917, 289] width 12 height 10
radio input "true"
click at [951, 362] on label "False" at bounding box center [962, 372] width 120 height 37
click at [923, 368] on input "False" at bounding box center [917, 373] width 12 height 10
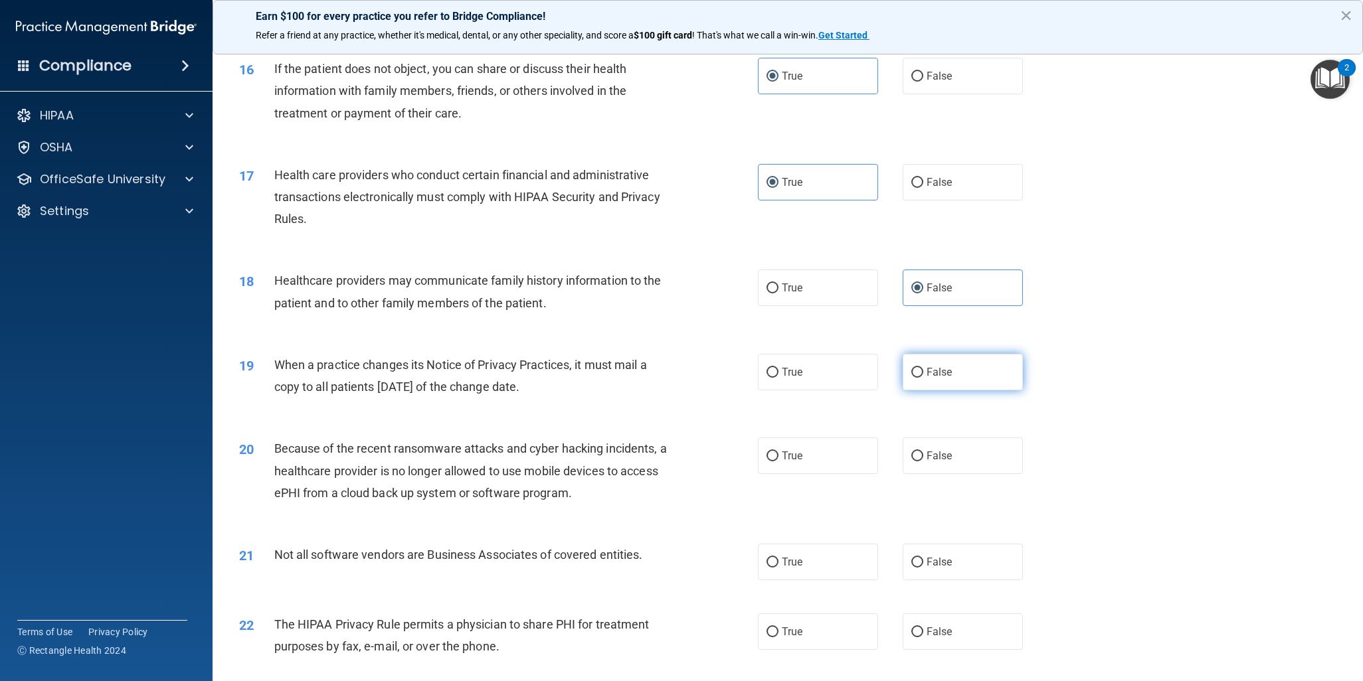
radio input "true"
click at [954, 478] on div "20 Because of the recent ransomware attacks and cyber hacking incidents, a heal…" at bounding box center [787, 474] width 1117 height 106
click at [968, 447] on label "False" at bounding box center [962, 456] width 120 height 37
click at [923, 452] on input "False" at bounding box center [917, 457] width 12 height 10
radio input "true"
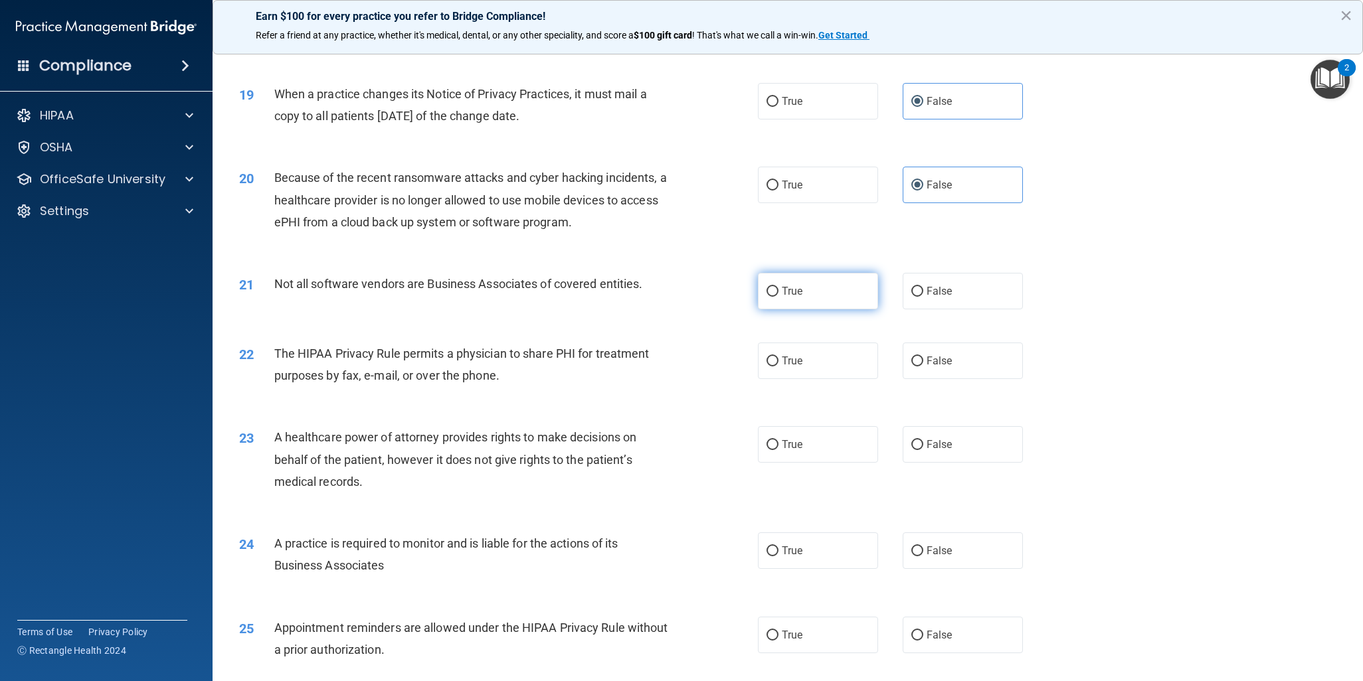
scroll to position [1793, 0]
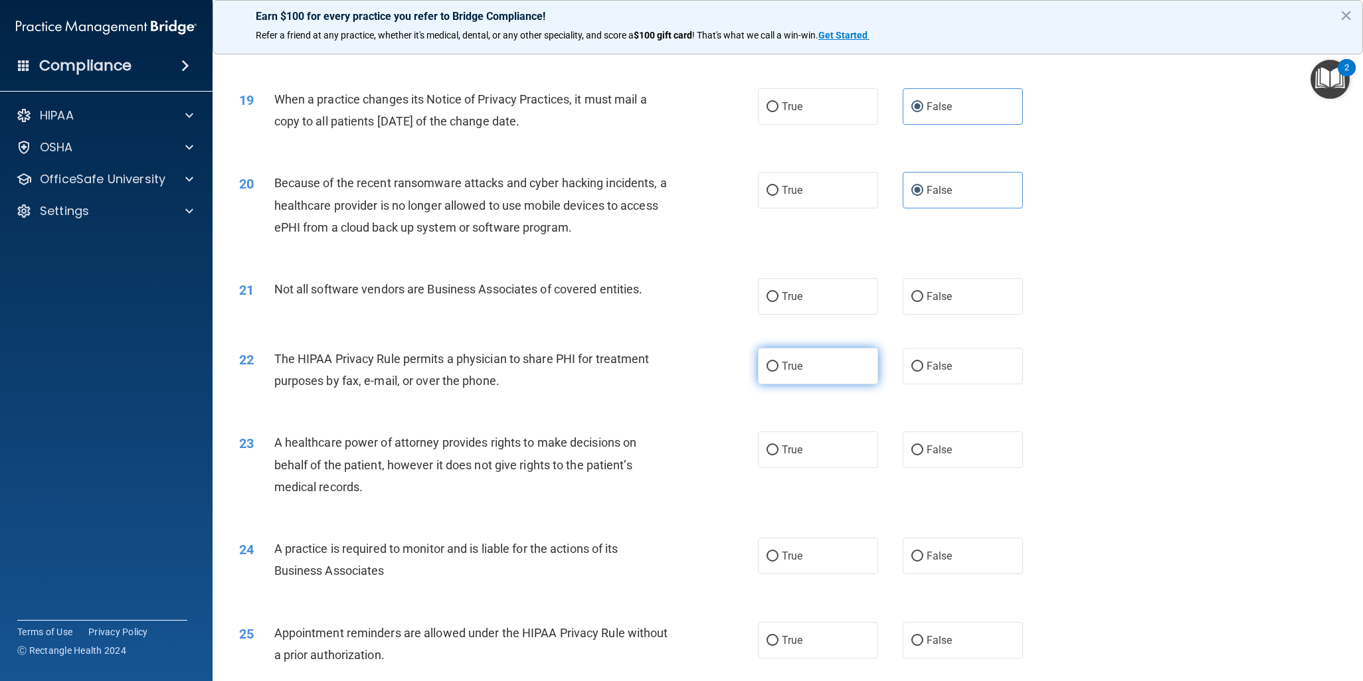
drag, startPoint x: 835, startPoint y: 285, endPoint x: 815, endPoint y: 372, distance: 89.1
click at [834, 285] on label "True" at bounding box center [818, 296] width 120 height 37
click at [778, 292] on input "True" at bounding box center [772, 297] width 12 height 10
radio input "true"
click at [815, 372] on label "True" at bounding box center [818, 366] width 120 height 37
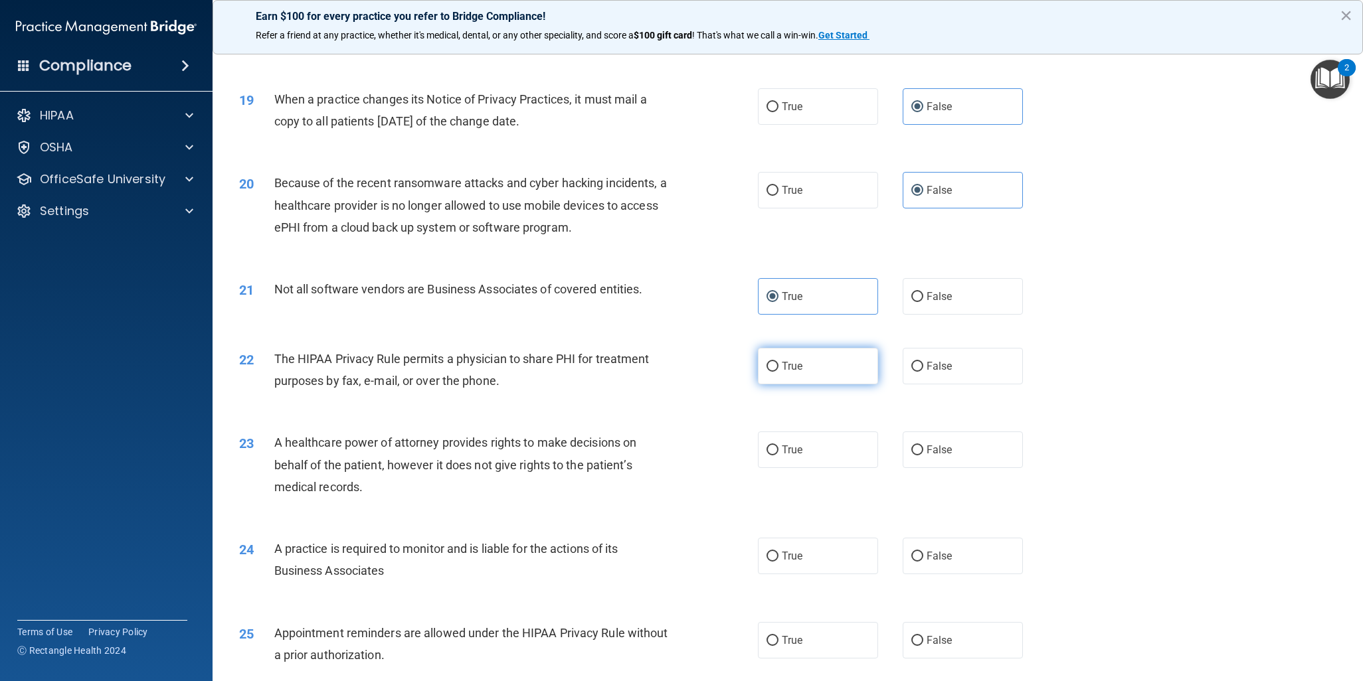
click at [778, 372] on input "True" at bounding box center [772, 367] width 12 height 10
radio input "true"
click at [959, 442] on label "False" at bounding box center [962, 450] width 120 height 37
click at [923, 446] on input "False" at bounding box center [917, 451] width 12 height 10
radio input "true"
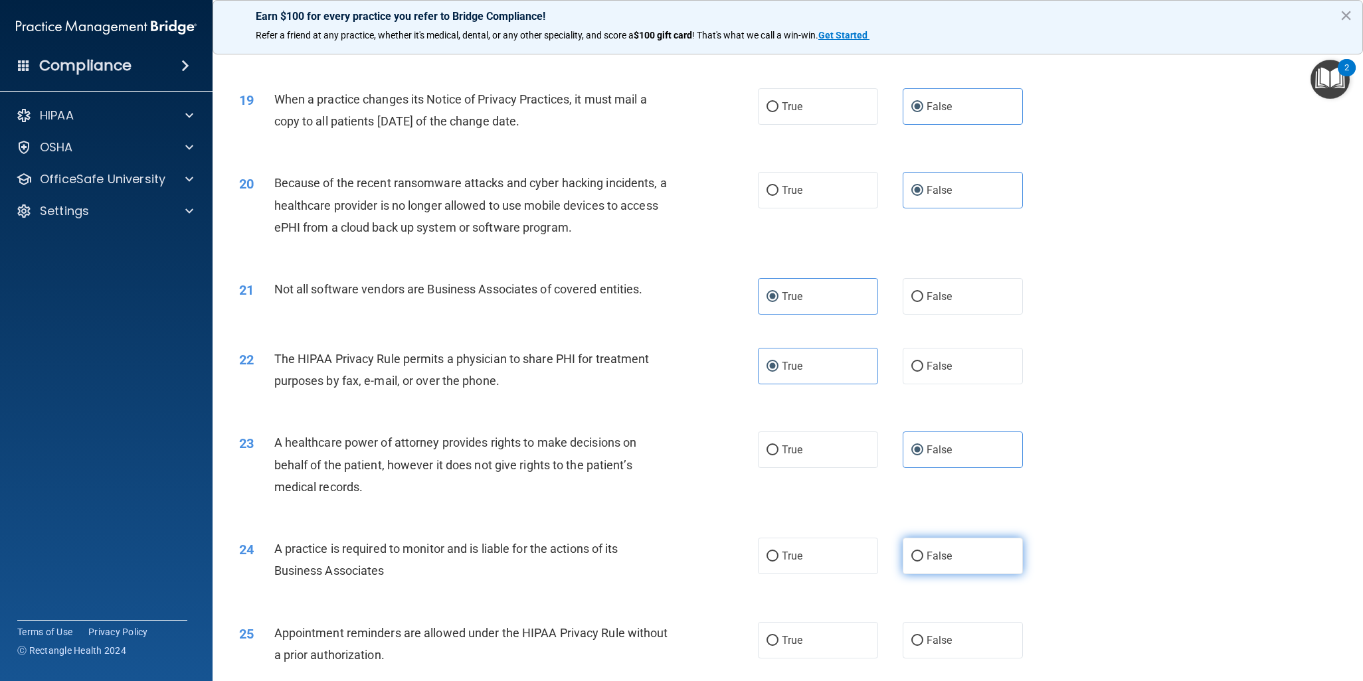
click at [940, 554] on span "False" at bounding box center [939, 556] width 26 height 13
click at [923, 554] on input "False" at bounding box center [917, 557] width 12 height 10
radio input "true"
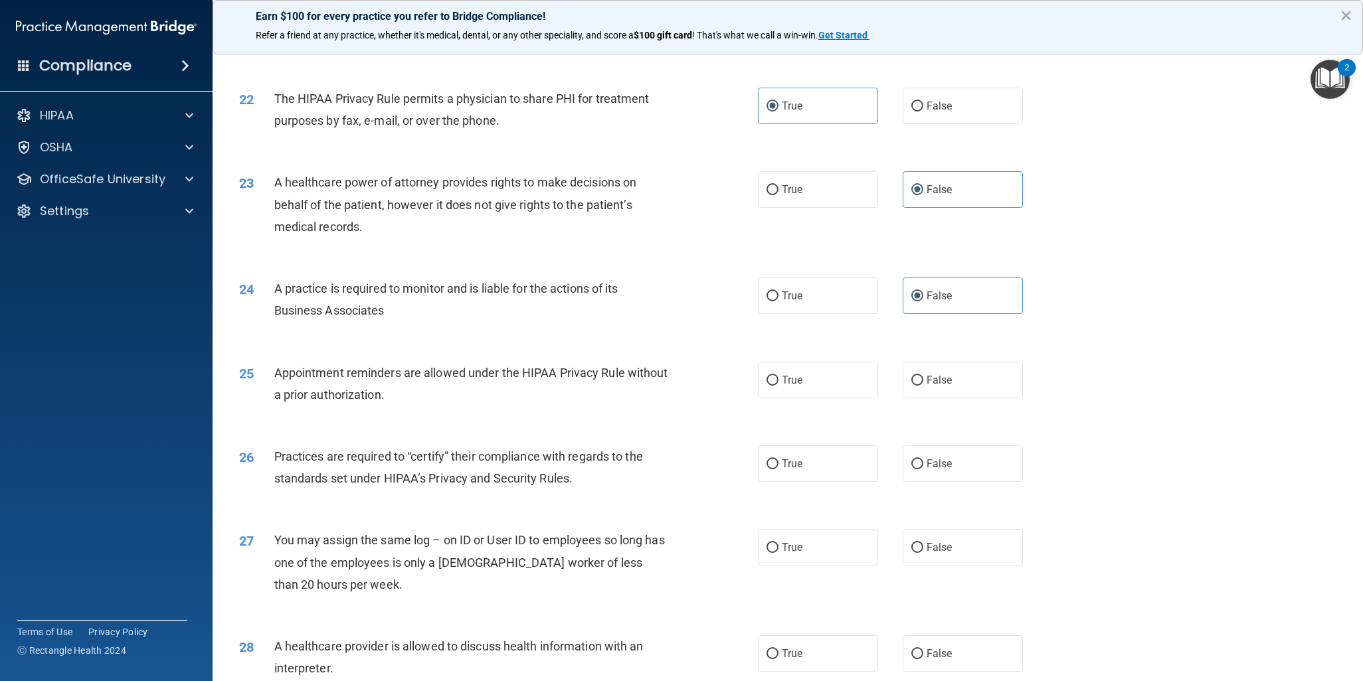
scroll to position [2125, 0]
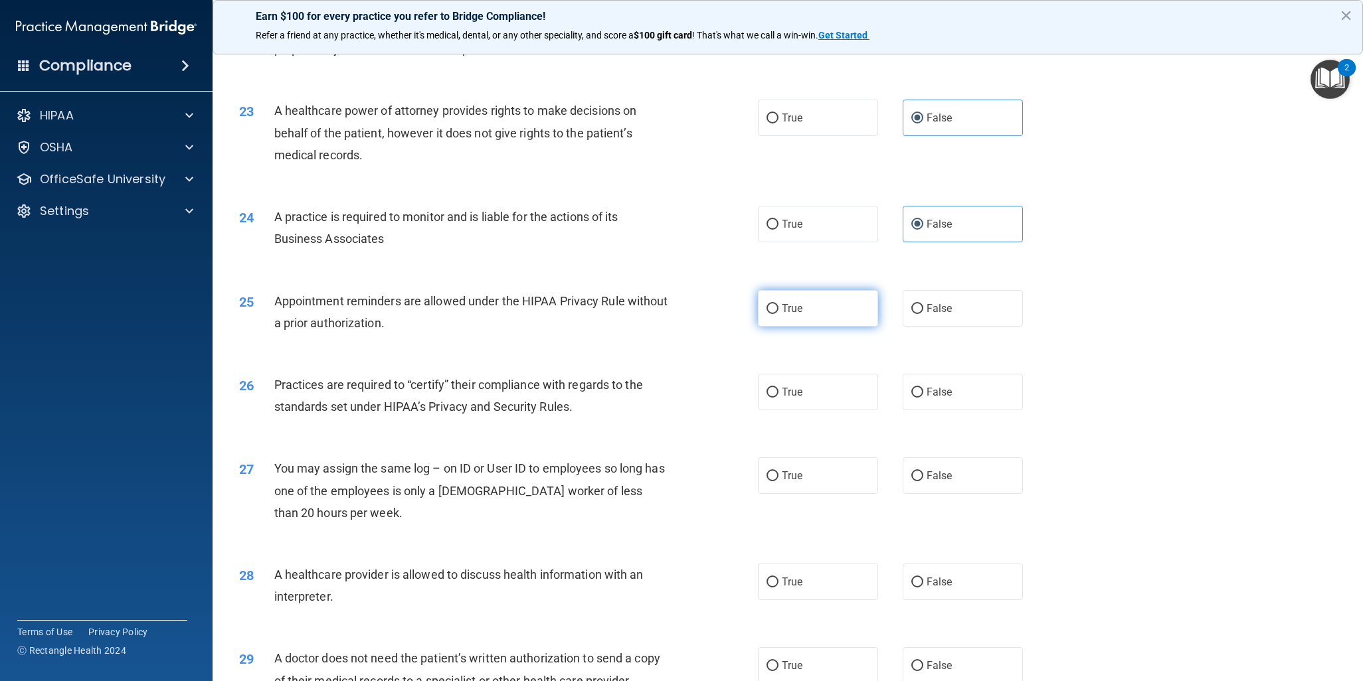
click at [823, 317] on label "True" at bounding box center [818, 308] width 120 height 37
click at [778, 314] on input "True" at bounding box center [772, 309] width 12 height 10
radio input "true"
click at [960, 399] on label "False" at bounding box center [962, 392] width 120 height 37
click at [923, 398] on input "False" at bounding box center [917, 393] width 12 height 10
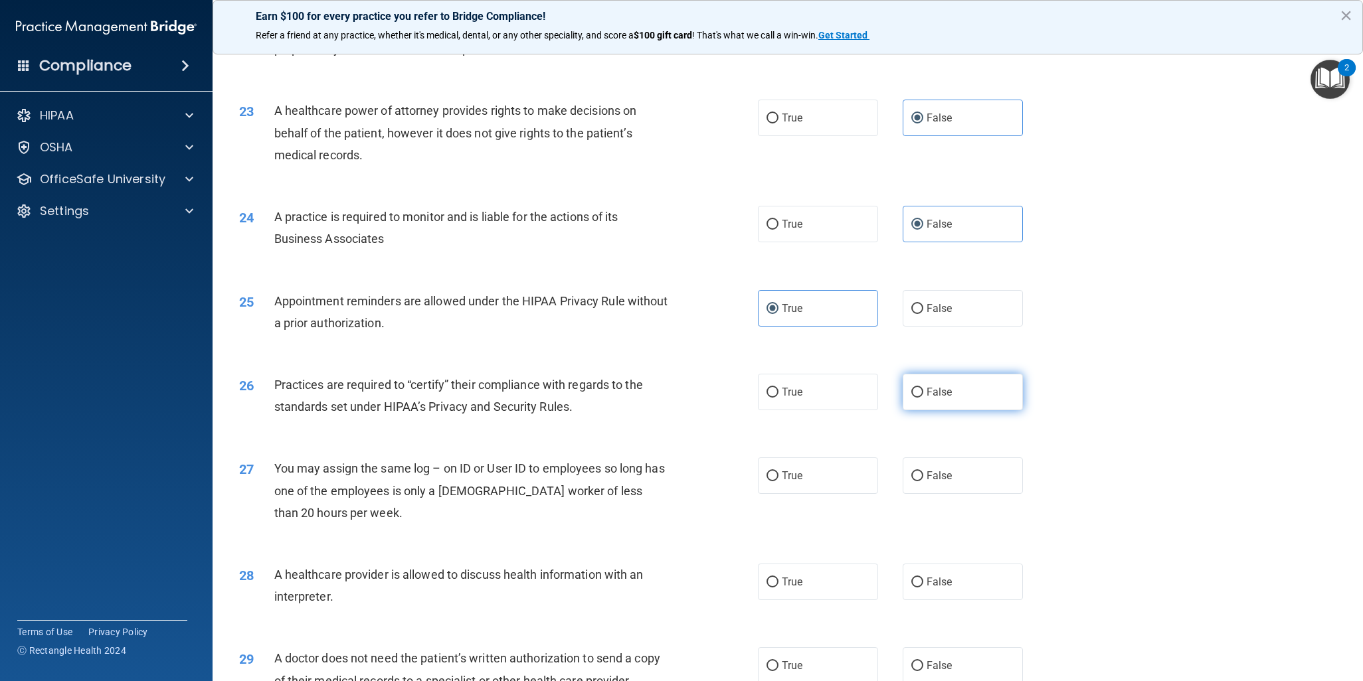
radio input "true"
click at [964, 467] on label "False" at bounding box center [962, 476] width 120 height 37
click at [923, 471] on input "False" at bounding box center [917, 476] width 12 height 10
radio input "true"
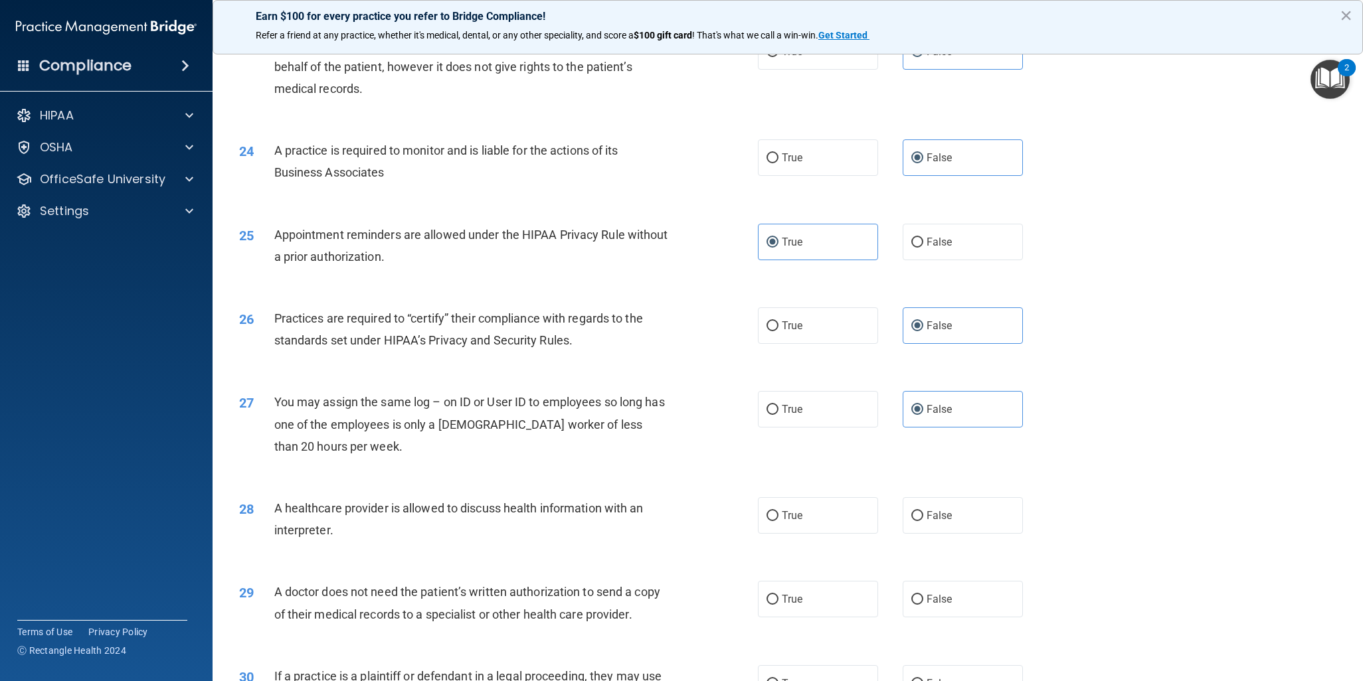
scroll to position [2258, 0]
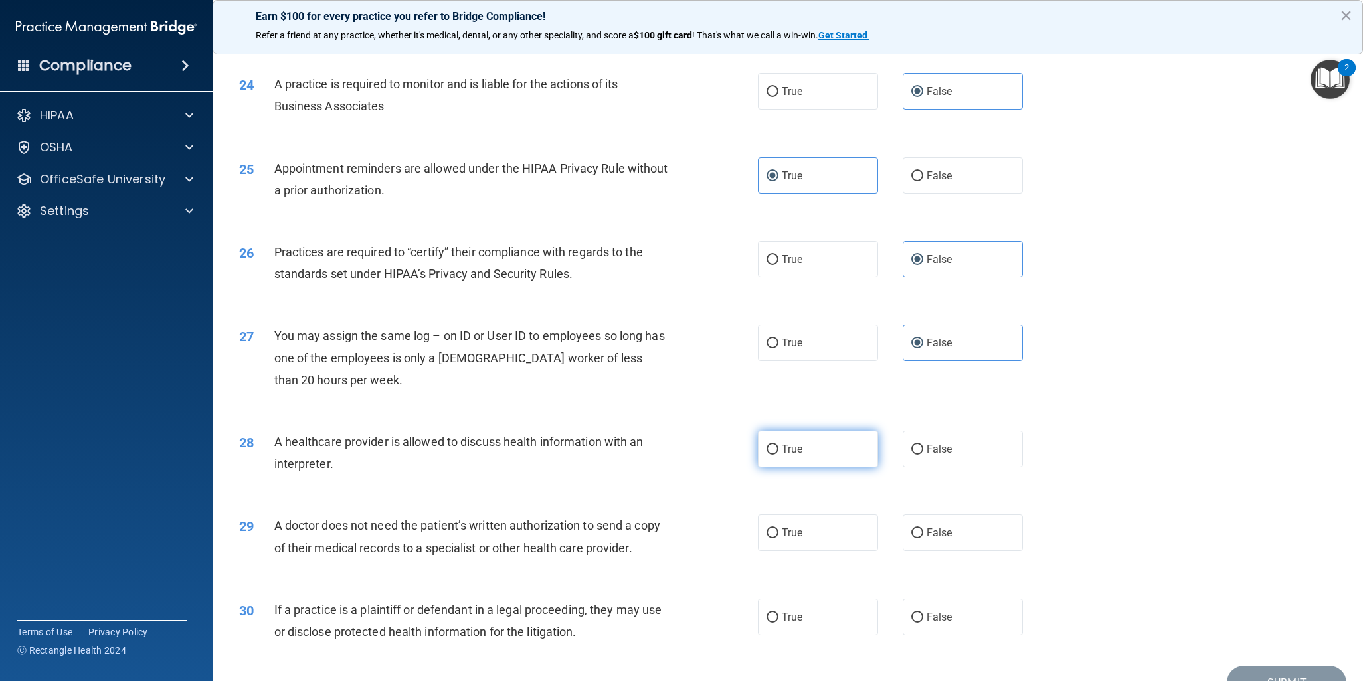
click at [821, 449] on label "True" at bounding box center [818, 449] width 120 height 37
click at [778, 449] on input "True" at bounding box center [772, 450] width 12 height 10
radio input "true"
click at [823, 542] on label "True" at bounding box center [818, 533] width 120 height 37
click at [778, 539] on input "True" at bounding box center [772, 534] width 12 height 10
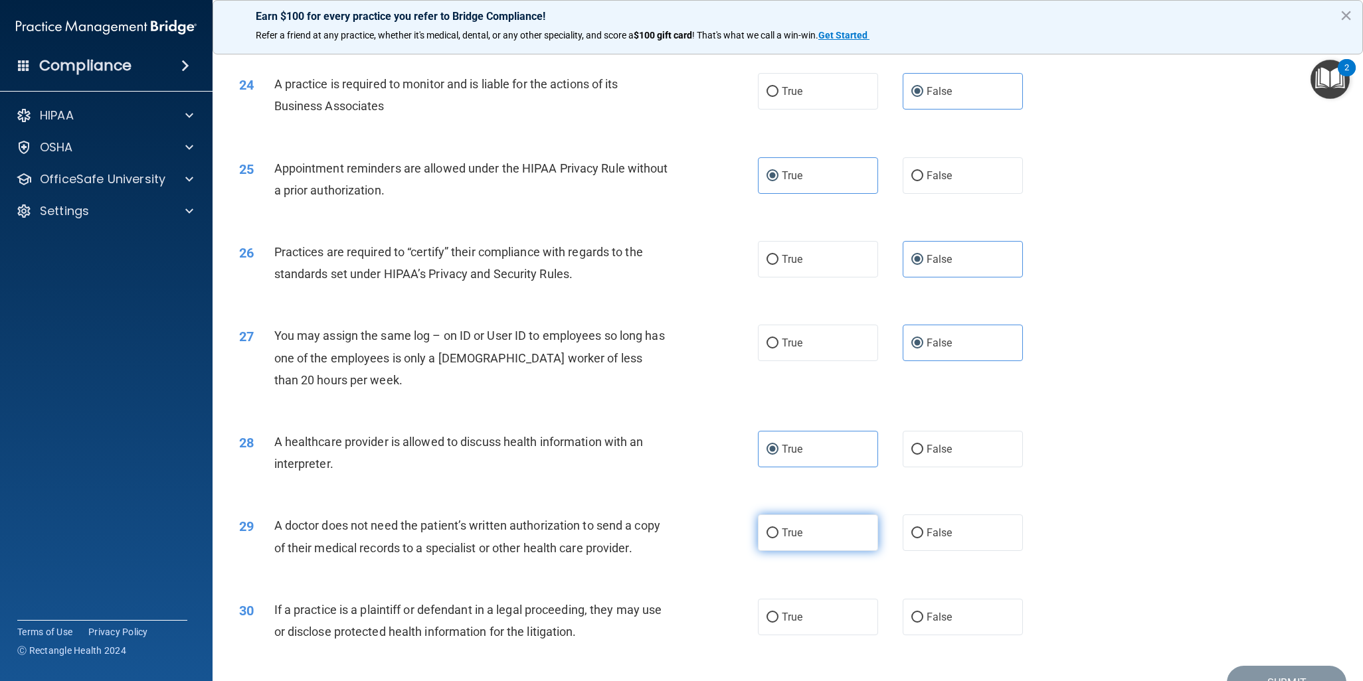
radio input "true"
click at [805, 609] on label "True" at bounding box center [818, 617] width 120 height 37
click at [778, 613] on input "True" at bounding box center [772, 618] width 12 height 10
radio input "true"
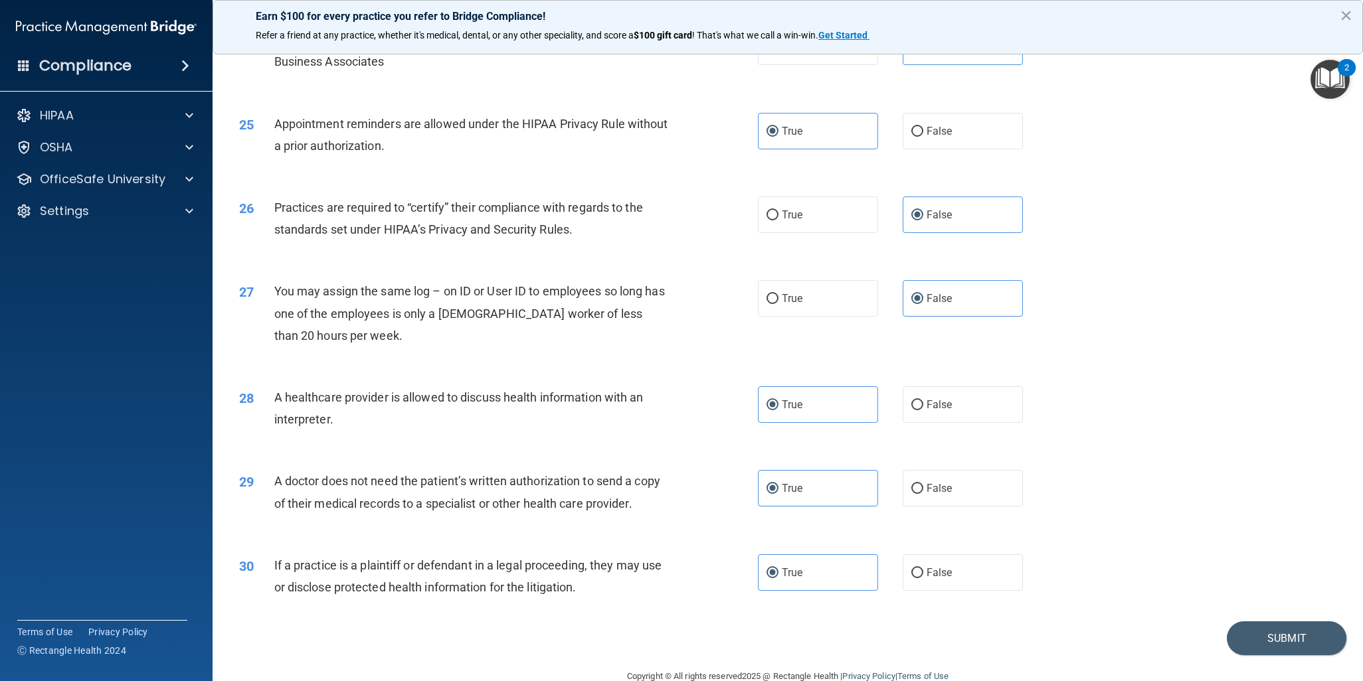
scroll to position [2330, 0]
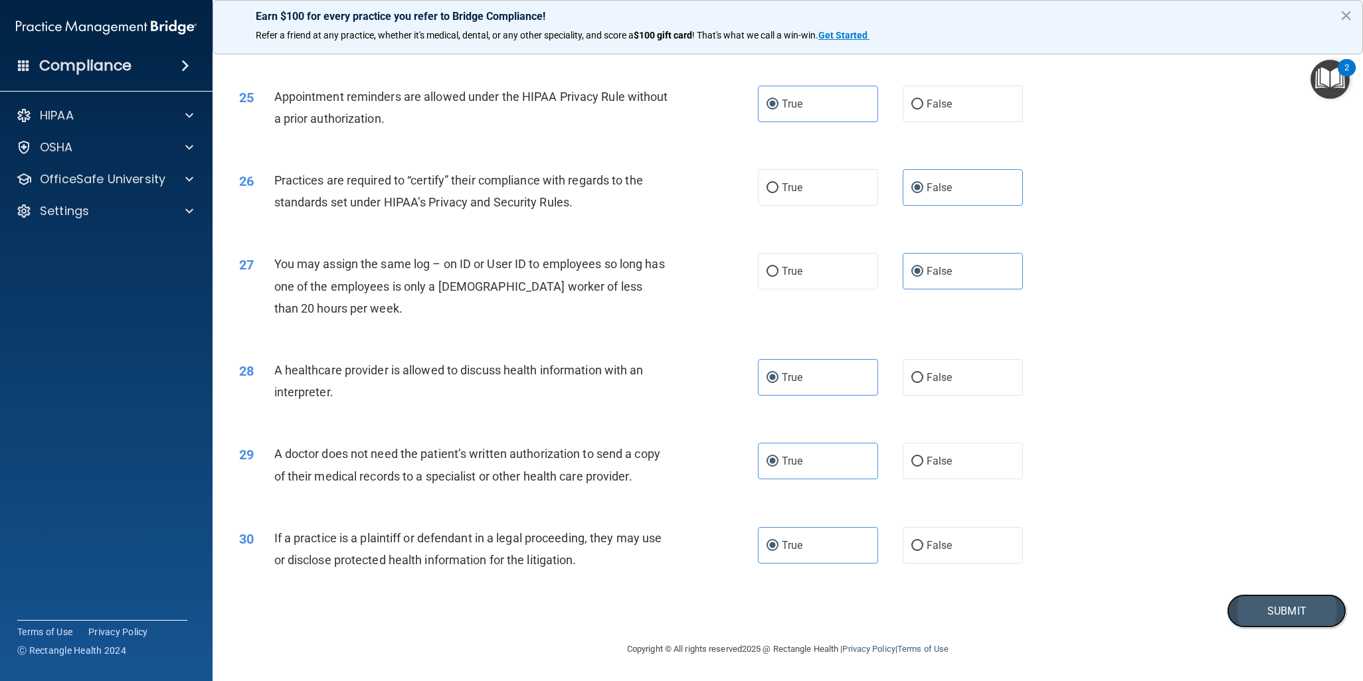
click at [1280, 625] on button "Submit" at bounding box center [1287, 611] width 120 height 34
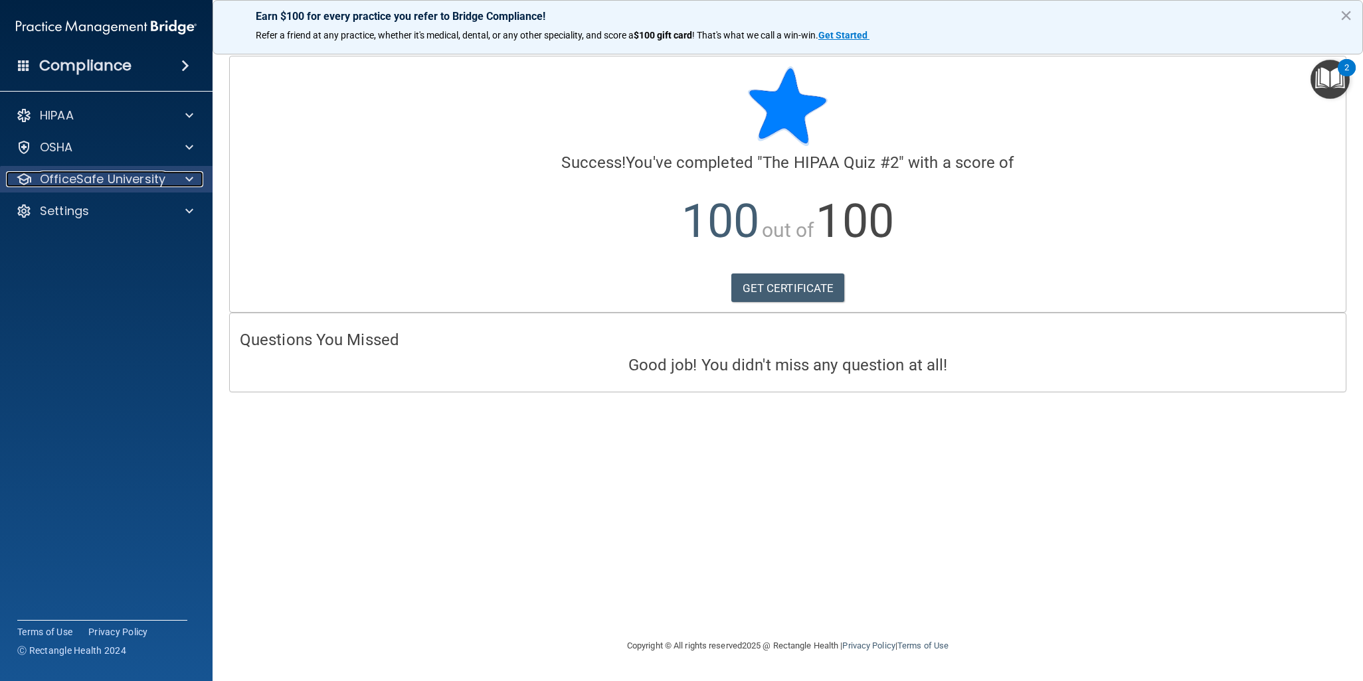
click at [76, 184] on p "OfficeSafe University" at bounding box center [103, 179] width 126 height 16
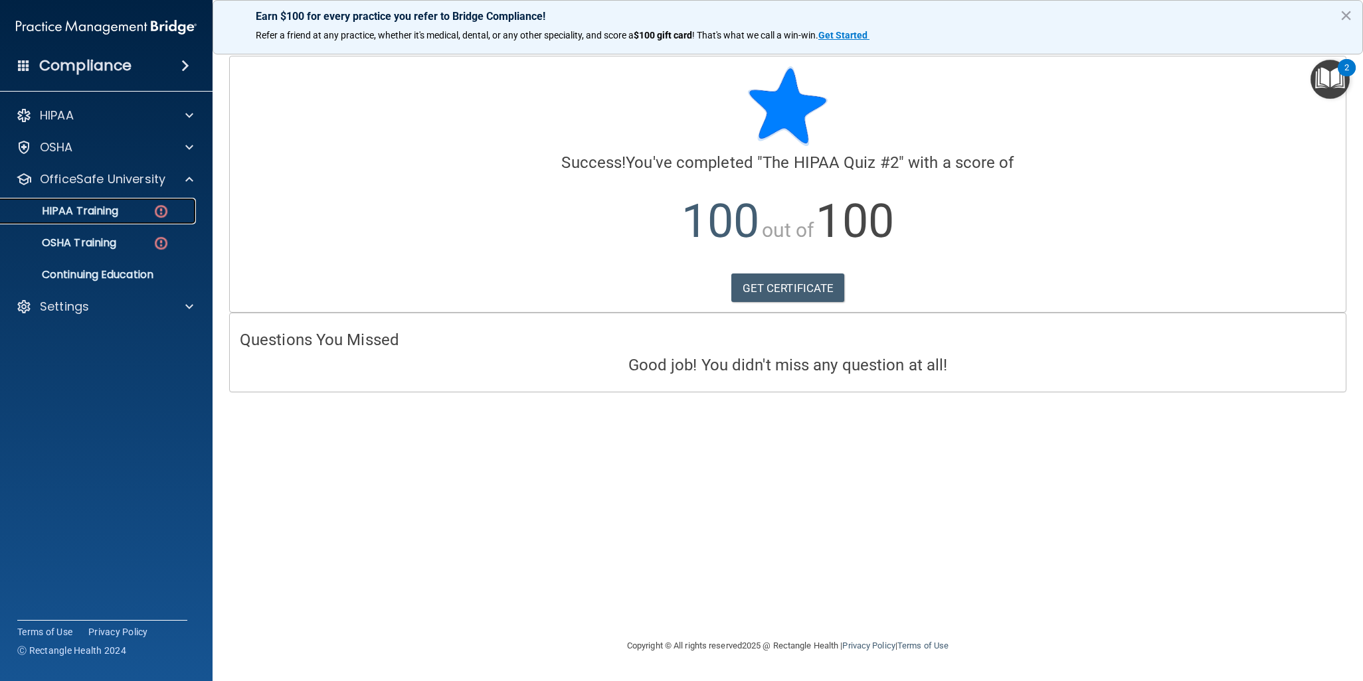
click at [133, 218] on link "HIPAA Training" at bounding box center [91, 211] width 209 height 27
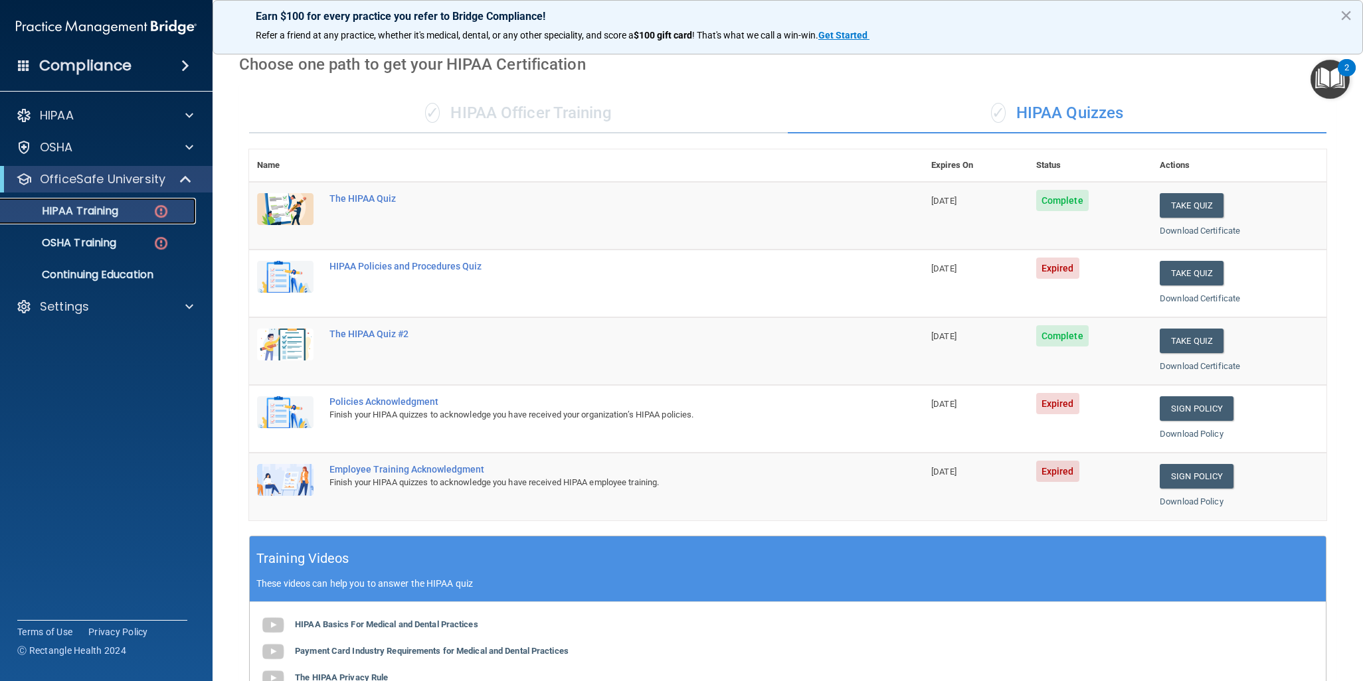
scroll to position [50, 0]
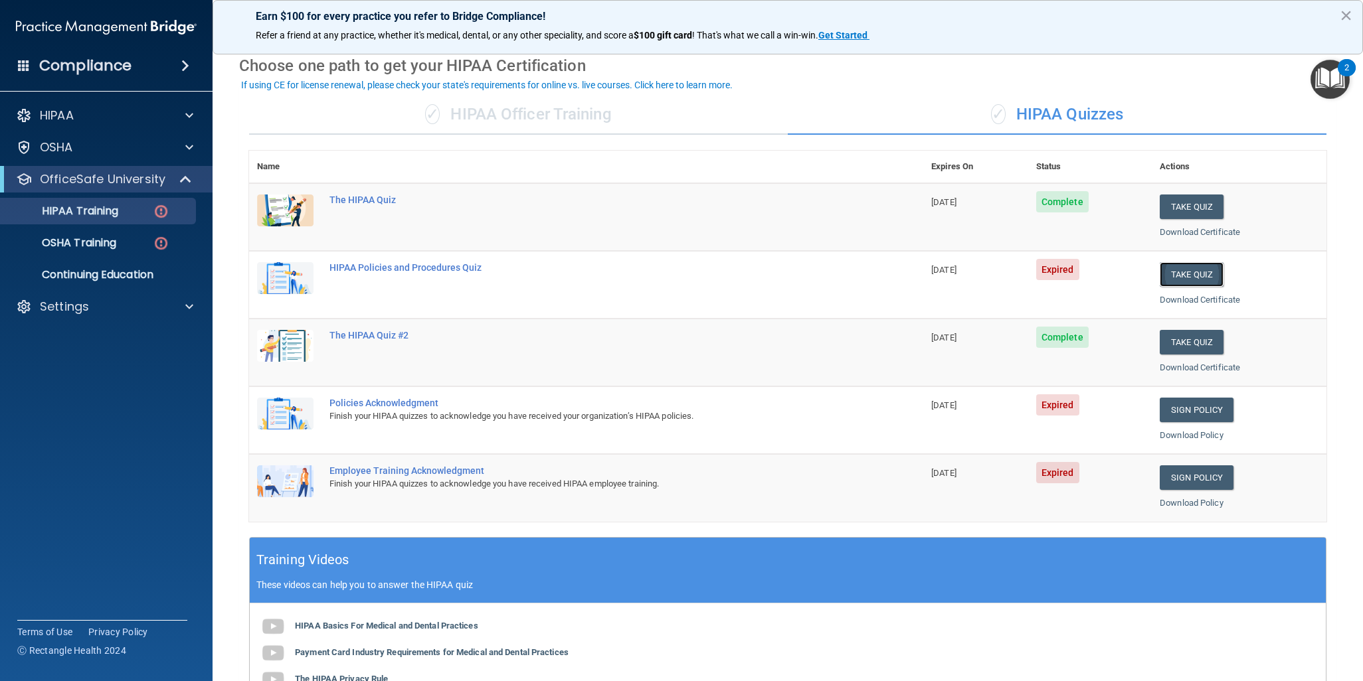
click at [1185, 280] on button "Take Quiz" at bounding box center [1191, 274] width 64 height 25
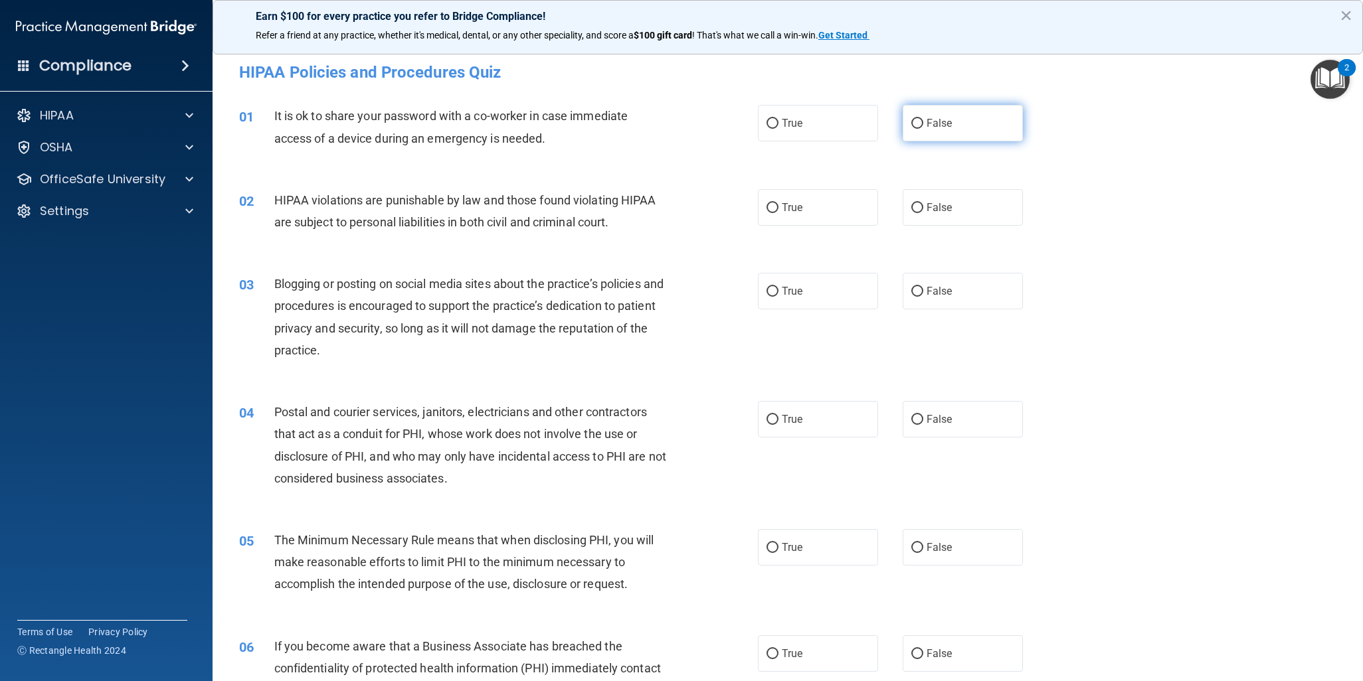
click at [956, 135] on label "False" at bounding box center [962, 123] width 120 height 37
click at [923, 129] on input "False" at bounding box center [917, 124] width 12 height 10
radio input "true"
click at [774, 185] on div "02 HIPAA violations are punishable by law and those found violating HIPAA are s…" at bounding box center [787, 215] width 1117 height 84
click at [810, 223] on label "True" at bounding box center [818, 207] width 120 height 37
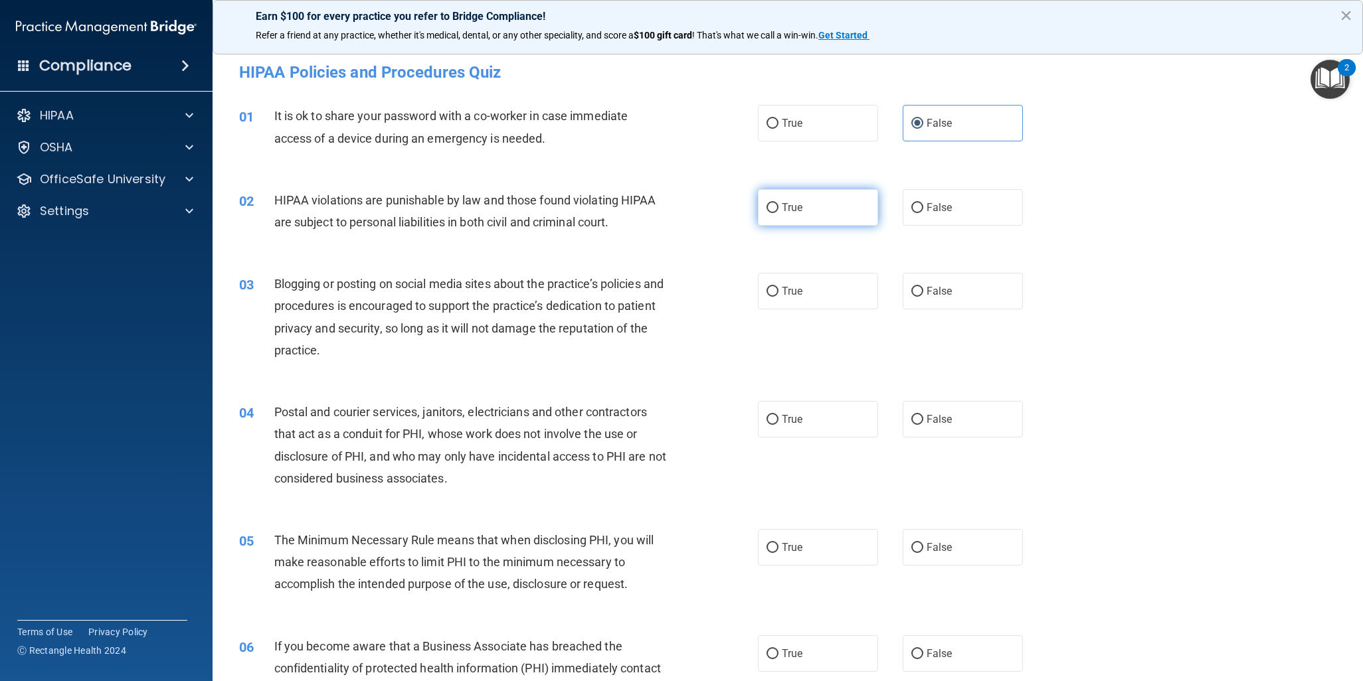
click at [778, 213] on input "True" at bounding box center [772, 208] width 12 height 10
radio input "true"
click at [984, 299] on label "False" at bounding box center [962, 291] width 120 height 37
click at [923, 297] on input "False" at bounding box center [917, 292] width 12 height 10
radio input "true"
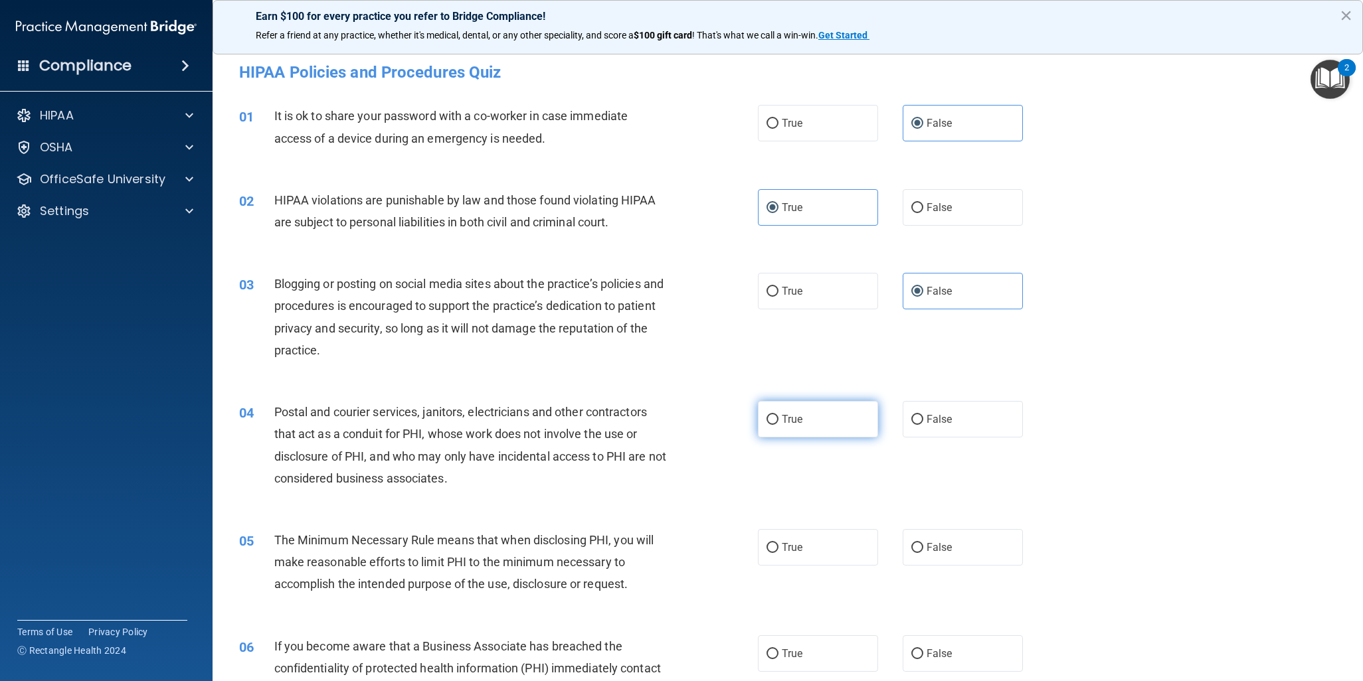
click at [809, 426] on label "True" at bounding box center [818, 419] width 120 height 37
click at [778, 425] on input "True" at bounding box center [772, 420] width 12 height 10
radio input "true"
click at [810, 548] on label "True" at bounding box center [818, 547] width 120 height 37
click at [778, 548] on input "True" at bounding box center [772, 548] width 12 height 10
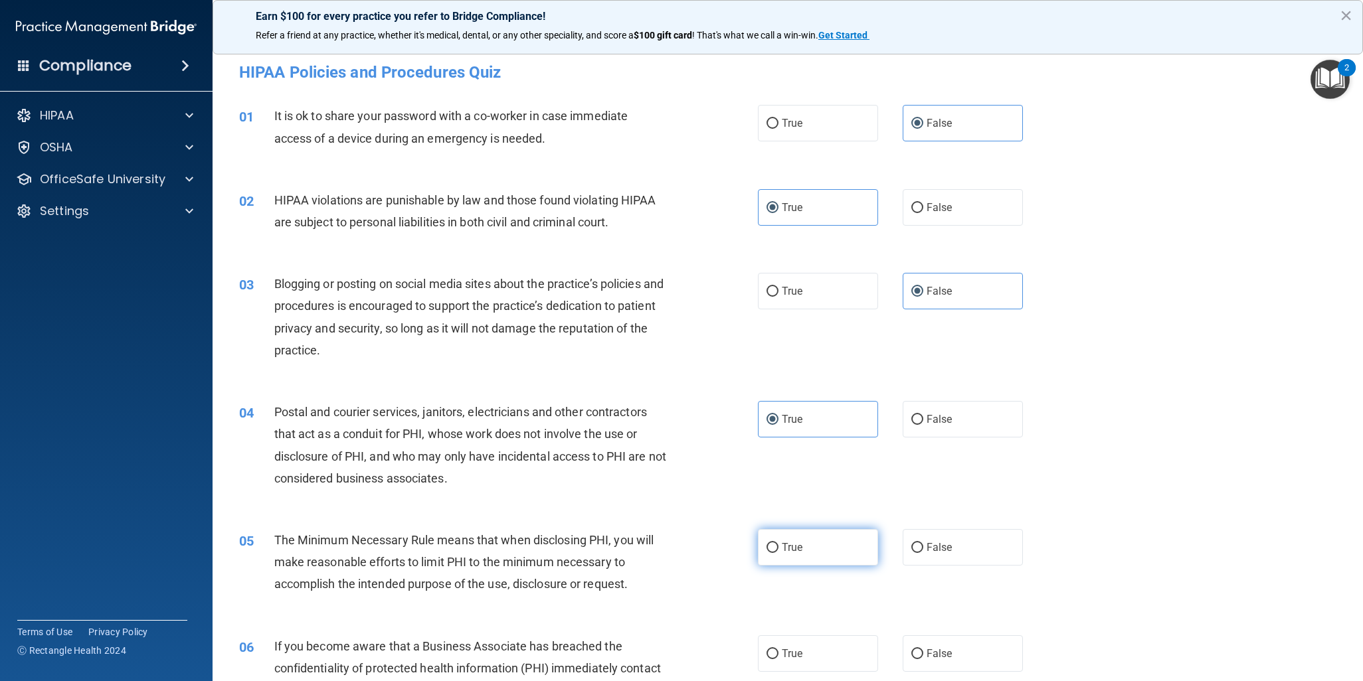
radio input "true"
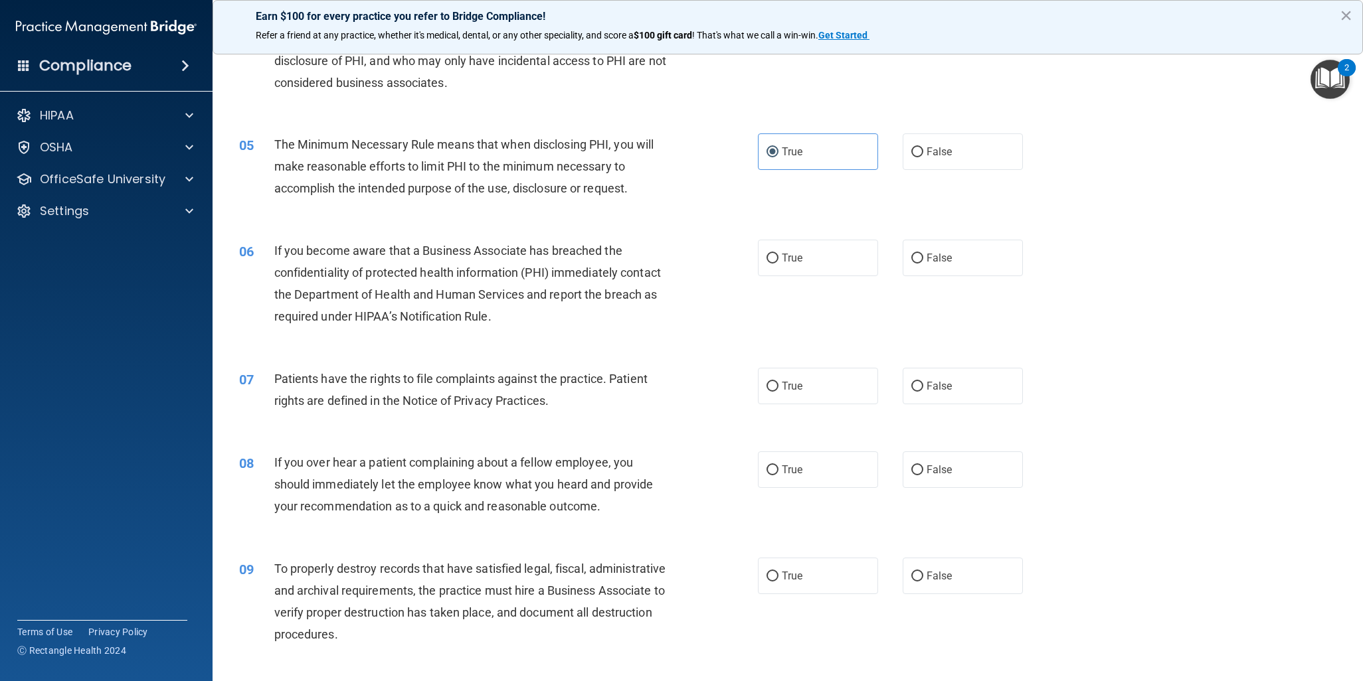
scroll to position [398, 0]
click at [957, 256] on label "False" at bounding box center [962, 255] width 120 height 37
click at [923, 256] on input "False" at bounding box center [917, 256] width 12 height 10
radio input "true"
click at [811, 386] on label "True" at bounding box center [818, 383] width 120 height 37
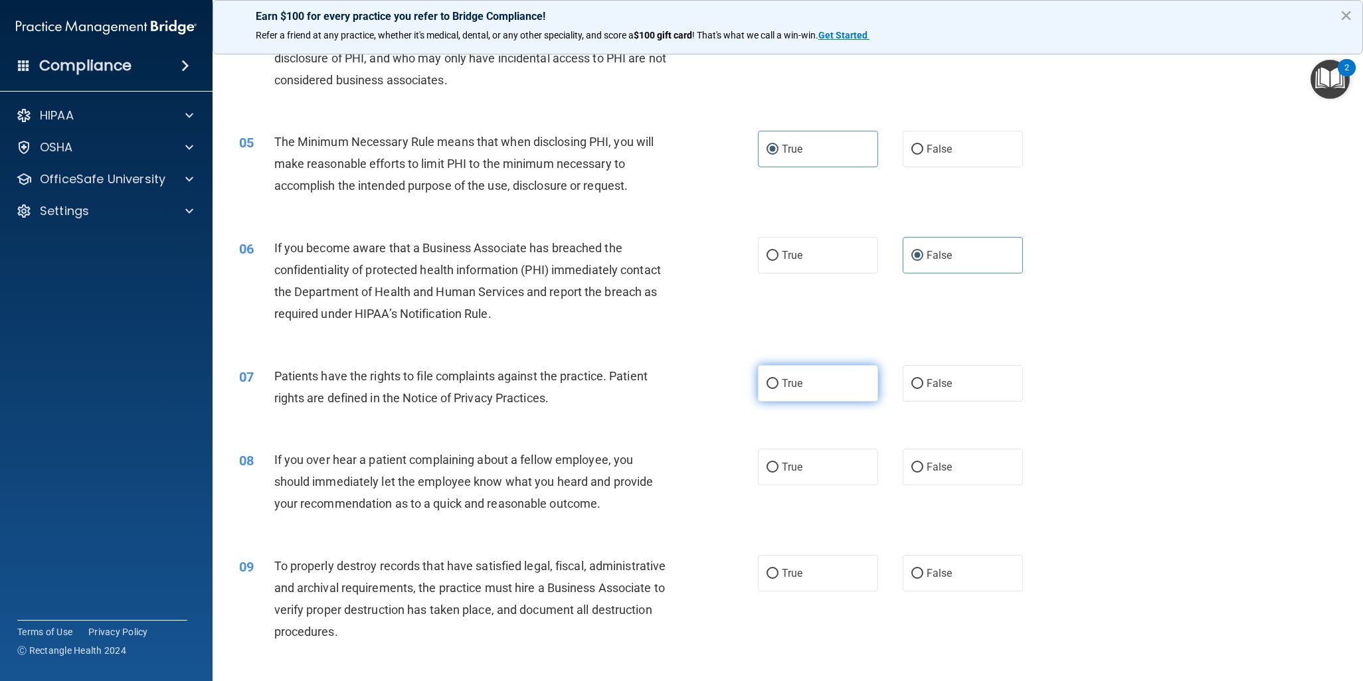
click at [778, 386] on input "True" at bounding box center [772, 384] width 12 height 10
radio input "true"
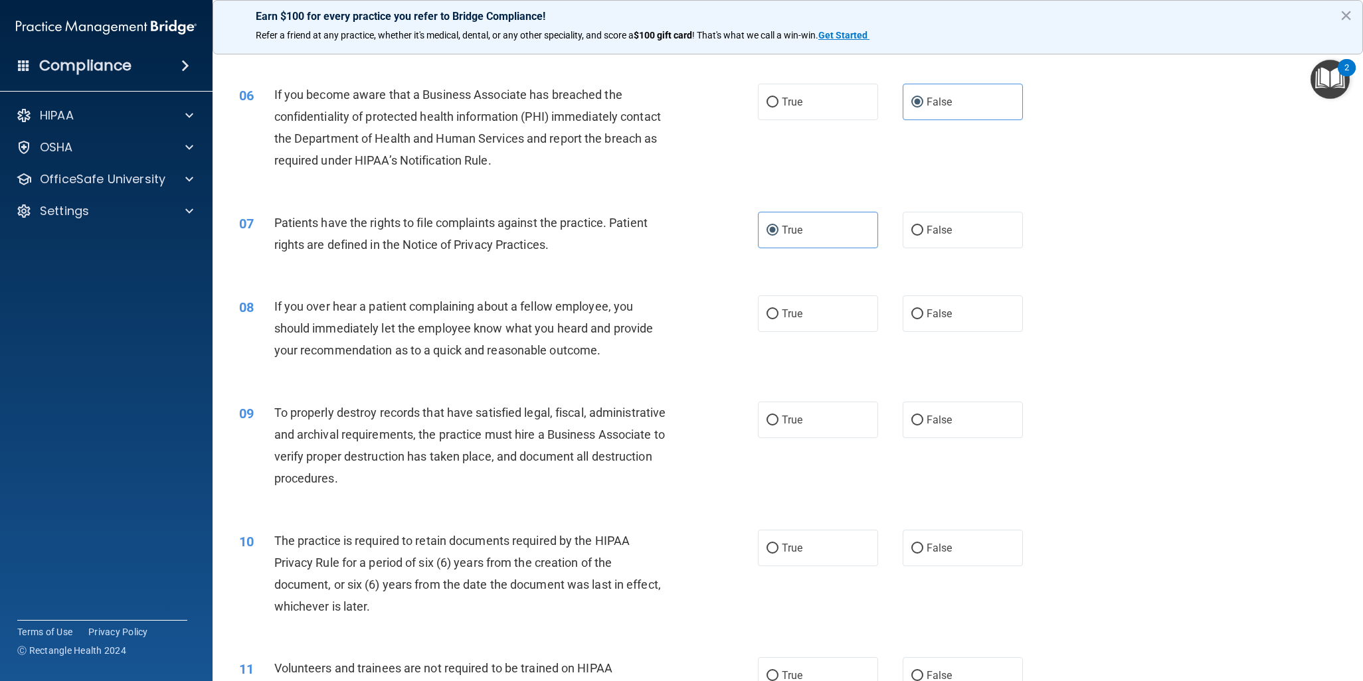
scroll to position [664, 0]
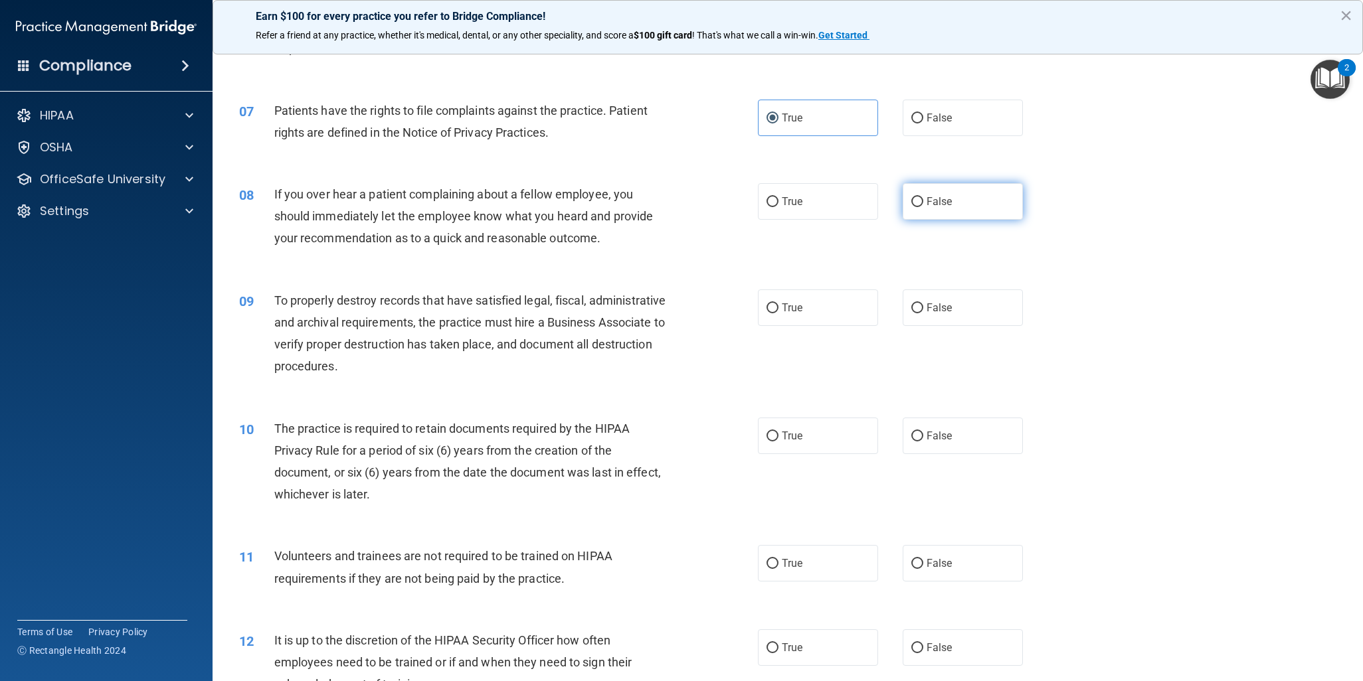
click at [930, 202] on span "False" at bounding box center [939, 201] width 26 height 13
click at [923, 202] on input "False" at bounding box center [917, 202] width 12 height 10
radio input "true"
click at [956, 310] on label "False" at bounding box center [962, 308] width 120 height 37
click at [923, 310] on input "False" at bounding box center [917, 308] width 12 height 10
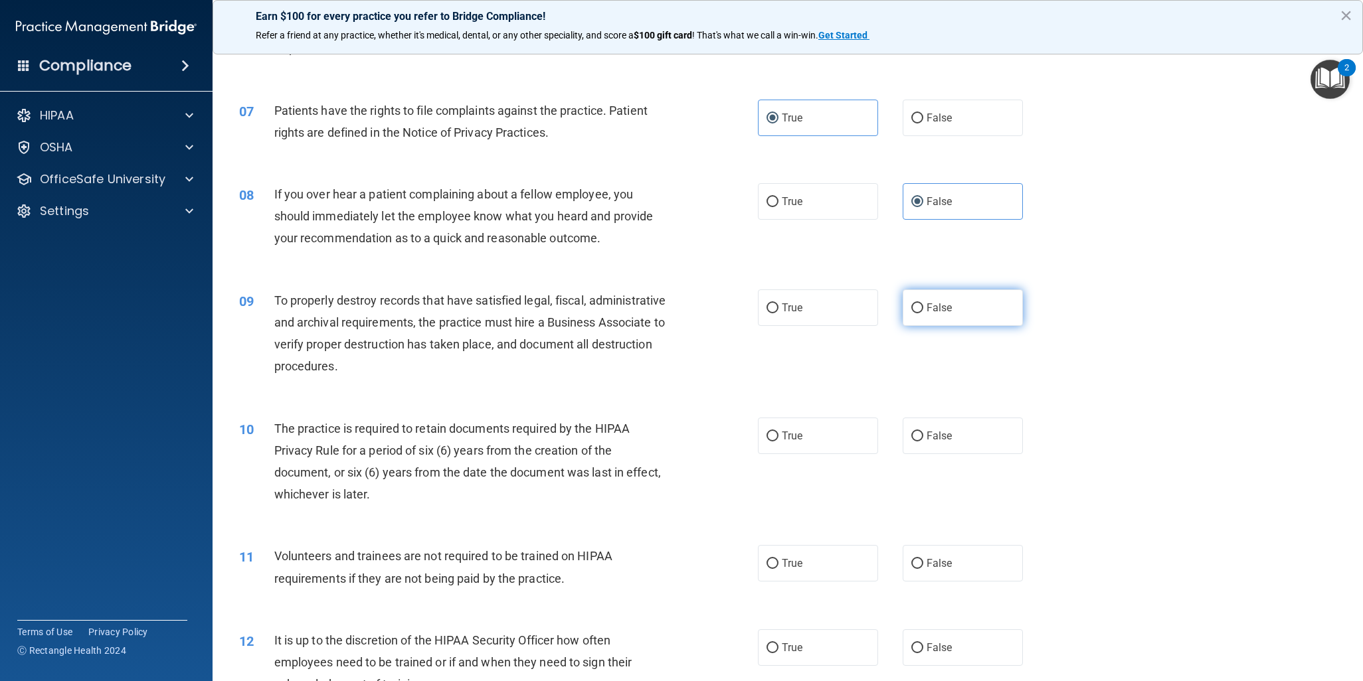
radio input "true"
click at [804, 440] on label "True" at bounding box center [818, 436] width 120 height 37
click at [778, 440] on input "True" at bounding box center [772, 437] width 12 height 10
radio input "true"
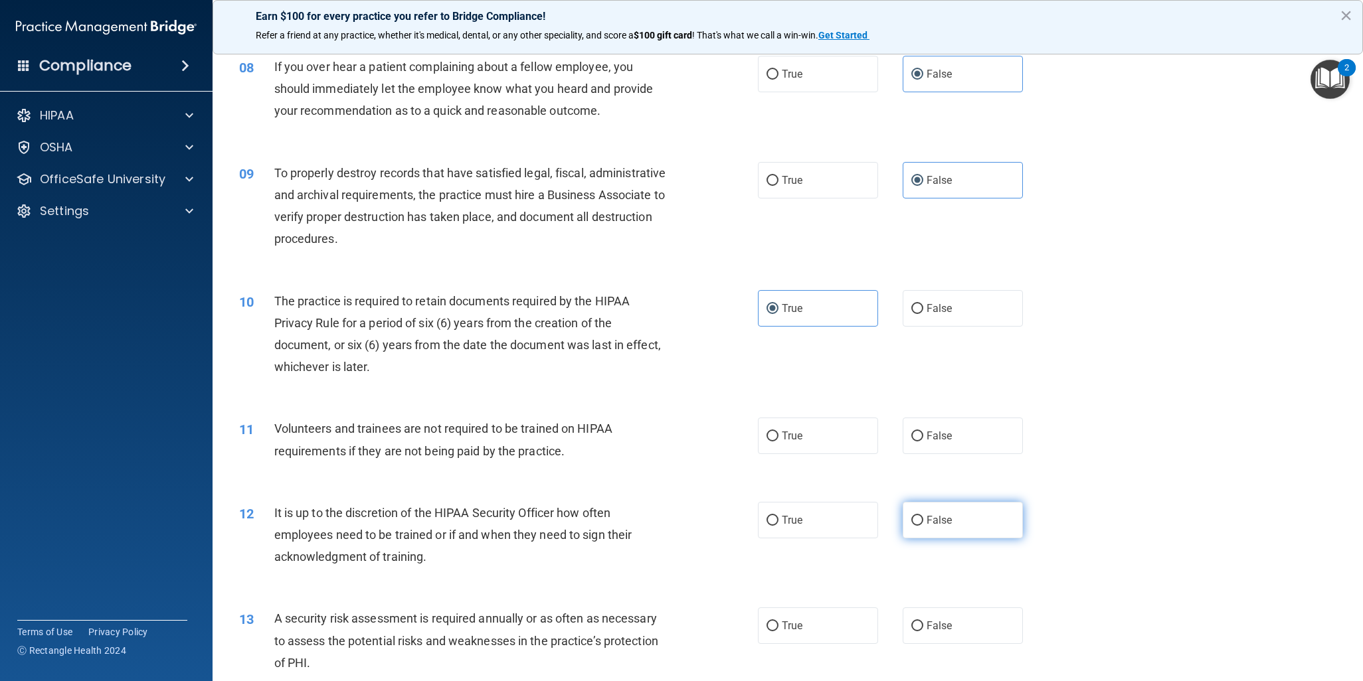
scroll to position [863, 0]
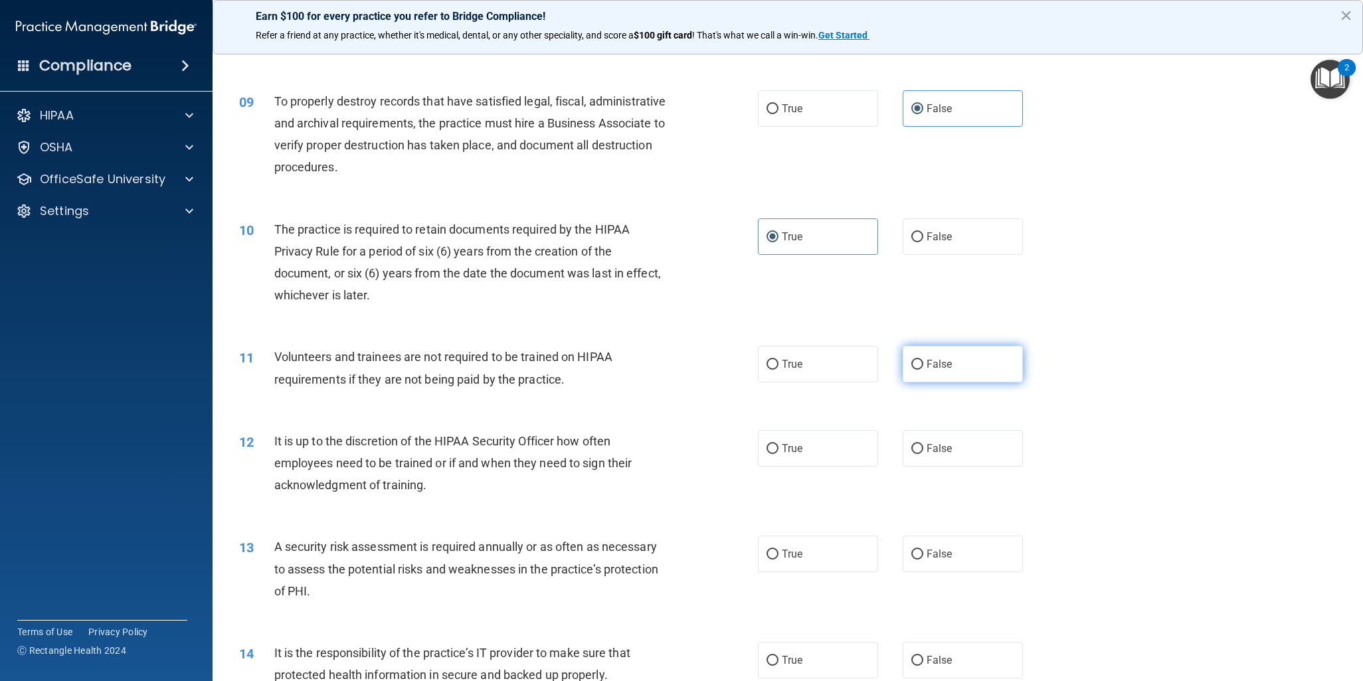
click at [942, 367] on span "False" at bounding box center [939, 364] width 26 height 13
click at [923, 367] on input "False" at bounding box center [917, 365] width 12 height 10
radio input "true"
click at [958, 440] on label "False" at bounding box center [962, 448] width 120 height 37
click at [923, 444] on input "False" at bounding box center [917, 449] width 12 height 10
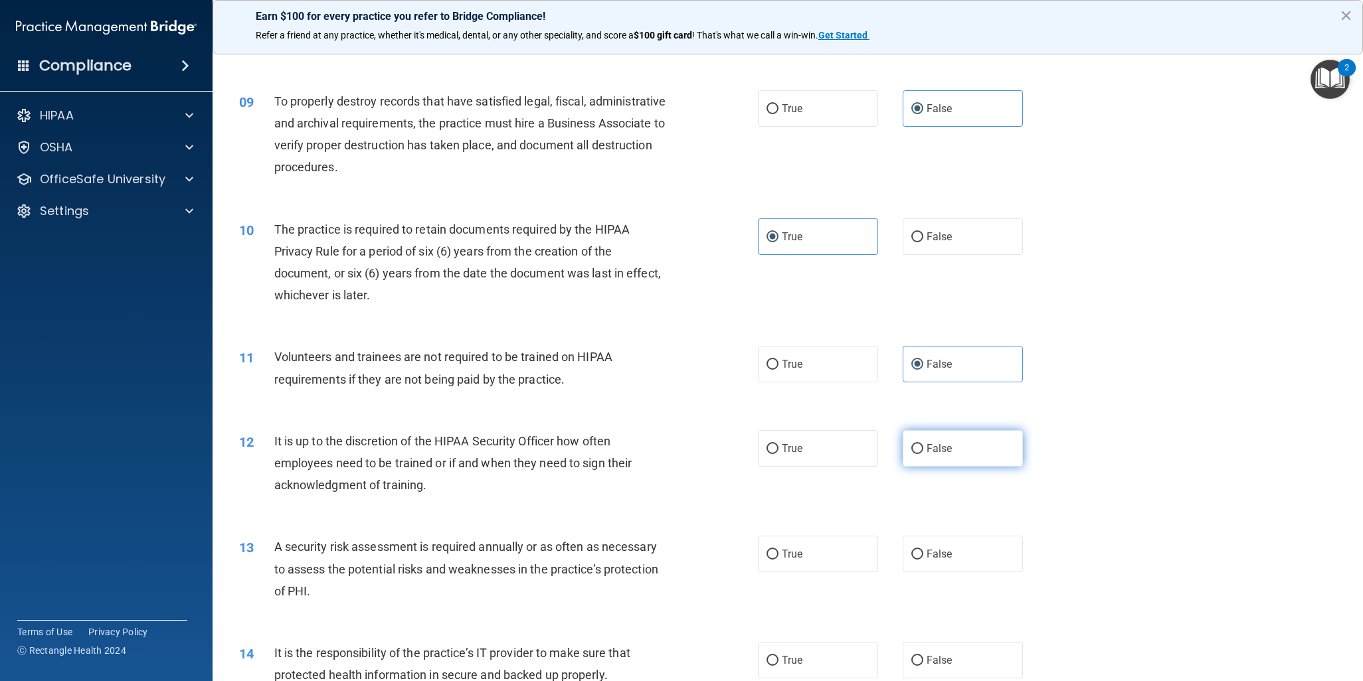
radio input "true"
click at [807, 551] on label "True" at bounding box center [818, 554] width 120 height 37
click at [778, 551] on input "True" at bounding box center [772, 555] width 12 height 10
radio input "true"
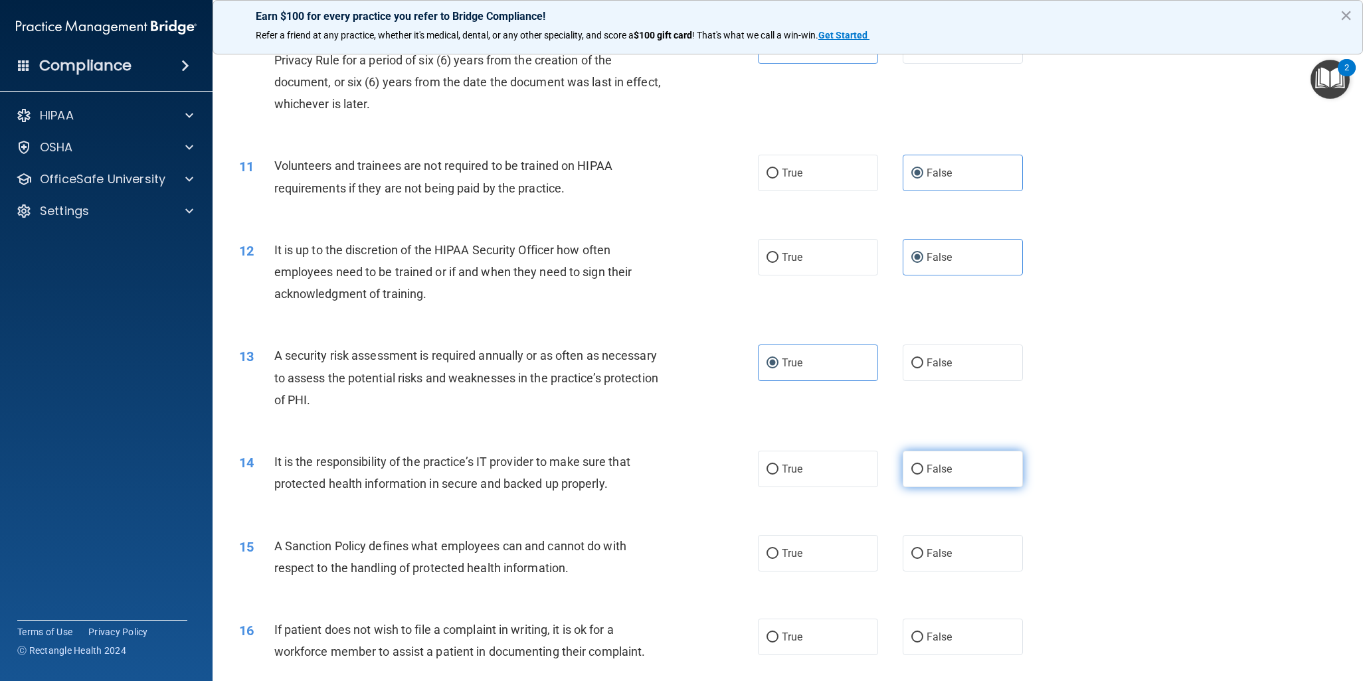
scroll to position [1062, 0]
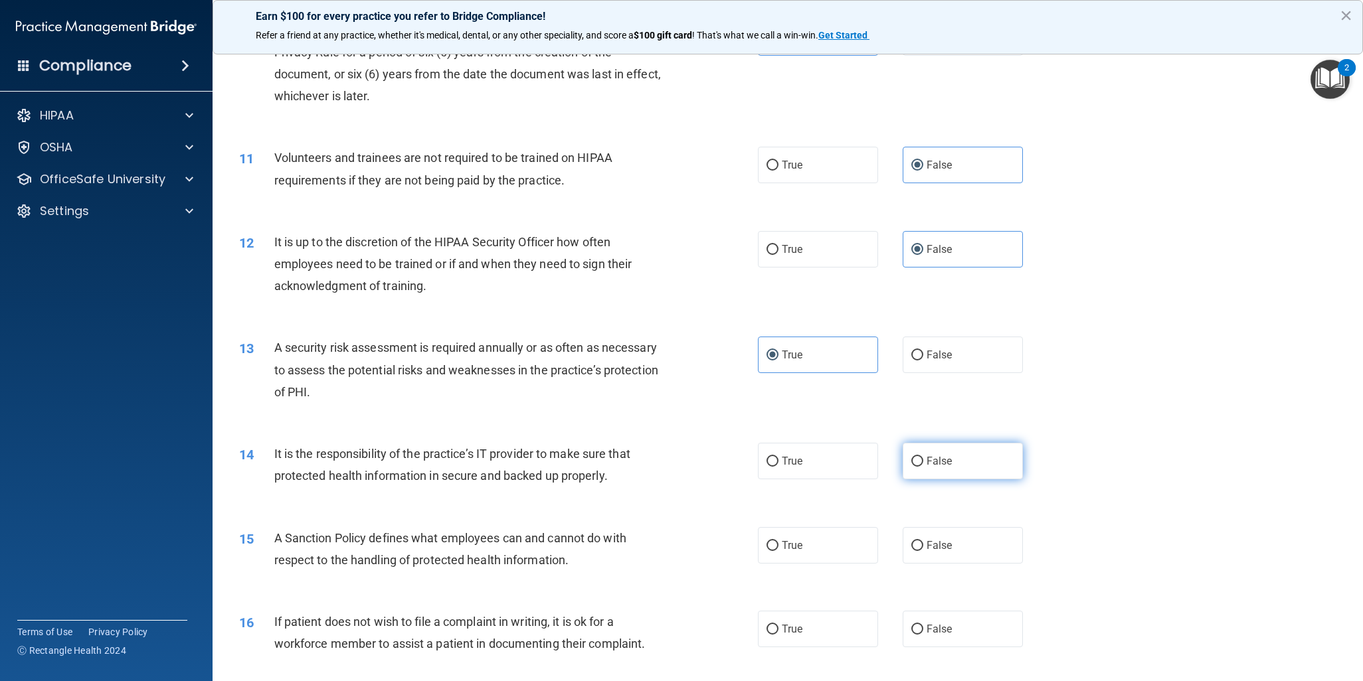
click at [927, 451] on label "False" at bounding box center [962, 461] width 120 height 37
click at [923, 457] on input "False" at bounding box center [917, 462] width 12 height 10
radio input "true"
click at [954, 535] on label "False" at bounding box center [962, 545] width 120 height 37
click at [923, 541] on input "False" at bounding box center [917, 546] width 12 height 10
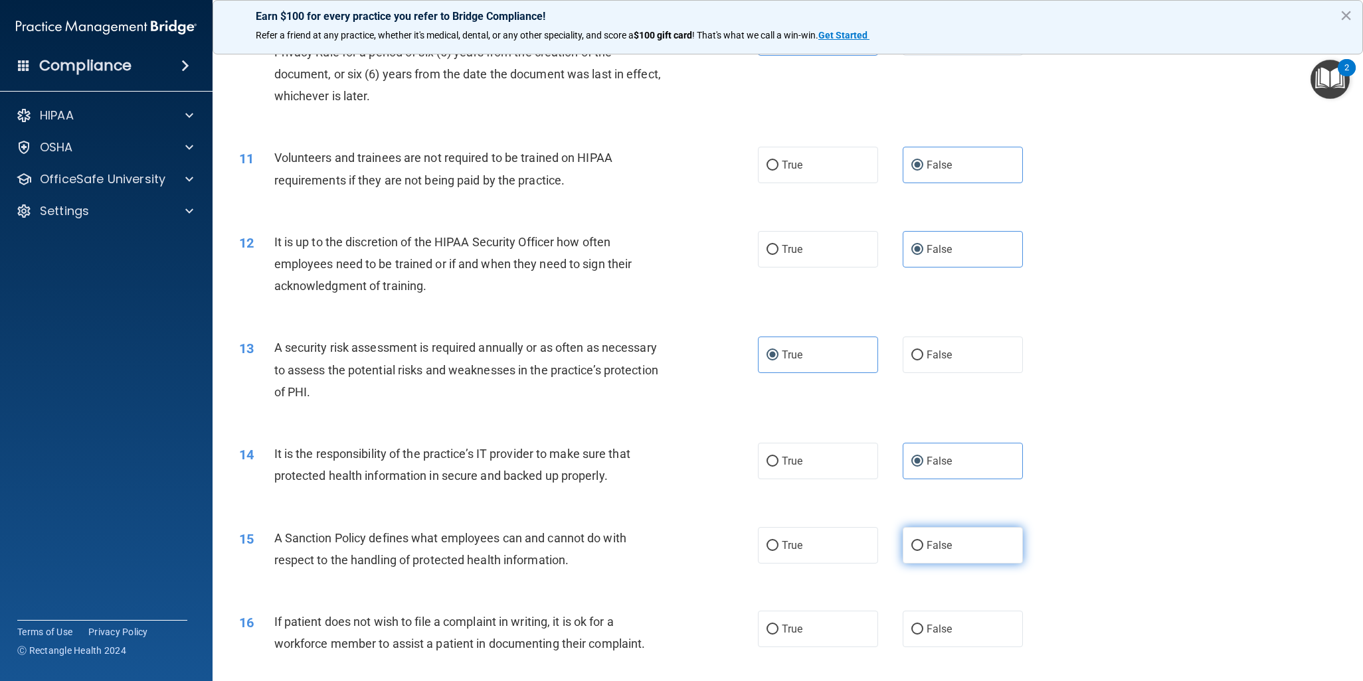
radio input "true"
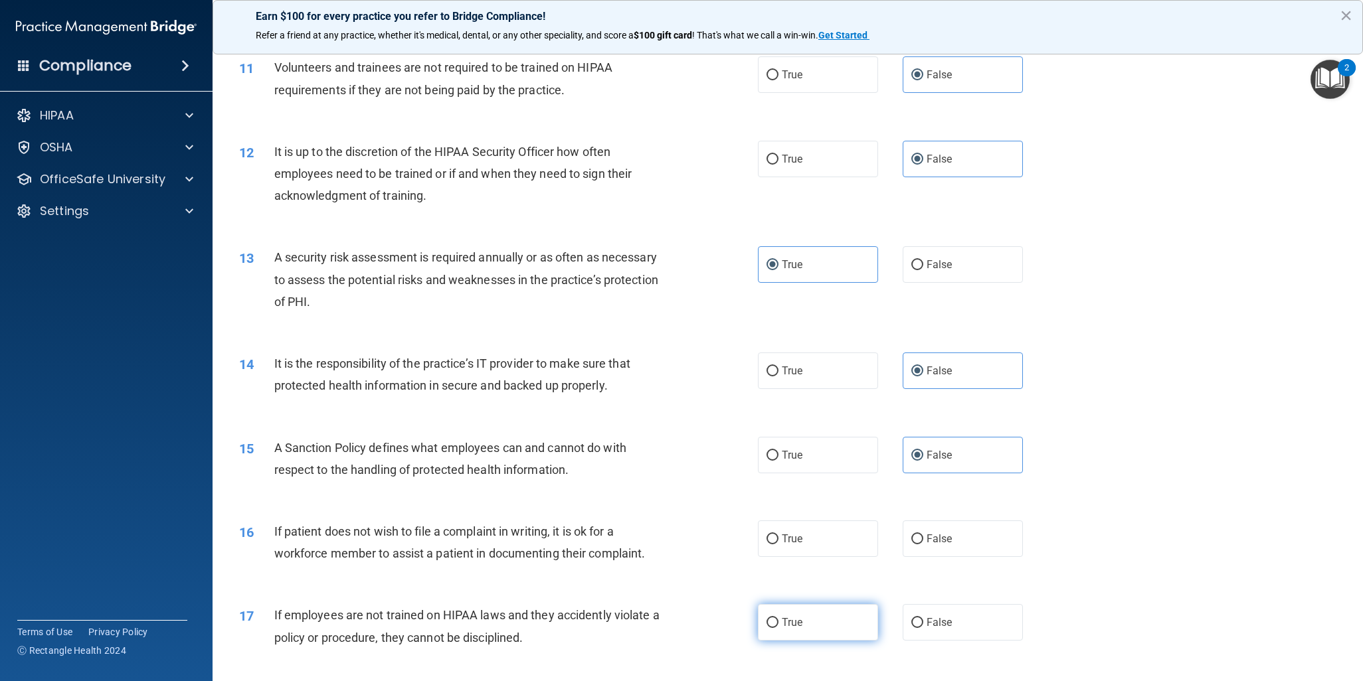
scroll to position [1328, 0]
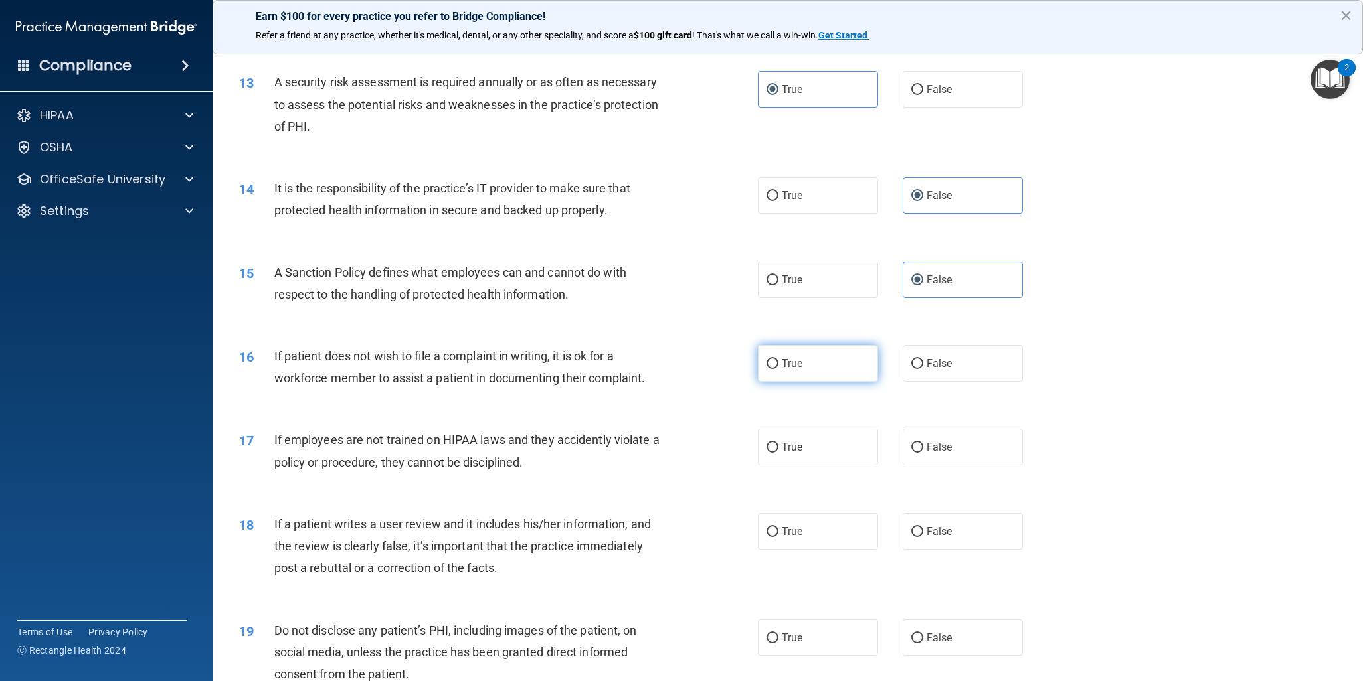
click at [817, 377] on label "True" at bounding box center [818, 363] width 120 height 37
click at [778, 369] on input "True" at bounding box center [772, 364] width 12 height 10
radio input "true"
click at [951, 458] on label "False" at bounding box center [962, 447] width 120 height 37
click at [923, 453] on input "False" at bounding box center [917, 448] width 12 height 10
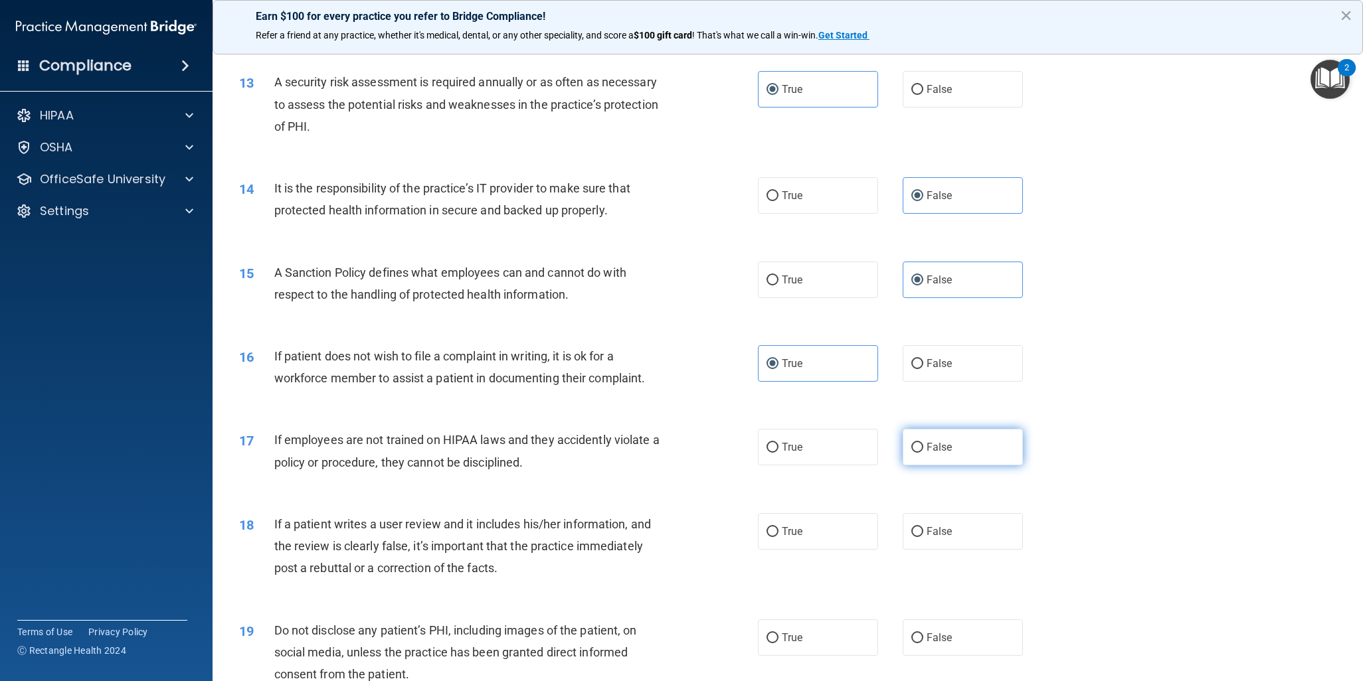
radio input "true"
click at [964, 535] on label "False" at bounding box center [962, 531] width 120 height 37
click at [923, 535] on input "False" at bounding box center [917, 532] width 12 height 10
radio input "true"
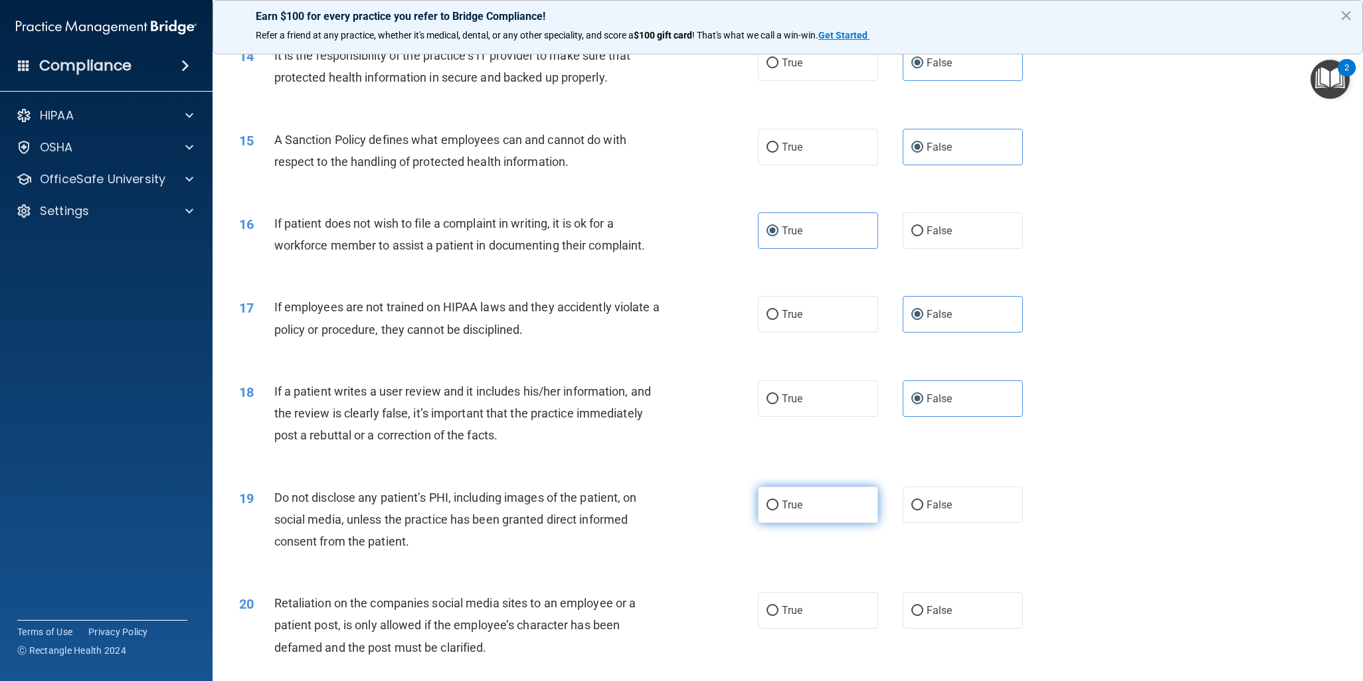
drag, startPoint x: 821, startPoint y: 518, endPoint x: 842, endPoint y: 502, distance: 26.6
click at [819, 517] on label "True" at bounding box center [818, 505] width 120 height 37
click at [778, 511] on input "True" at bounding box center [772, 506] width 12 height 10
radio input "true"
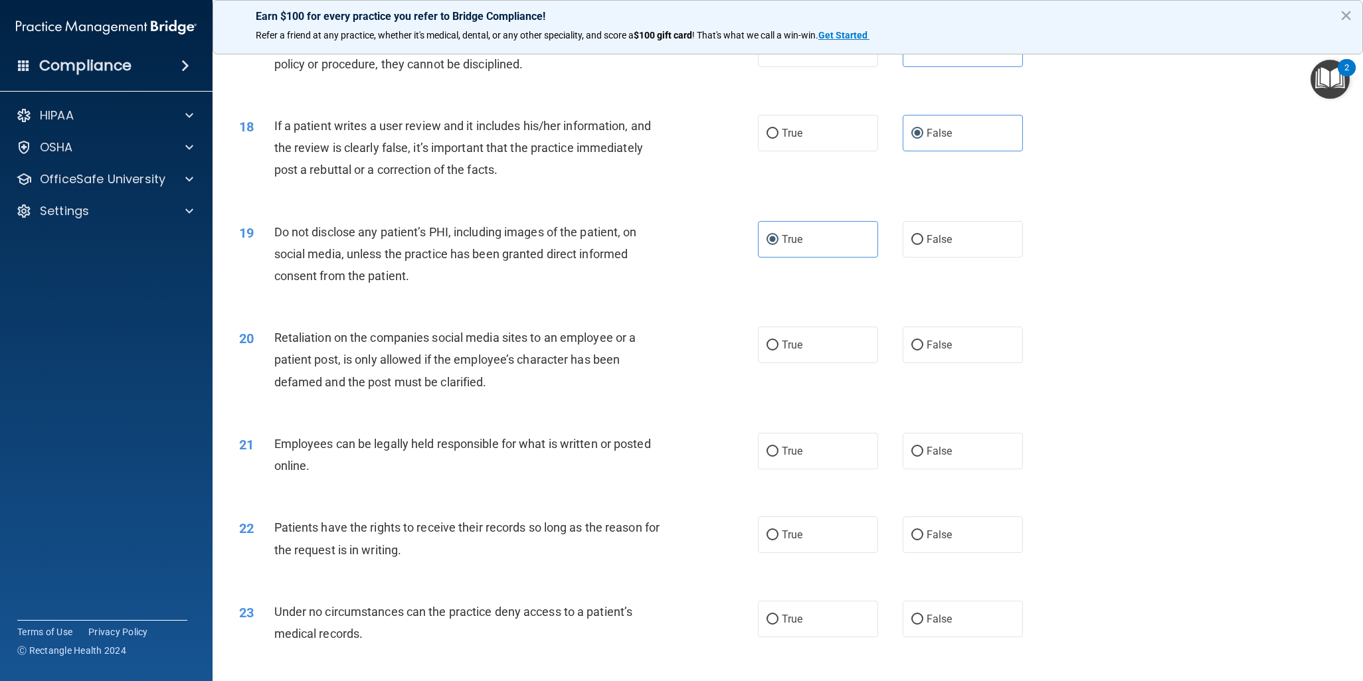
scroll to position [1793, 0]
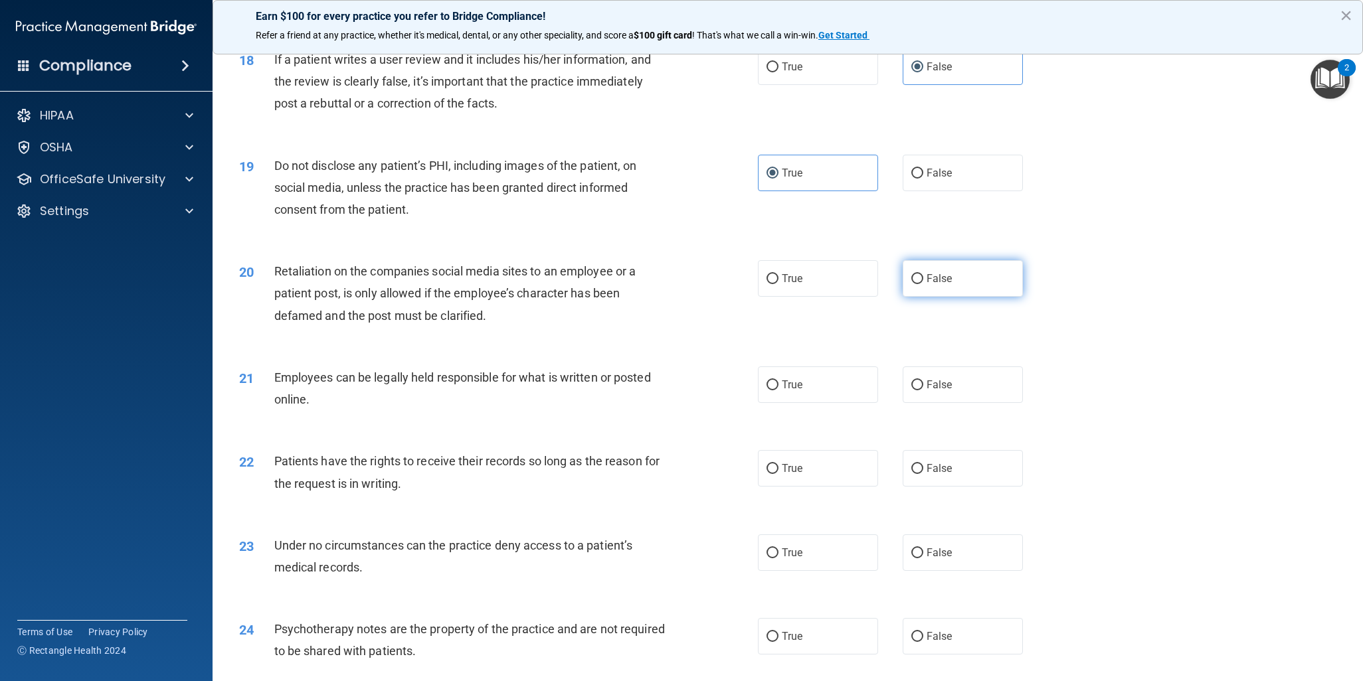
click at [920, 294] on label "False" at bounding box center [962, 278] width 120 height 37
click at [920, 284] on input "False" at bounding box center [917, 279] width 12 height 10
radio input "true"
click at [784, 391] on label "True" at bounding box center [818, 385] width 120 height 37
click at [778, 390] on input "True" at bounding box center [772, 386] width 12 height 10
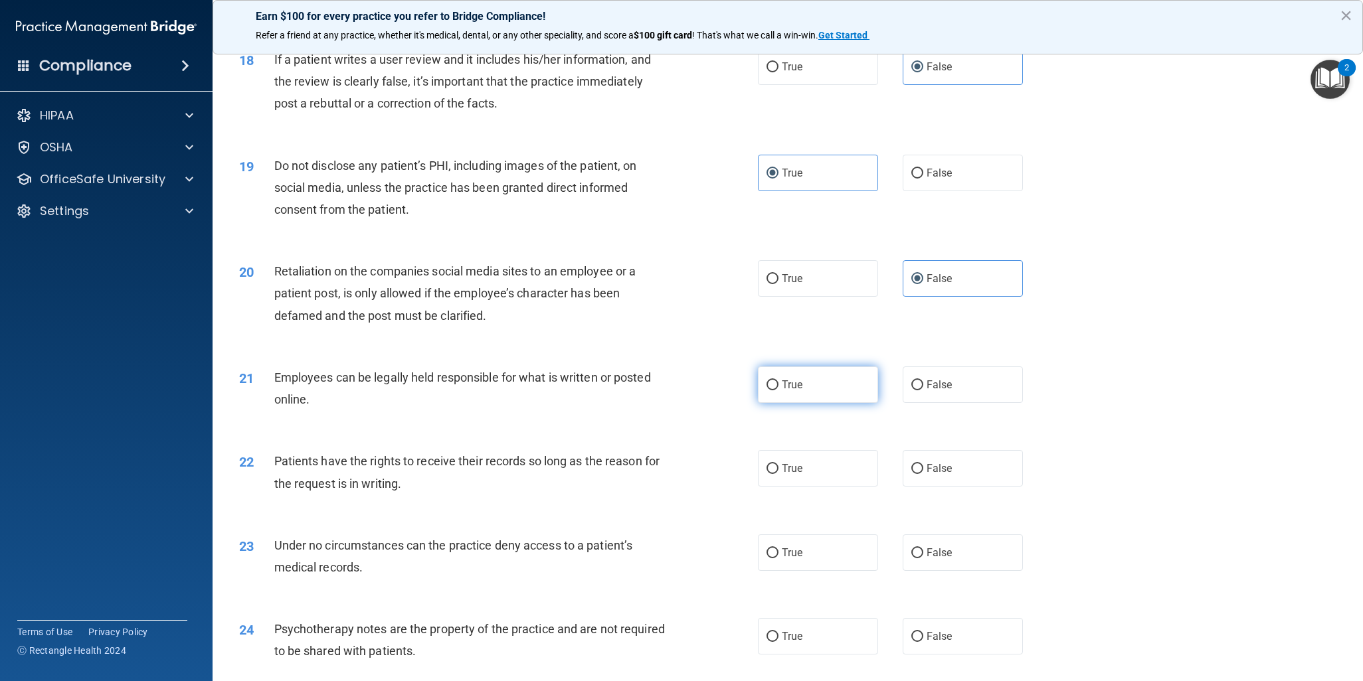
radio input "true"
click at [977, 459] on label "False" at bounding box center [962, 468] width 120 height 37
click at [923, 464] on input "False" at bounding box center [917, 469] width 12 height 10
radio input "true"
click at [973, 562] on label "False" at bounding box center [962, 553] width 120 height 37
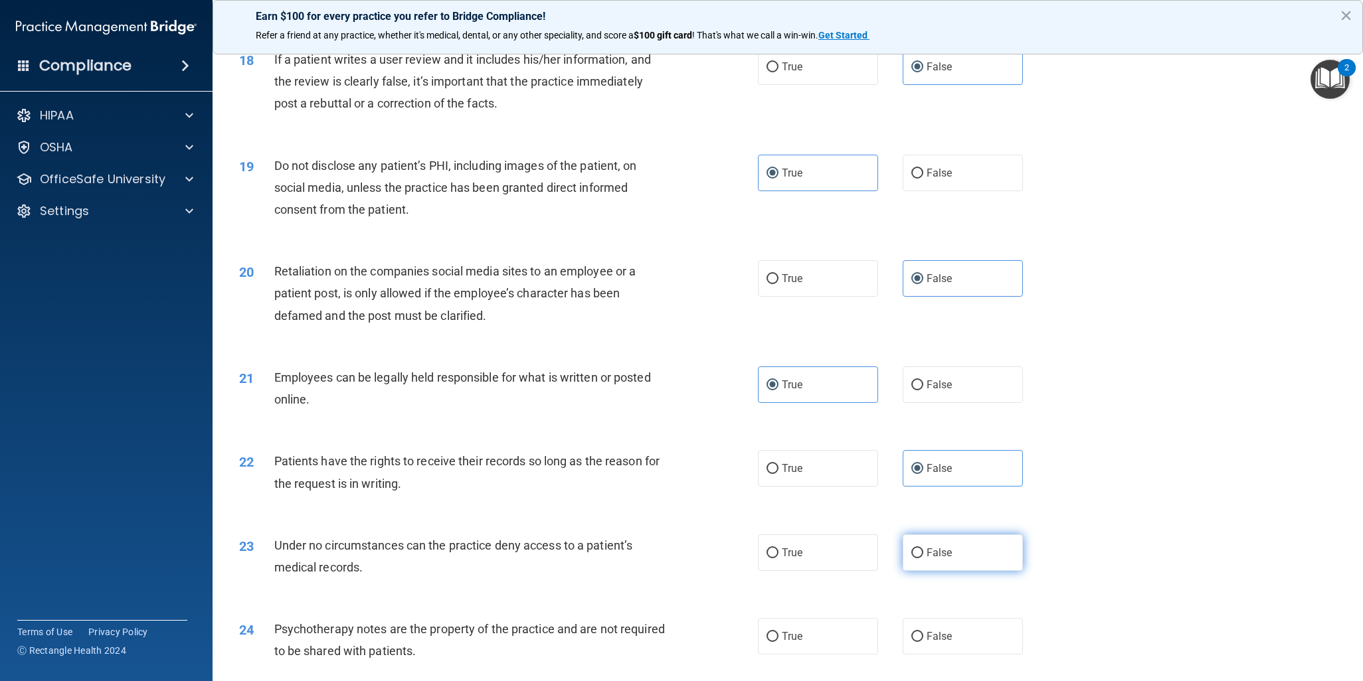
click at [923, 558] on input "False" at bounding box center [917, 554] width 12 height 10
radio input "true"
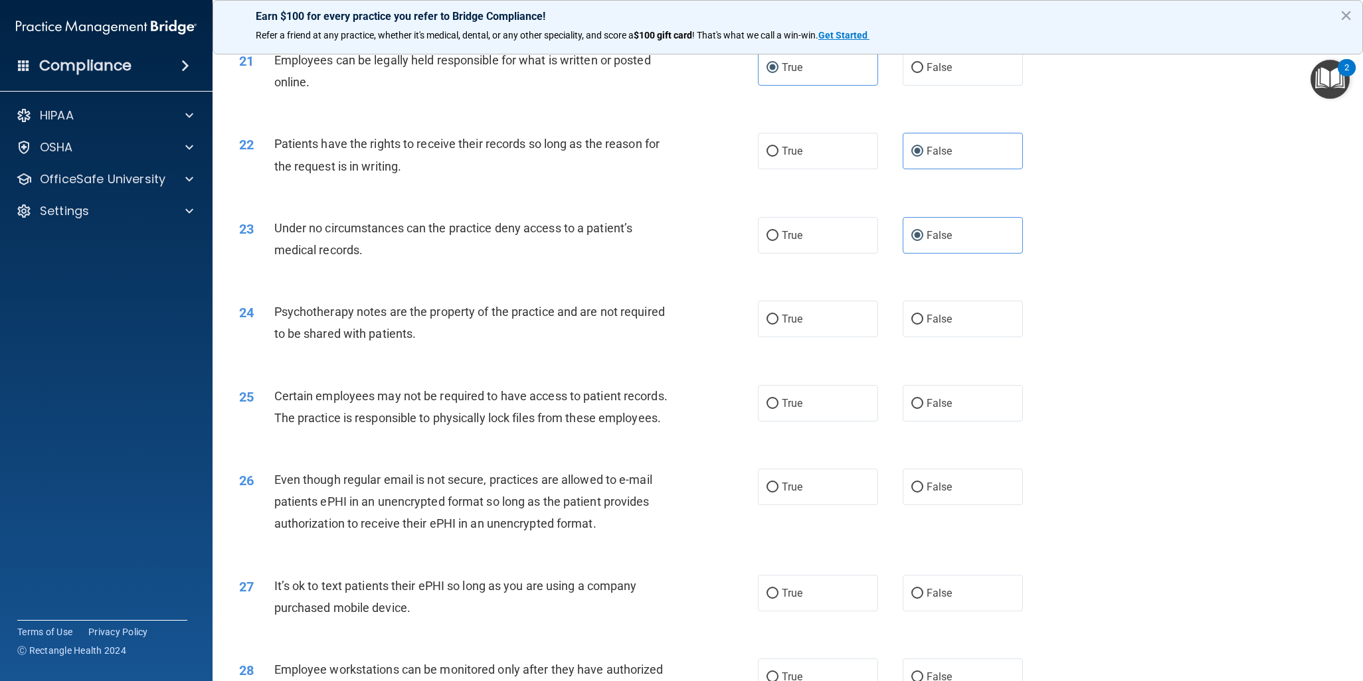
scroll to position [2125, 0]
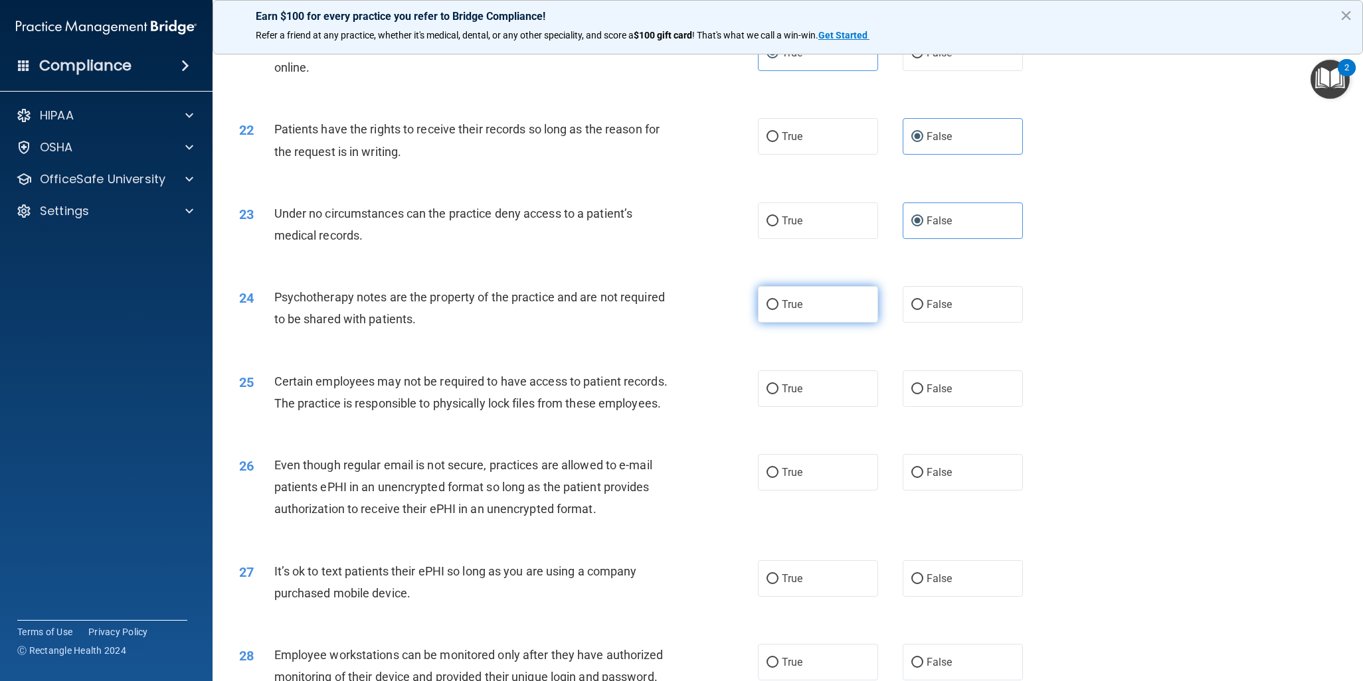
click at [831, 312] on label "True" at bounding box center [818, 304] width 120 height 37
click at [778, 310] on input "True" at bounding box center [772, 305] width 12 height 10
radio input "true"
drag, startPoint x: 845, startPoint y: 410, endPoint x: 844, endPoint y: 400, distance: 9.3
click at [844, 411] on div "25 Certain employees may not be required to have access to patient records. The…" at bounding box center [787, 396] width 1117 height 84
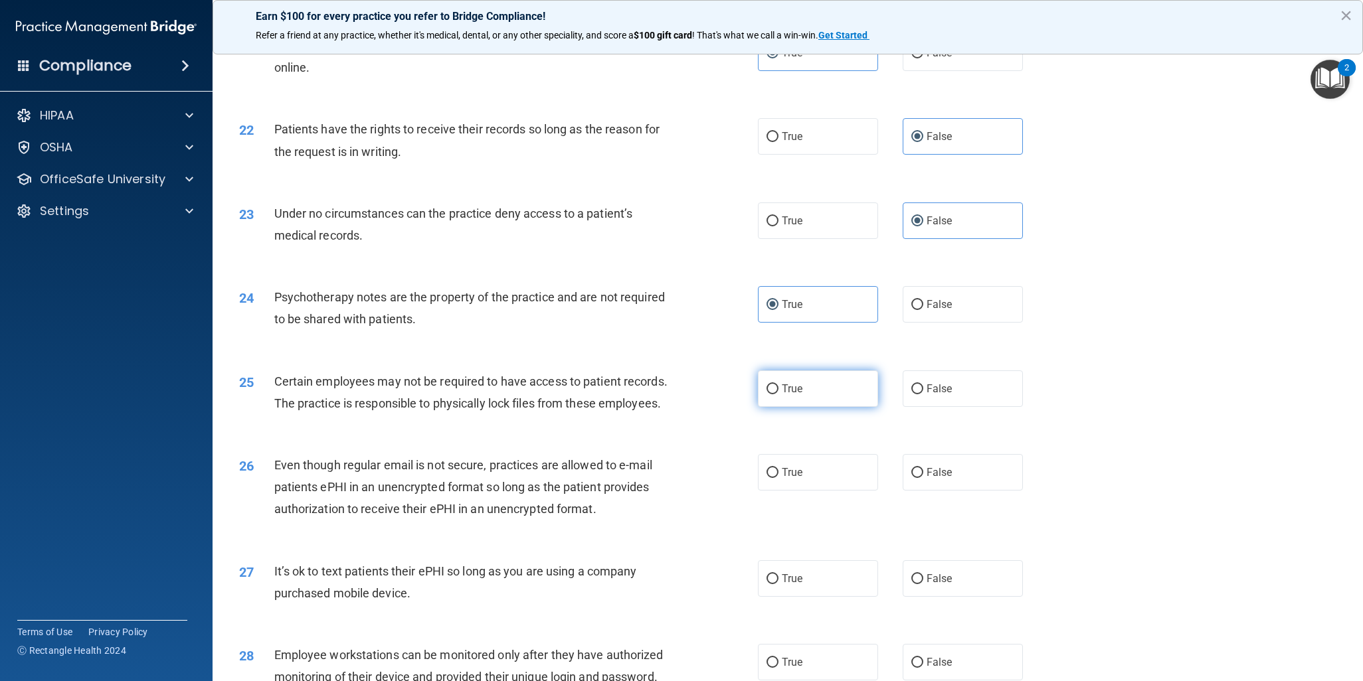
click at [844, 400] on label "True" at bounding box center [818, 389] width 120 height 37
click at [778, 394] on input "True" at bounding box center [772, 389] width 12 height 10
radio input "true"
click at [811, 487] on label "True" at bounding box center [818, 472] width 120 height 37
click at [778, 478] on input "True" at bounding box center [772, 473] width 12 height 10
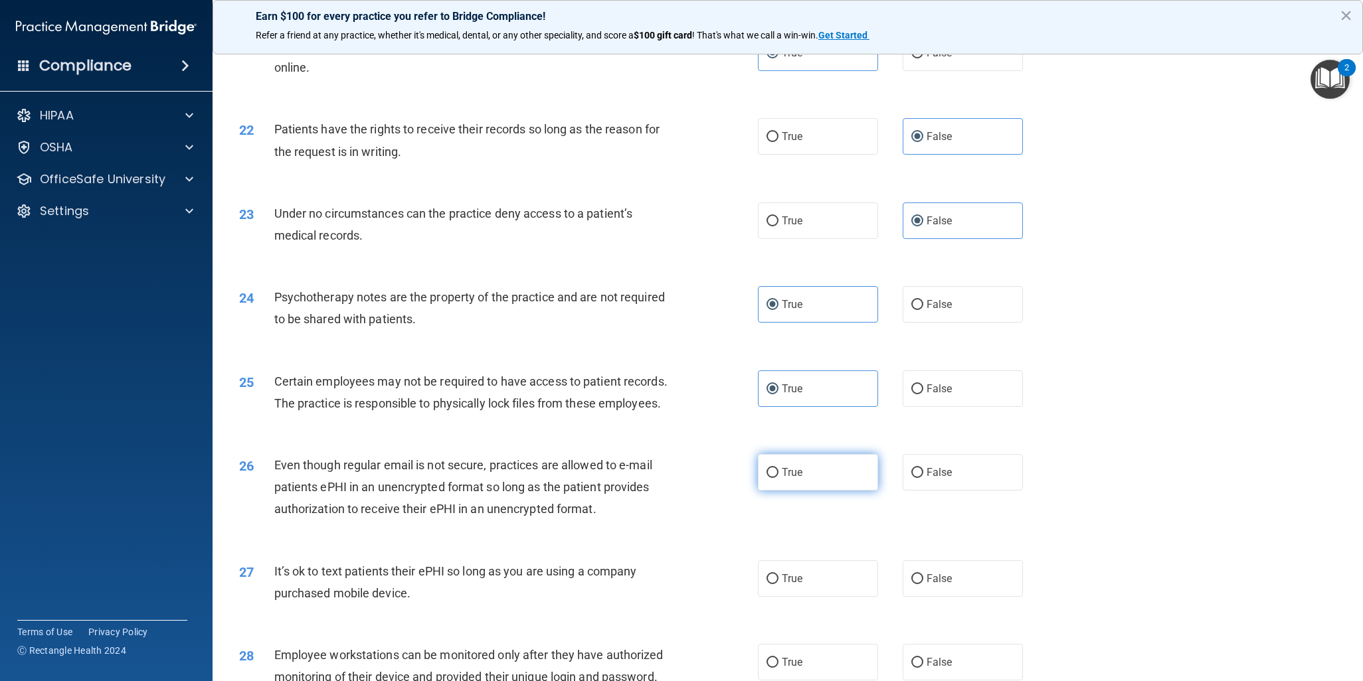
radio input "true"
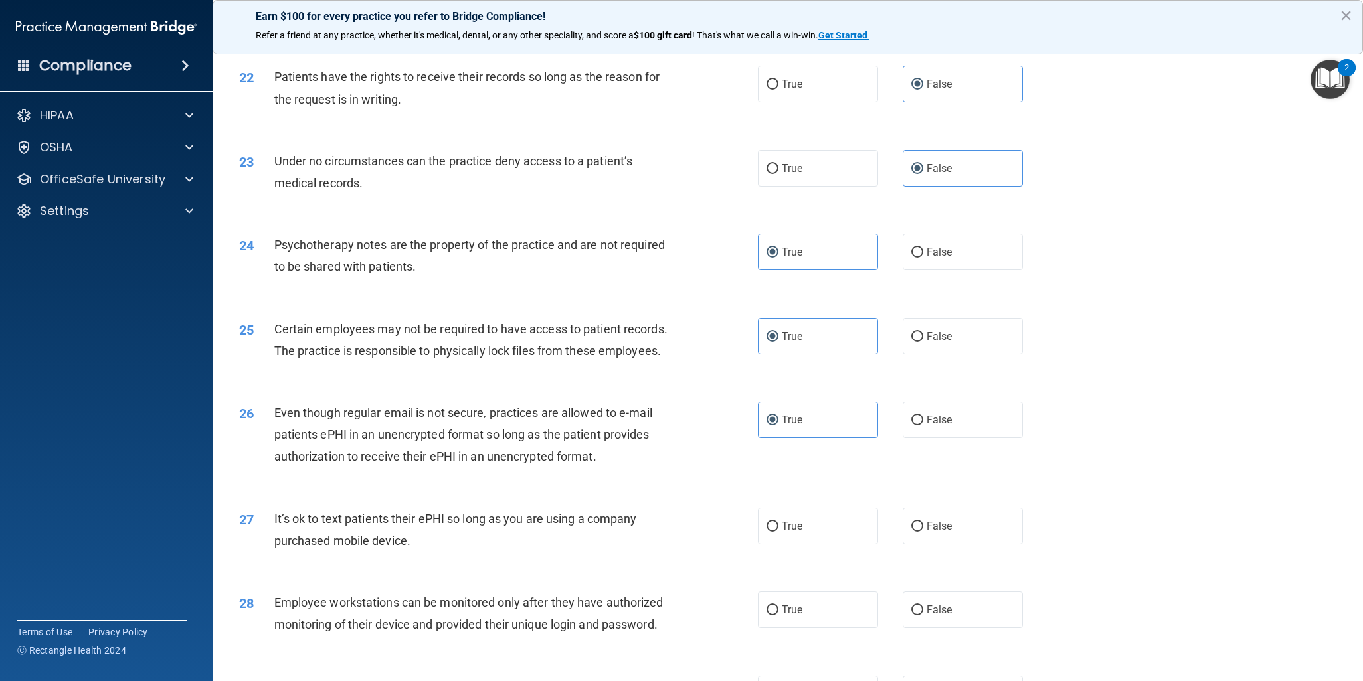
scroll to position [2258, 0]
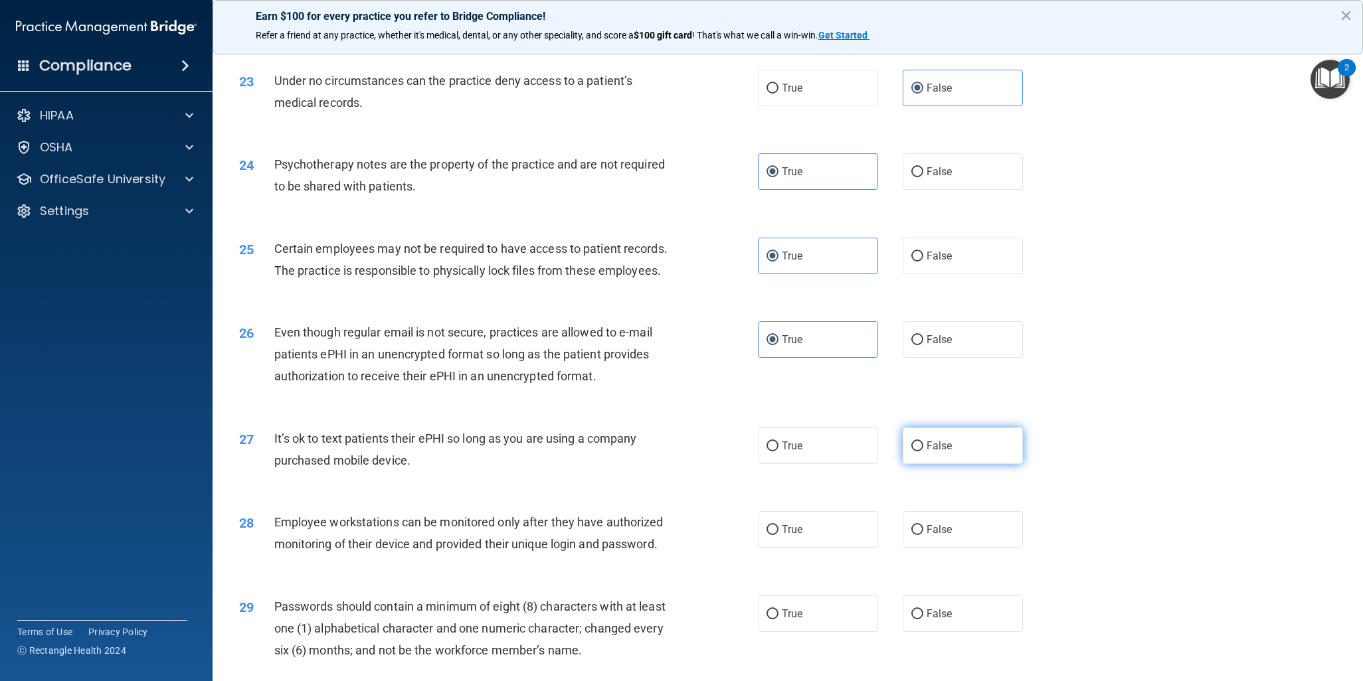
click at [954, 464] on label "False" at bounding box center [962, 446] width 120 height 37
click at [923, 452] on input "False" at bounding box center [917, 447] width 12 height 10
radio input "true"
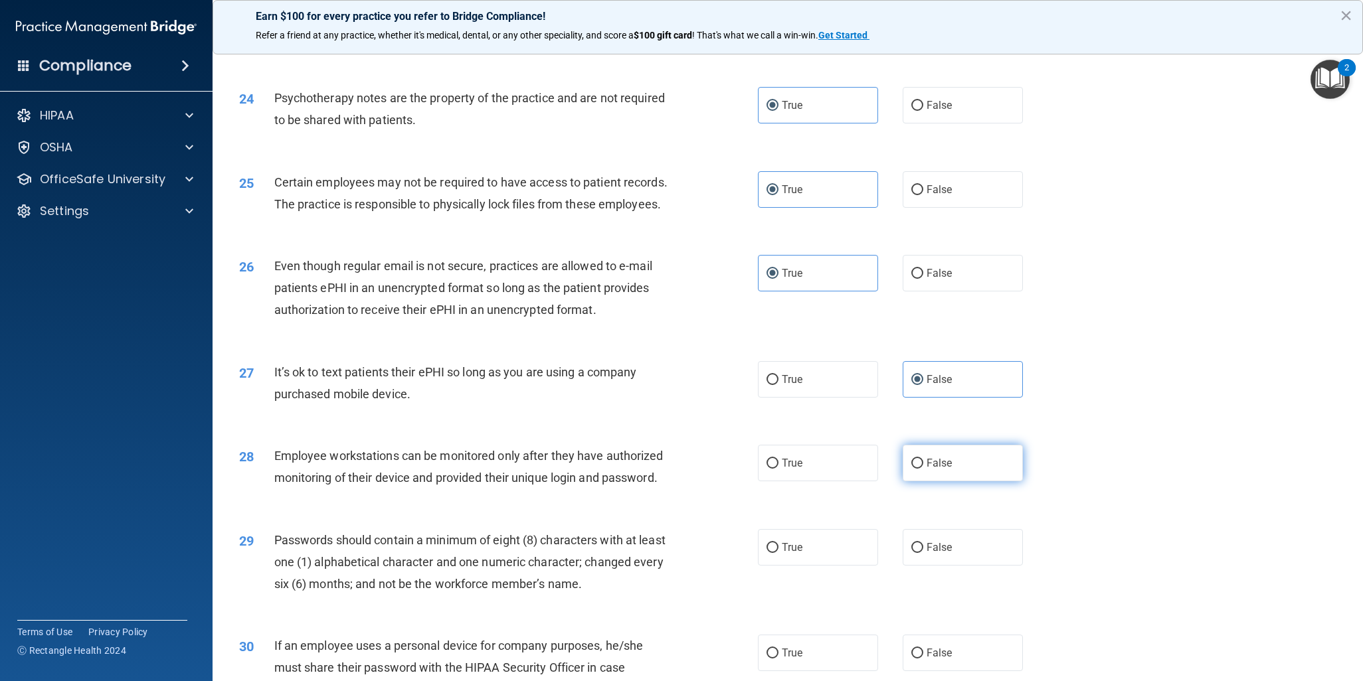
click at [997, 481] on label "False" at bounding box center [962, 463] width 120 height 37
click at [923, 469] on input "False" at bounding box center [917, 464] width 12 height 10
radio input "true"
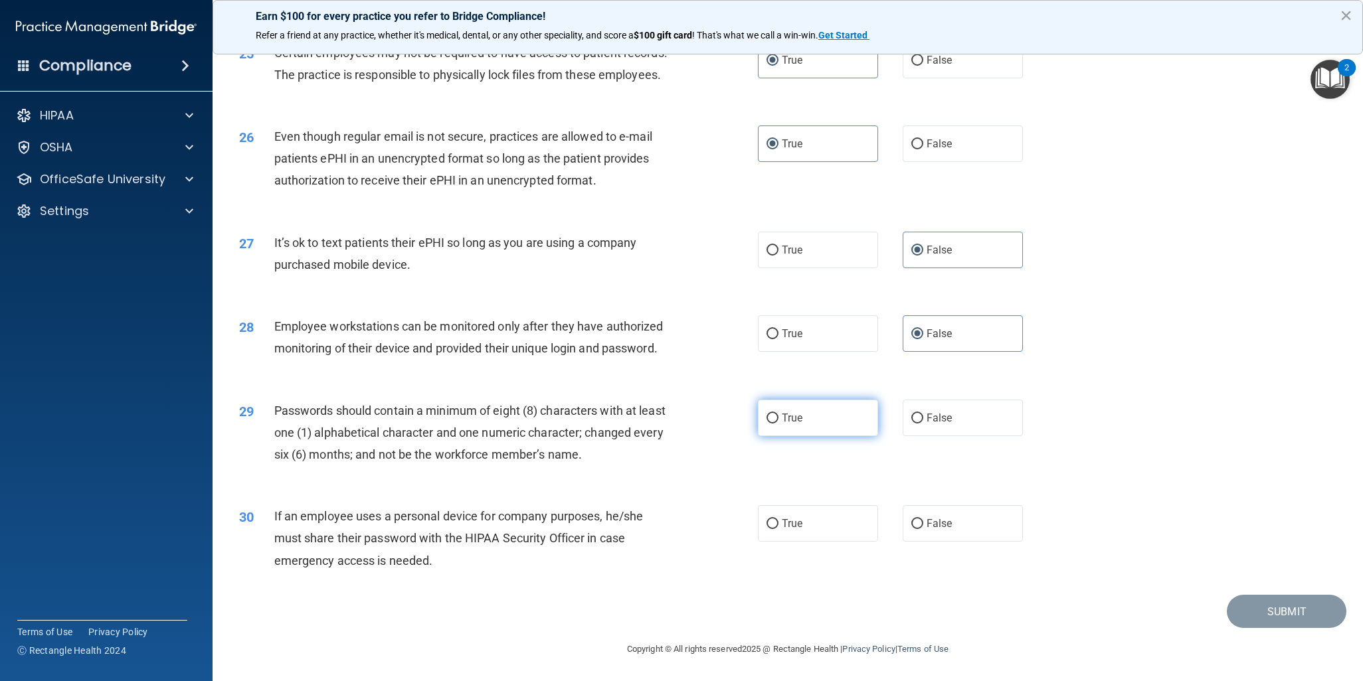
click at [831, 427] on label "True" at bounding box center [818, 418] width 120 height 37
click at [778, 424] on input "True" at bounding box center [772, 419] width 12 height 10
radio input "true"
click at [979, 532] on label "False" at bounding box center [962, 523] width 120 height 37
click at [923, 529] on input "False" at bounding box center [917, 524] width 12 height 10
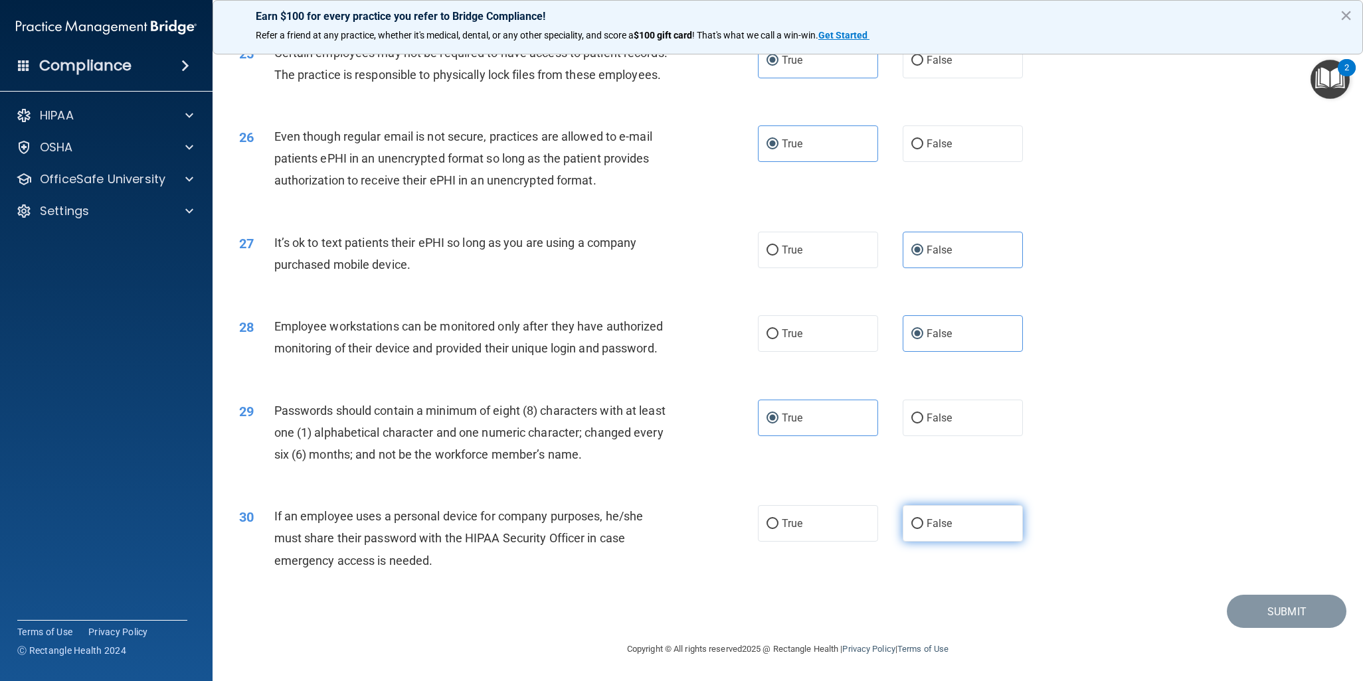
radio input "true"
drag, startPoint x: 1309, startPoint y: 635, endPoint x: 1290, endPoint y: 622, distance: 22.8
click at [1308, 635] on footer "Copyright © All rights reserved 2025 @ Rectangle Health | Privacy Policy | Term…" at bounding box center [787, 648] width 1097 height 40
click at [1288, 620] on button "Submit" at bounding box center [1287, 612] width 120 height 34
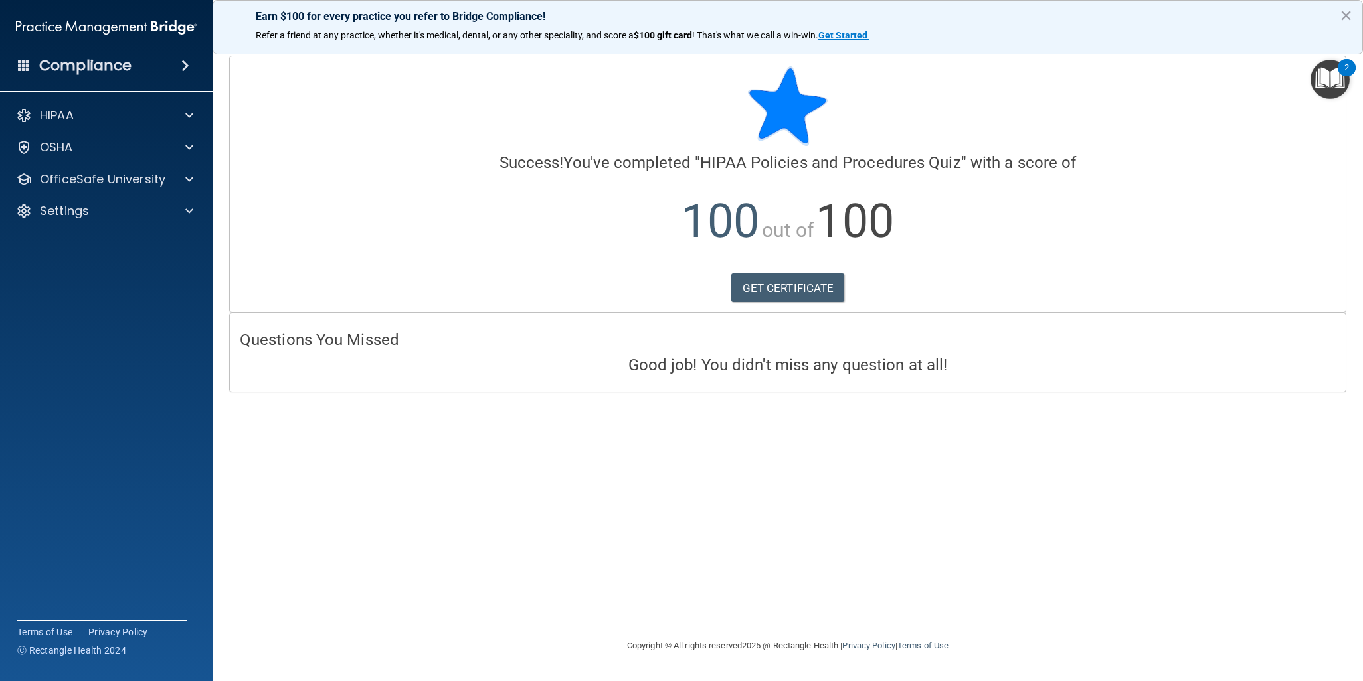
click at [68, 75] on h4 "Compliance" at bounding box center [85, 65] width 92 height 19
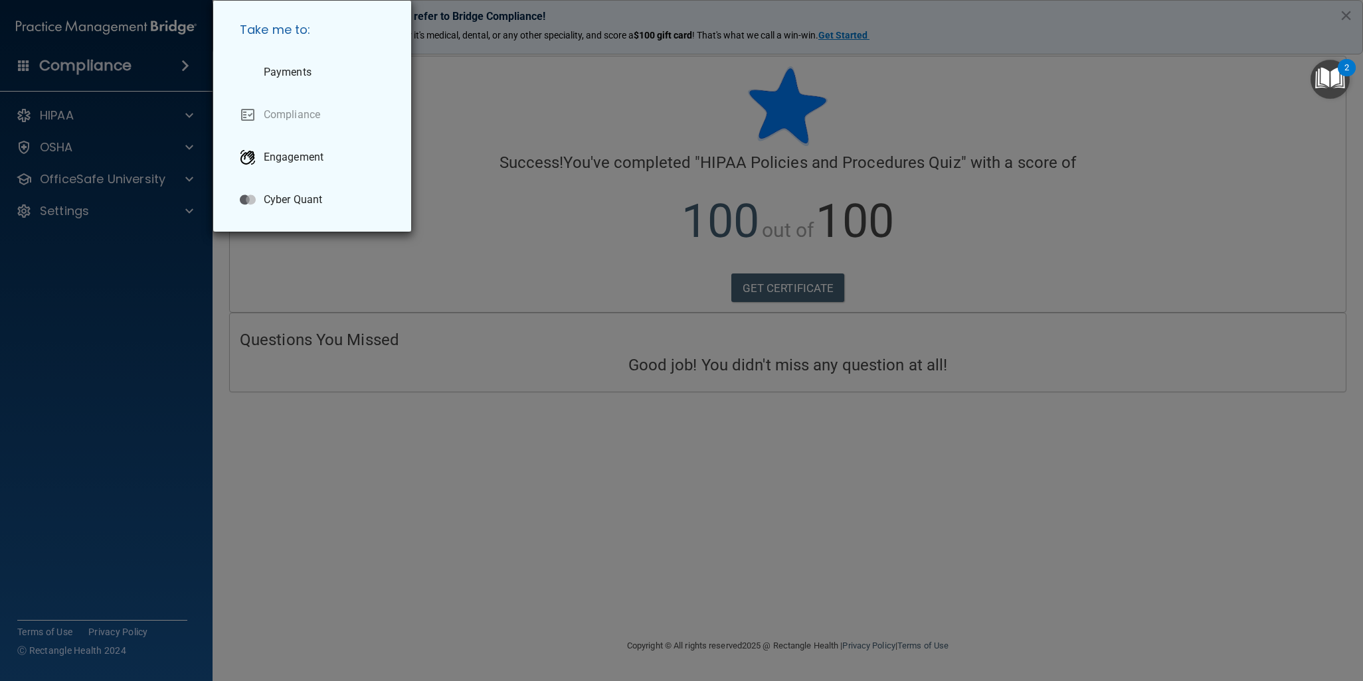
click at [41, 67] on div "Take me to: Payments Compliance Engagement Cyber Quant" at bounding box center [681, 340] width 1363 height 681
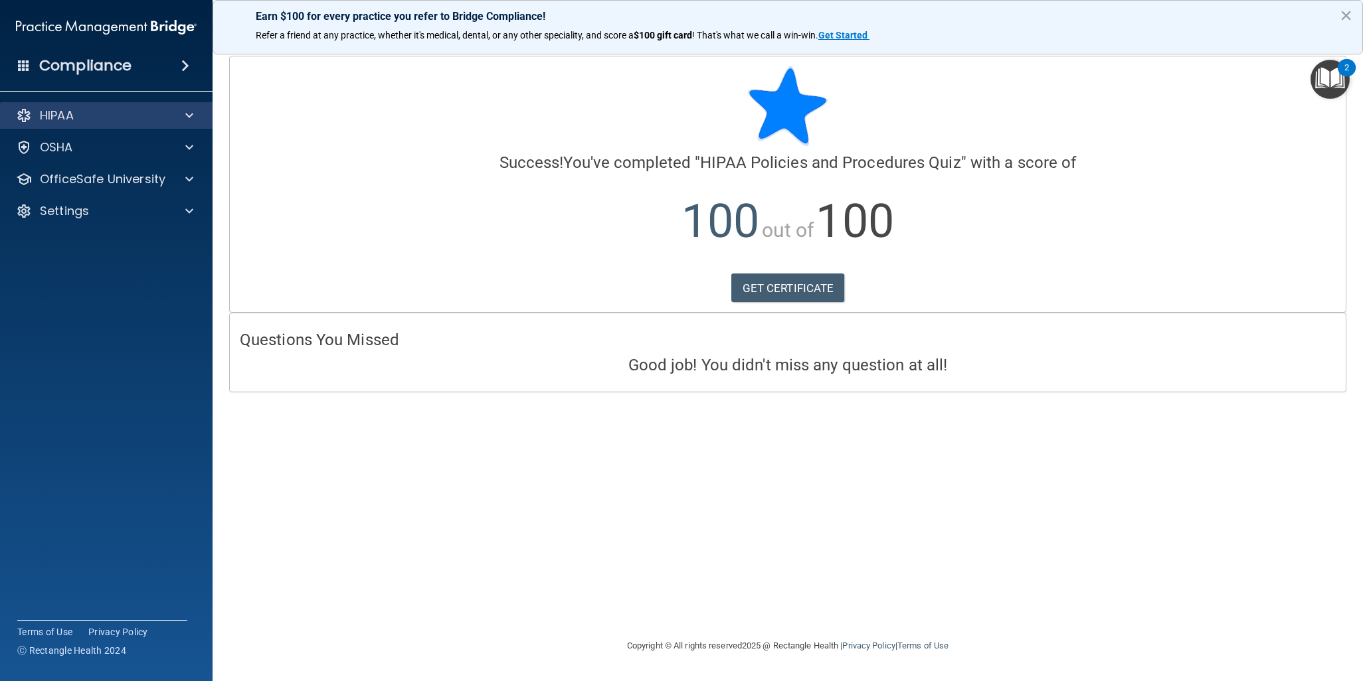
click at [76, 124] on div "HIPAA" at bounding box center [106, 115] width 213 height 27
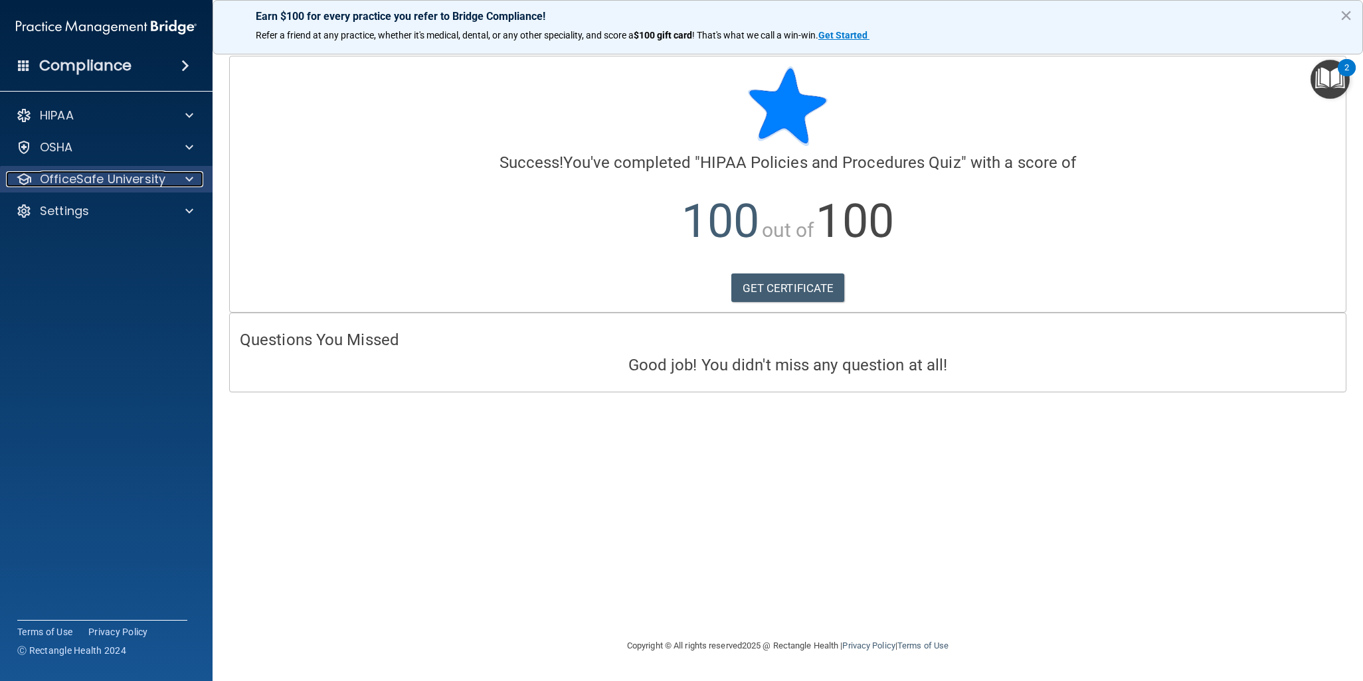
click at [108, 185] on p "OfficeSafe University" at bounding box center [103, 179] width 126 height 16
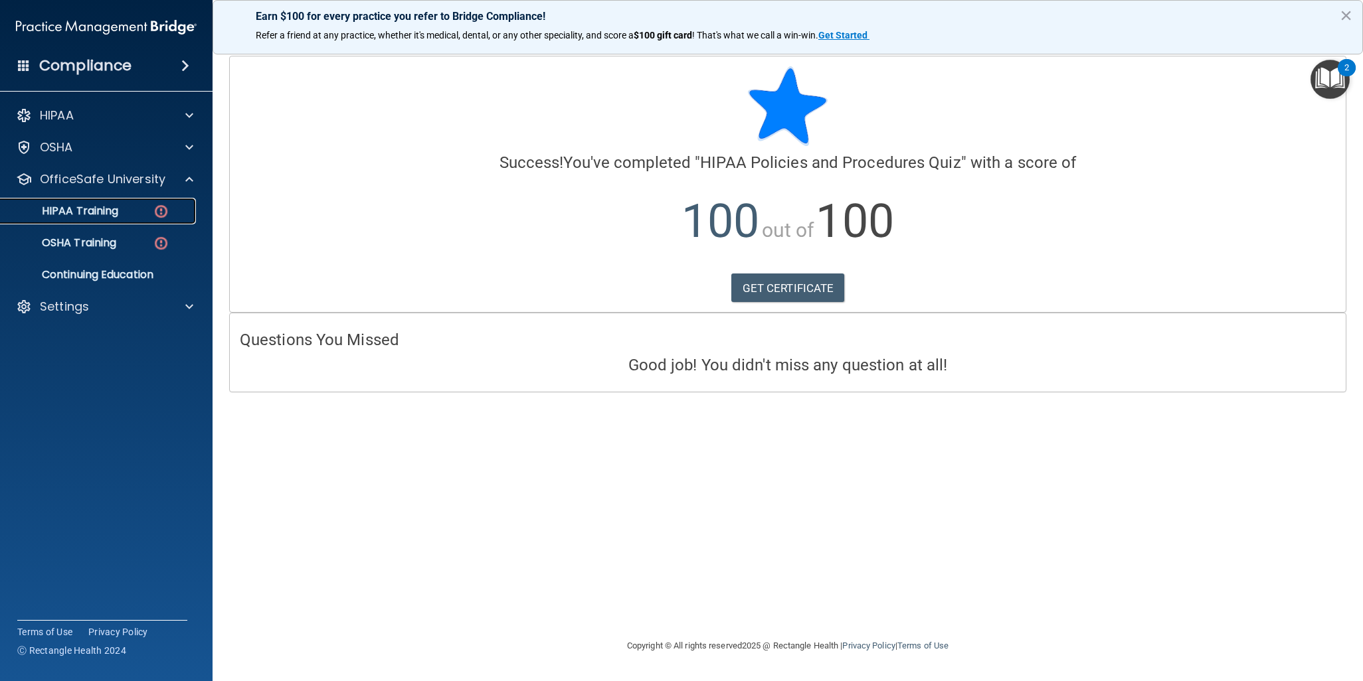
click at [149, 216] on div "HIPAA Training" at bounding box center [99, 211] width 181 height 13
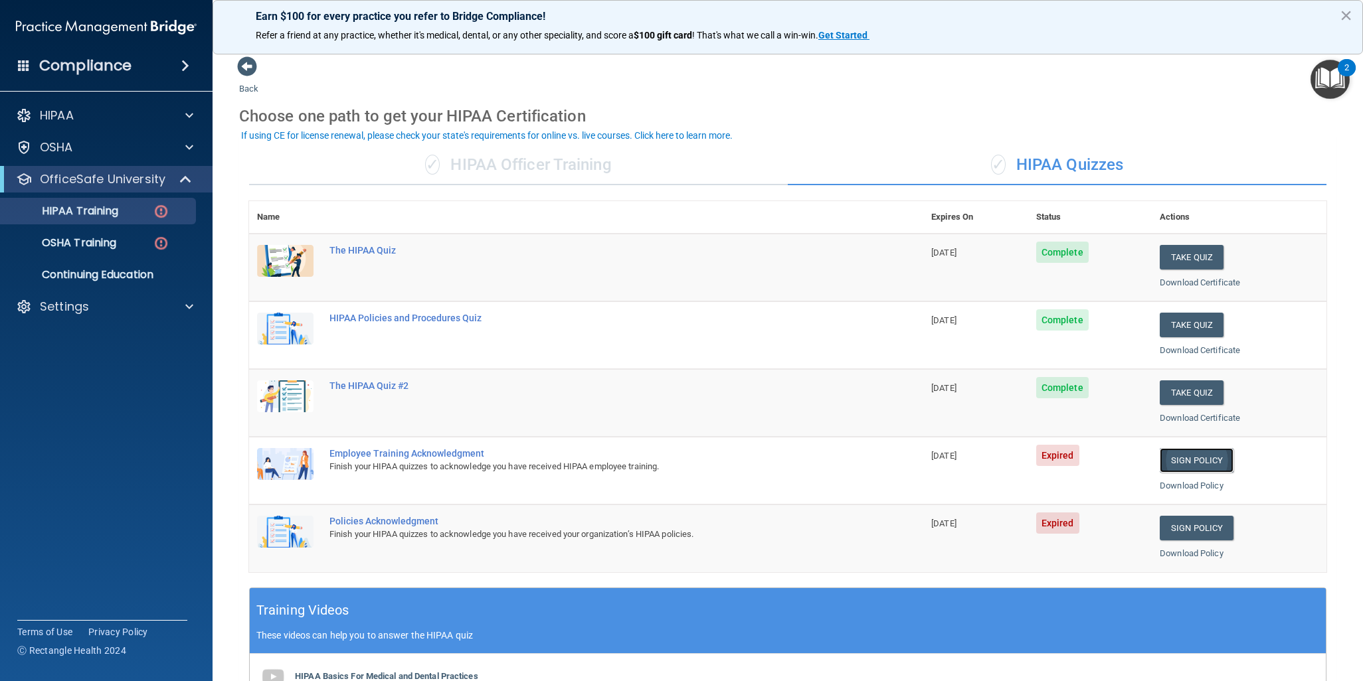
click at [1191, 457] on link "Sign Policy" at bounding box center [1196, 460] width 74 height 25
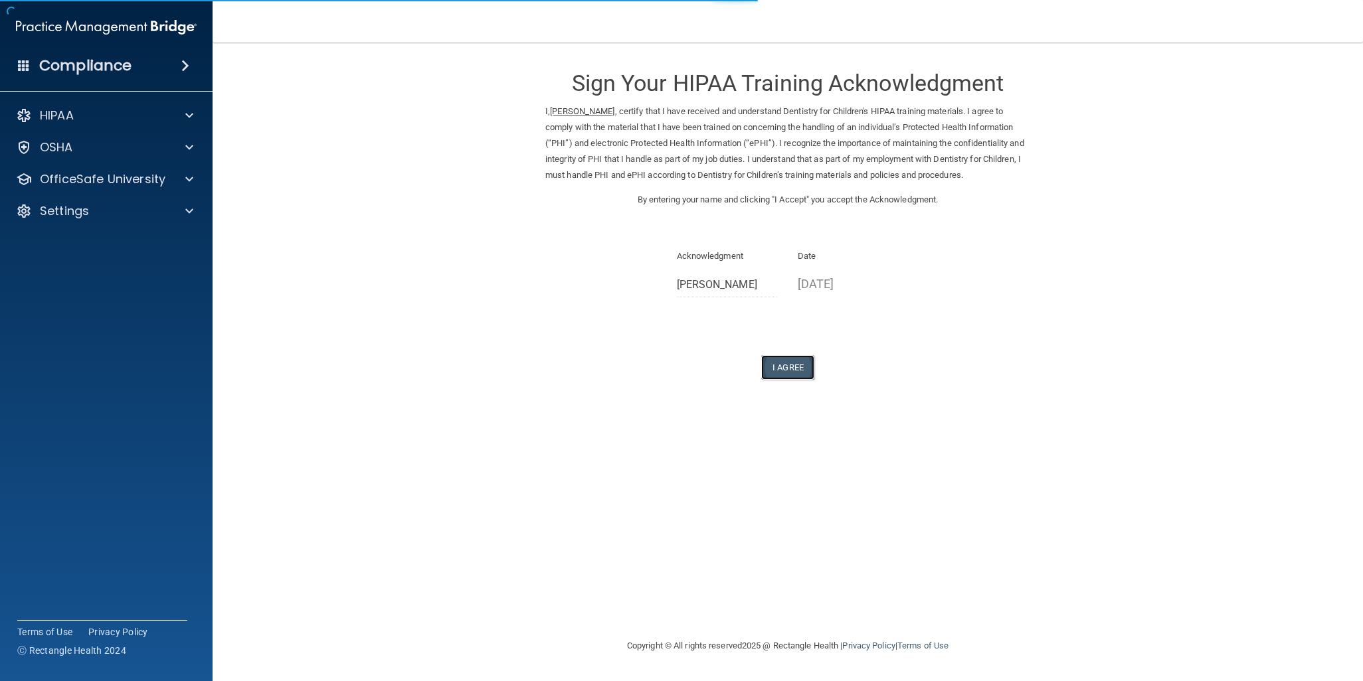
click at [778, 368] on button "I Agree" at bounding box center [787, 367] width 53 height 25
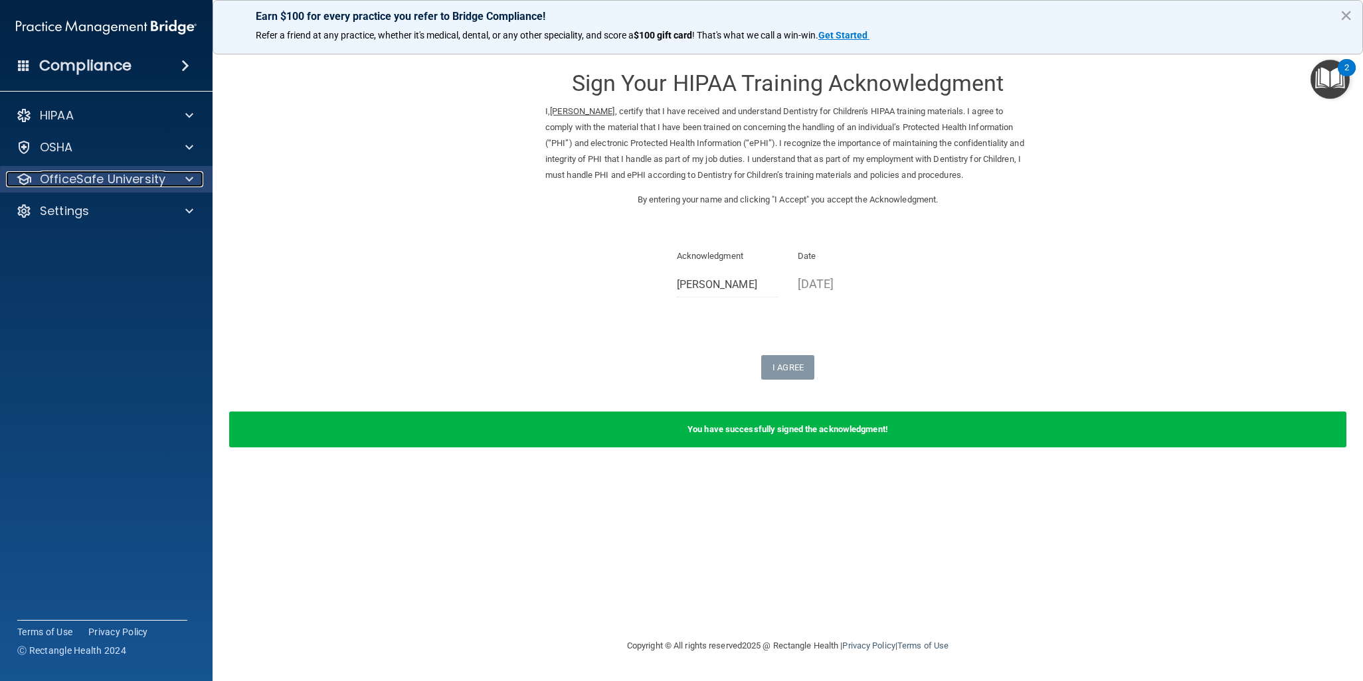
click at [74, 179] on p "OfficeSafe University" at bounding box center [103, 179] width 126 height 16
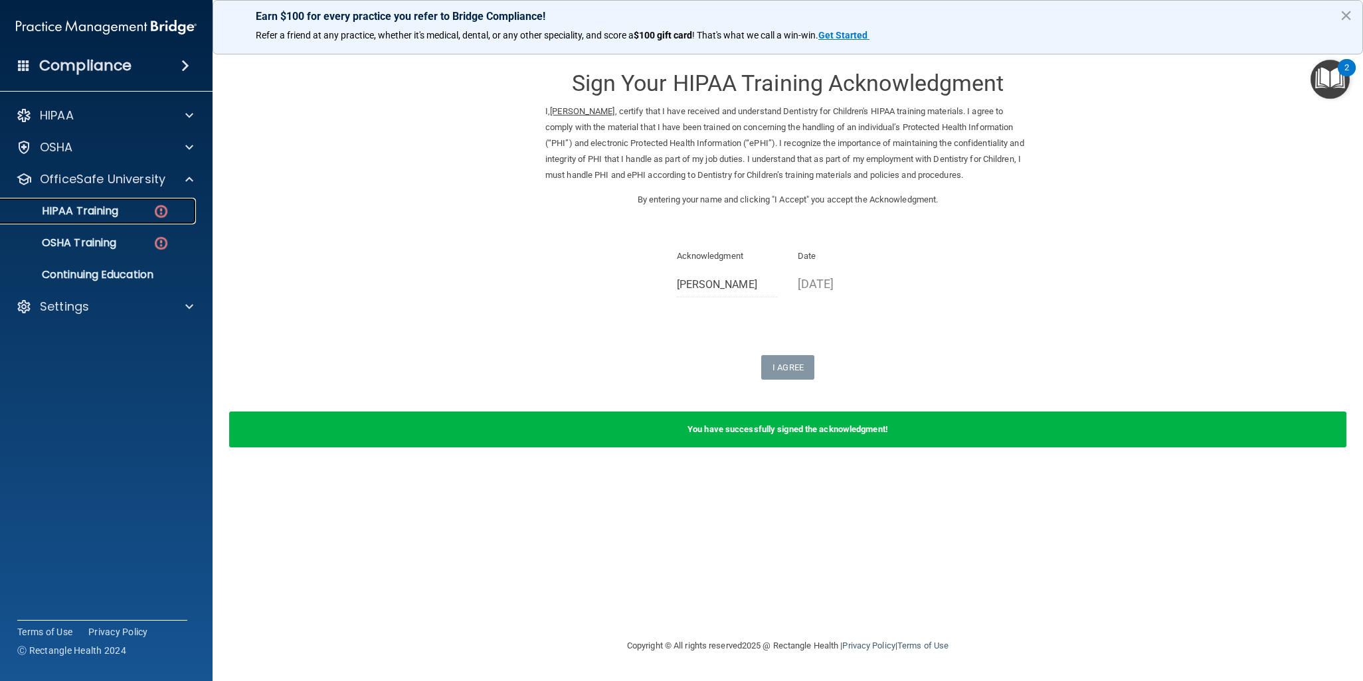
click at [126, 214] on div "HIPAA Training" at bounding box center [99, 211] width 181 height 13
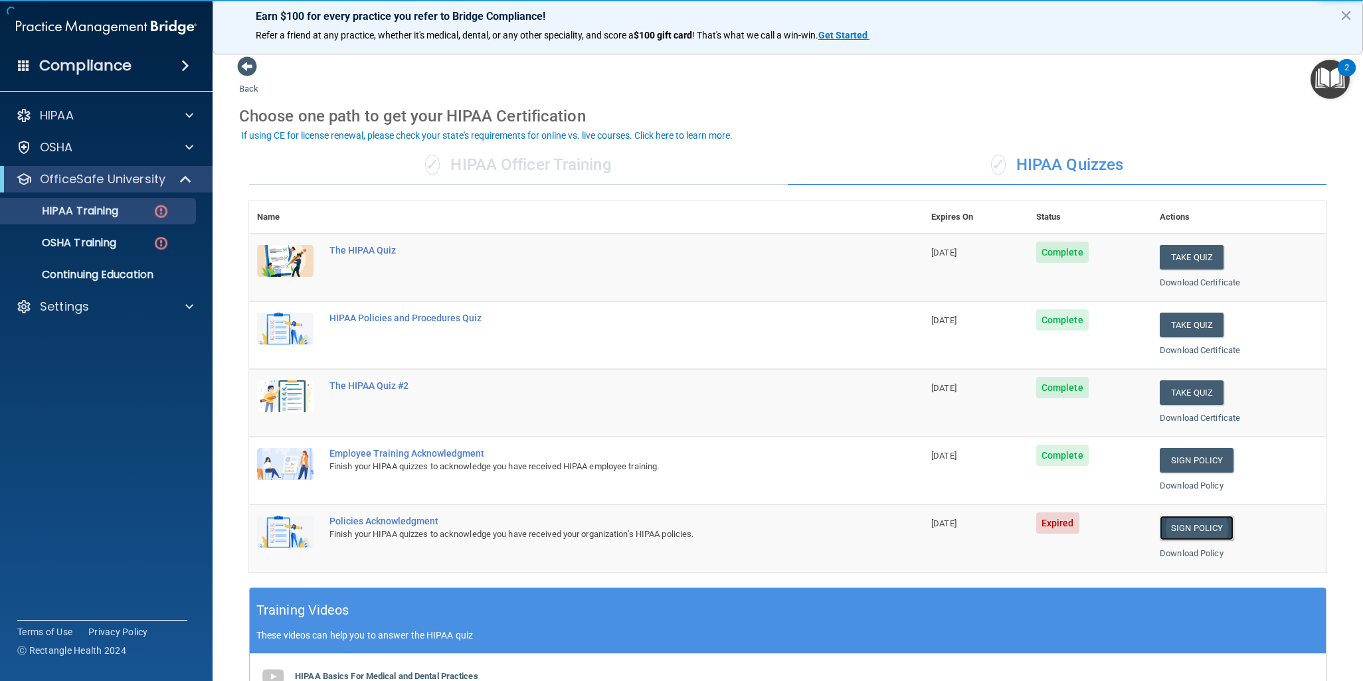
click at [1163, 523] on link "Sign Policy" at bounding box center [1196, 528] width 74 height 25
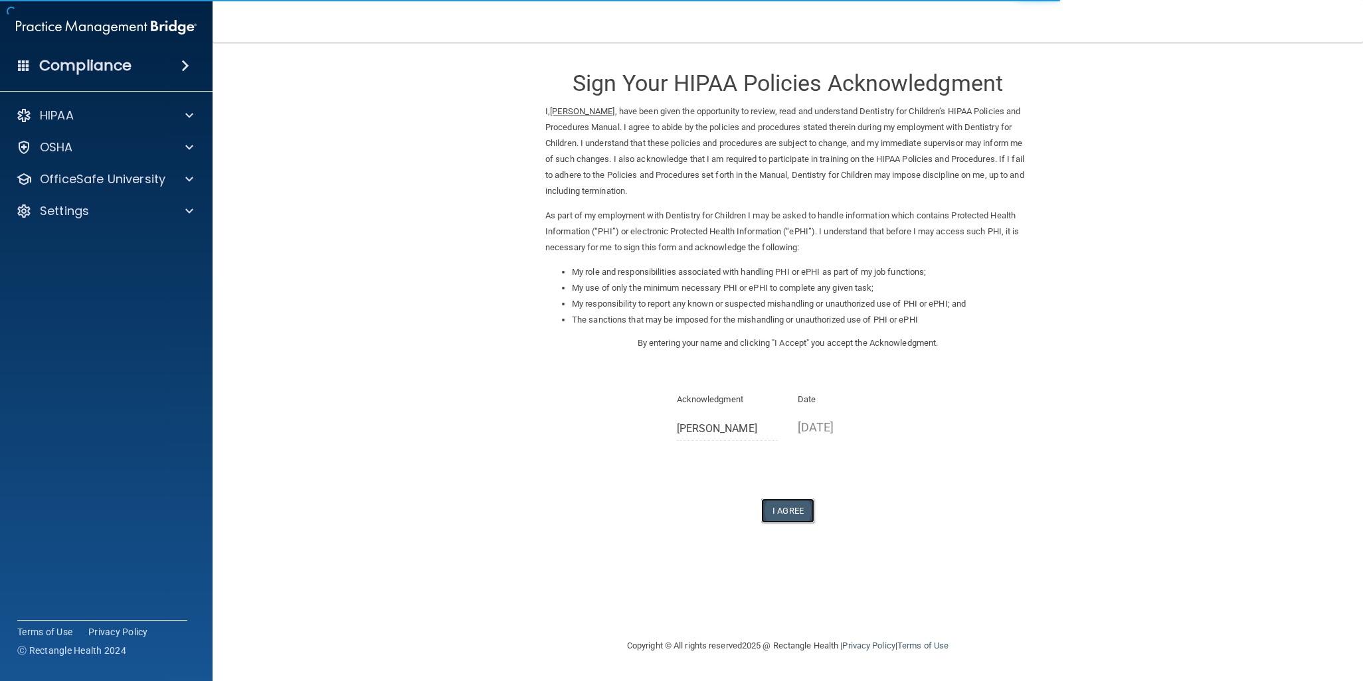
click at [801, 513] on button "I Agree" at bounding box center [787, 511] width 53 height 25
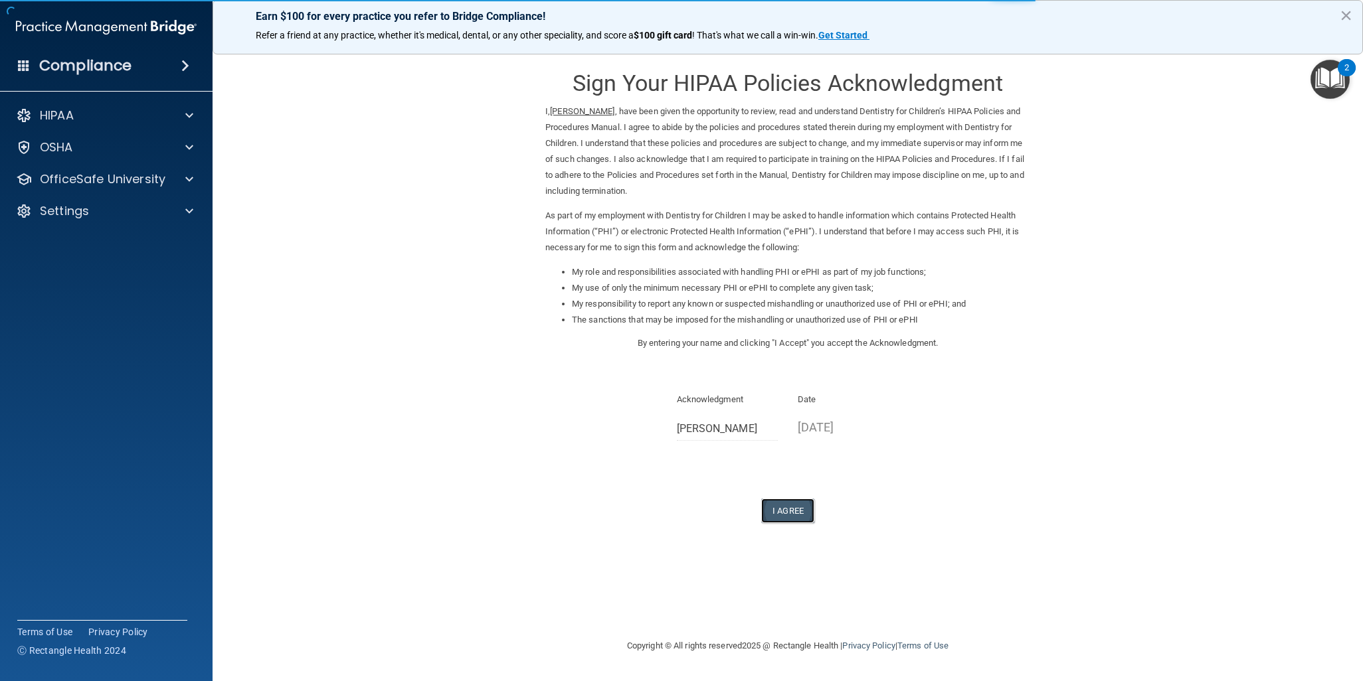
click at [800, 515] on button "I Agree" at bounding box center [787, 511] width 53 height 25
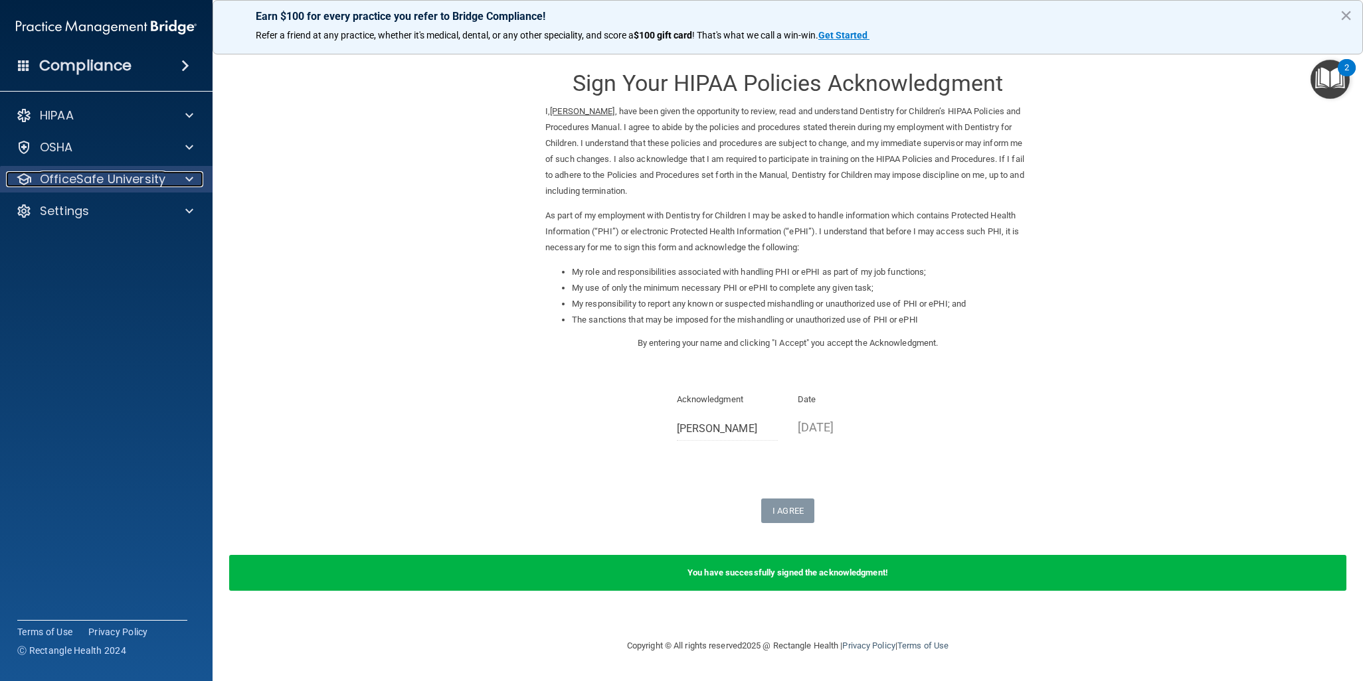
click at [71, 184] on p "OfficeSafe University" at bounding box center [103, 179] width 126 height 16
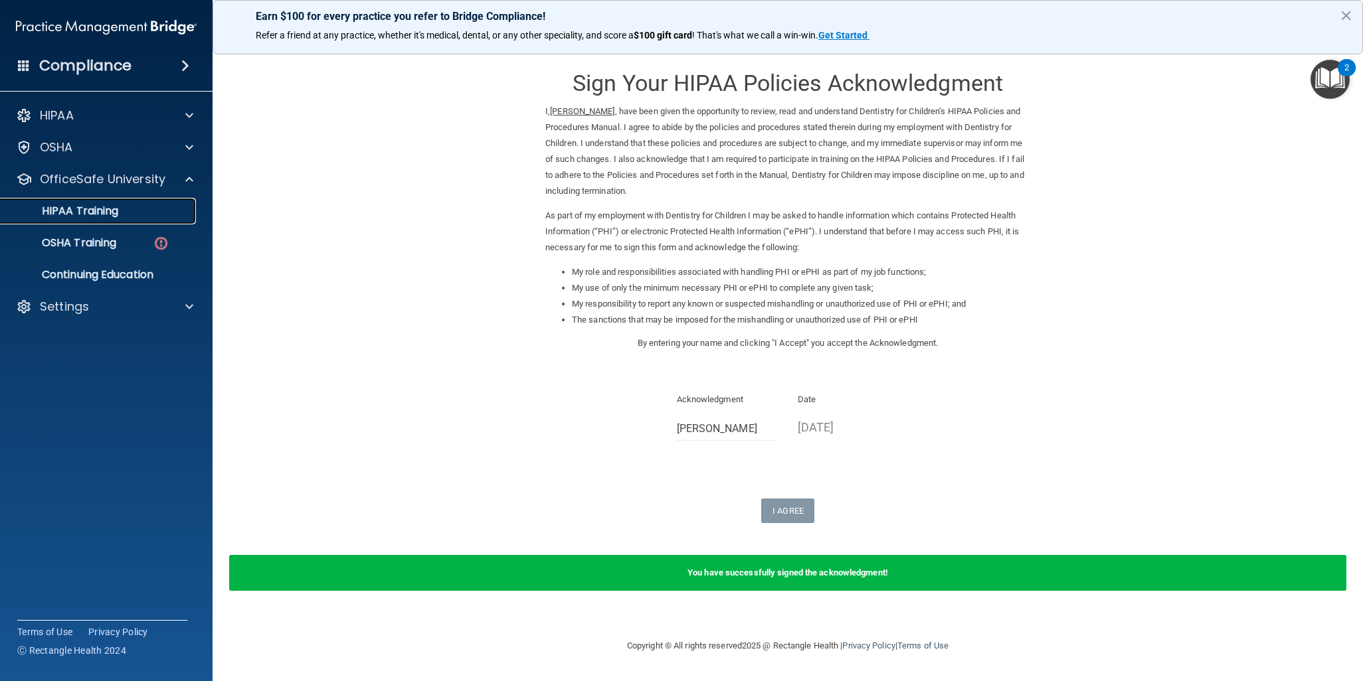
click at [101, 213] on p "HIPAA Training" at bounding box center [64, 211] width 110 height 13
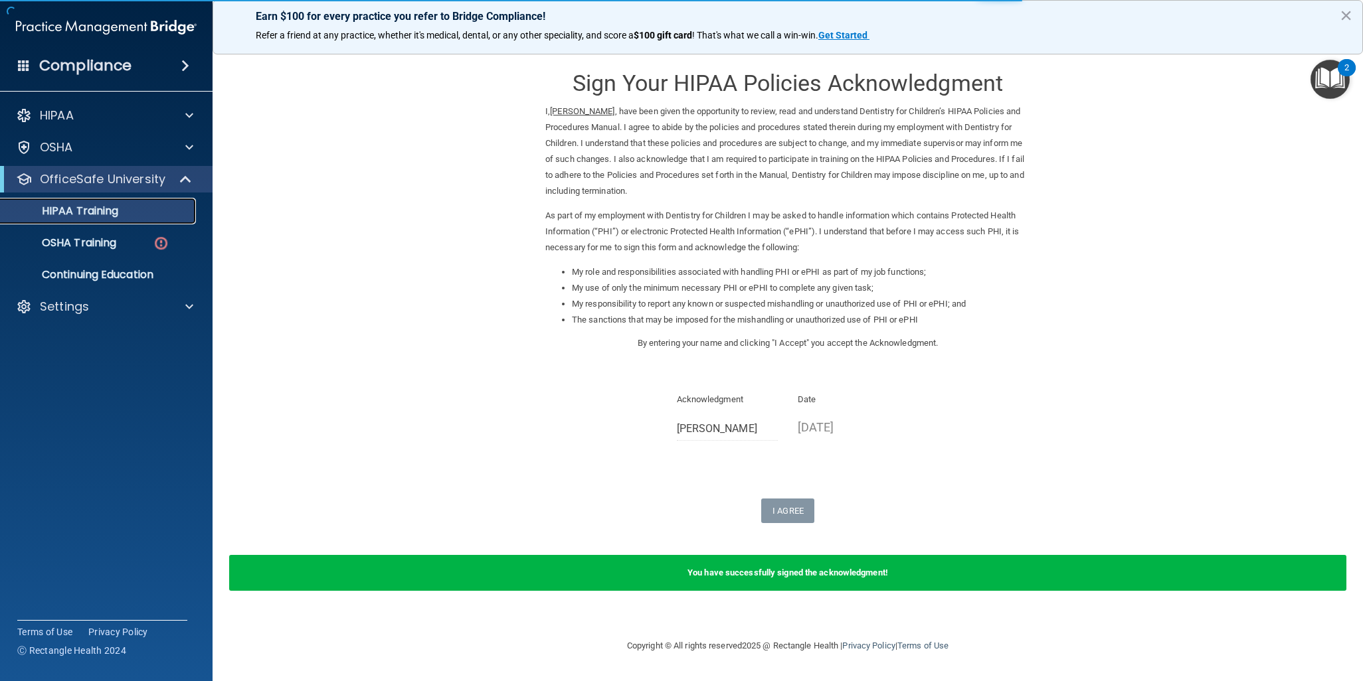
click at [110, 216] on p "HIPAA Training" at bounding box center [64, 211] width 110 height 13
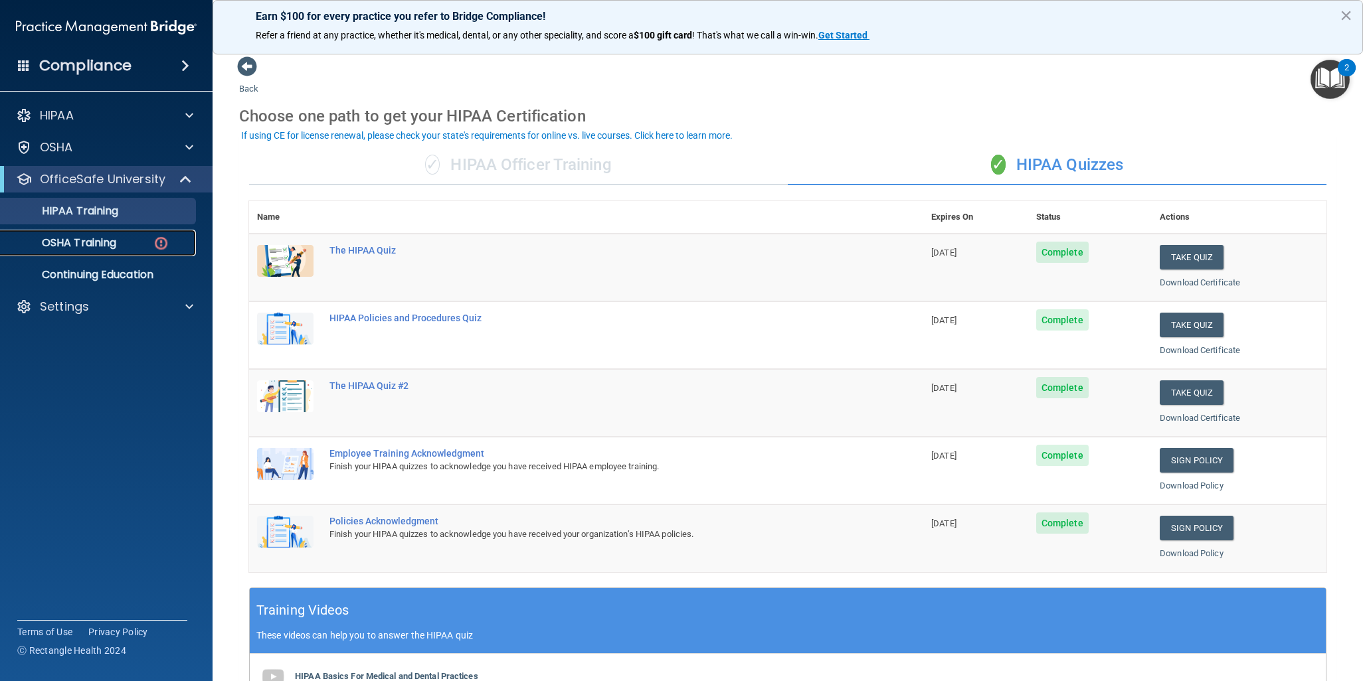
click at [127, 252] on link "OSHA Training" at bounding box center [91, 243] width 209 height 27
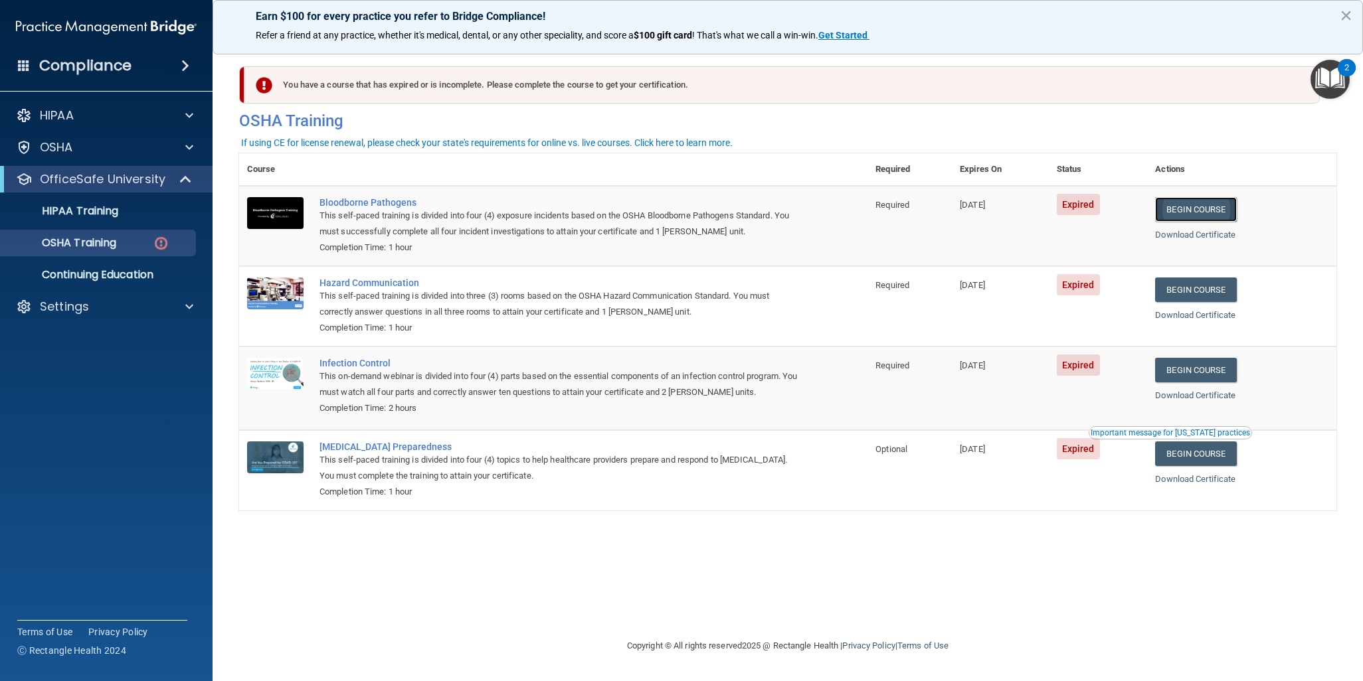
click at [1203, 207] on link "Begin Course" at bounding box center [1195, 209] width 81 height 25
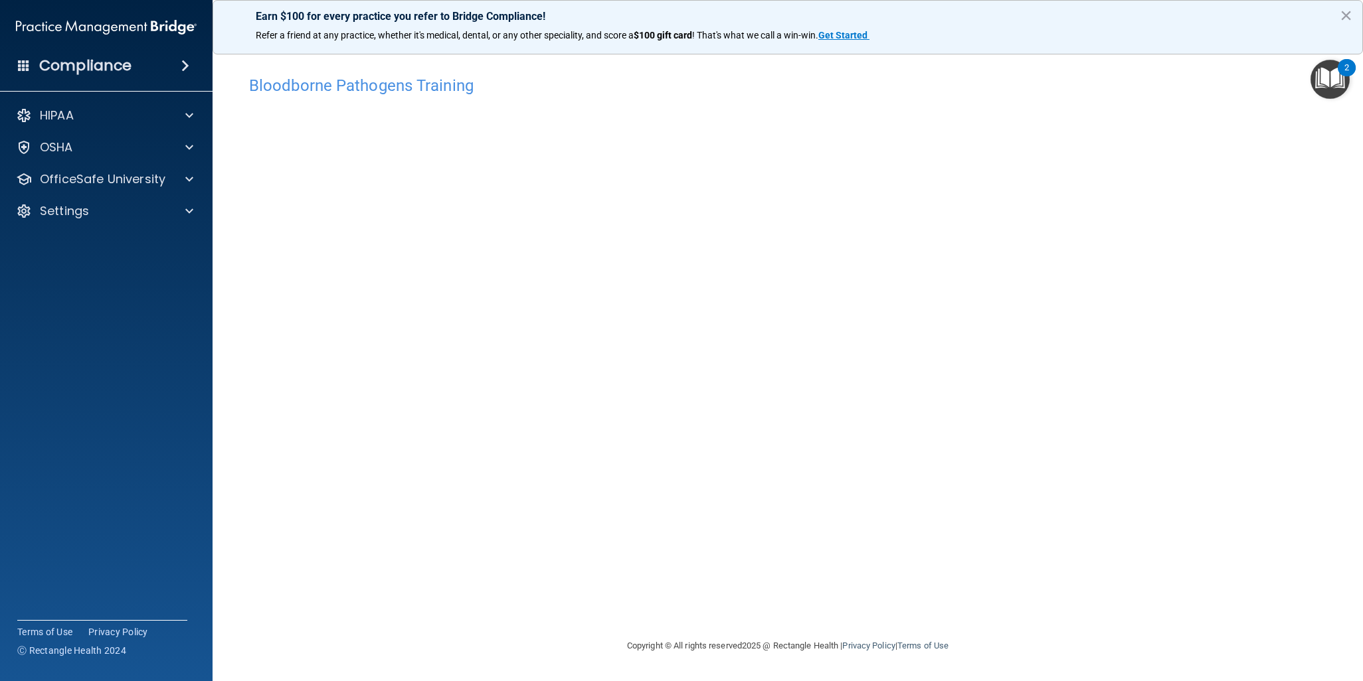
click at [580, 537] on div "Bloodborne Pathogens Training This course doesn’t expire until 08/06/2025. Are …" at bounding box center [787, 353] width 1097 height 569
click at [75, 177] on p "OfficeSafe University" at bounding box center [103, 179] width 126 height 16
click at [104, 244] on p "OSHA Training" at bounding box center [63, 242] width 108 height 13
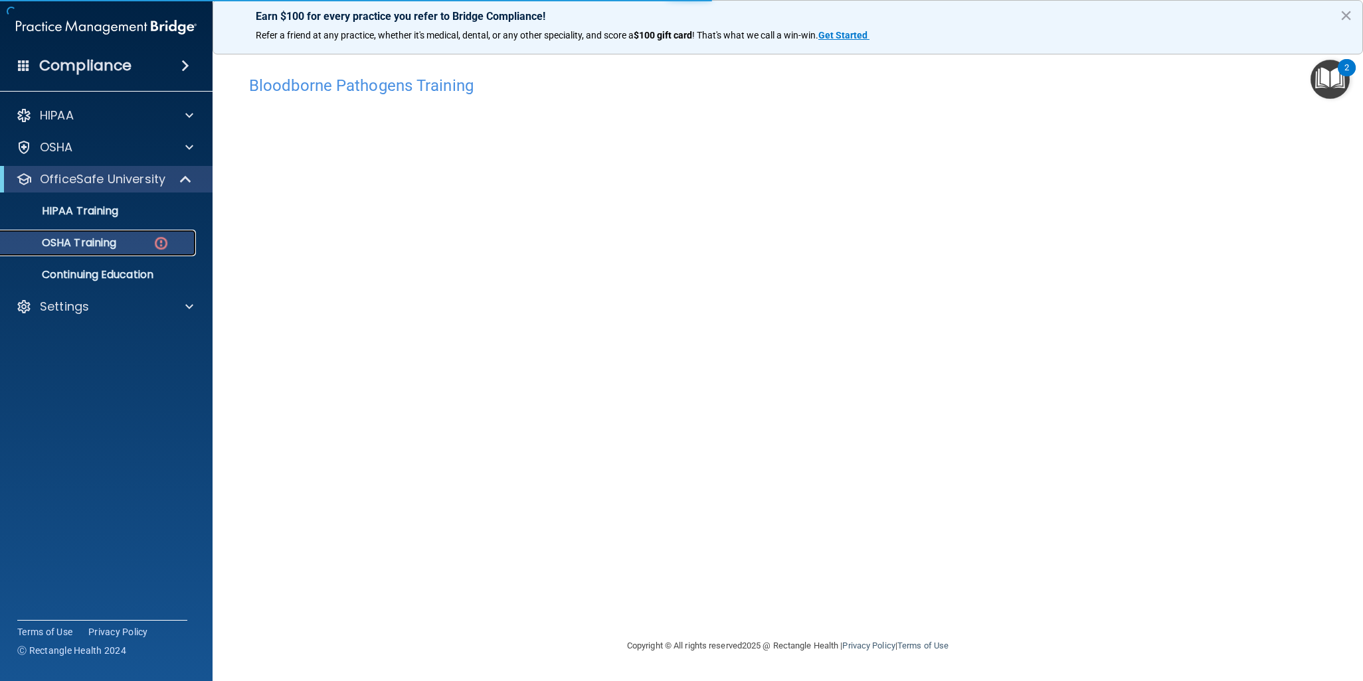
click at [132, 245] on div "OSHA Training" at bounding box center [99, 242] width 181 height 13
